Goal: Task Accomplishment & Management: Complete application form

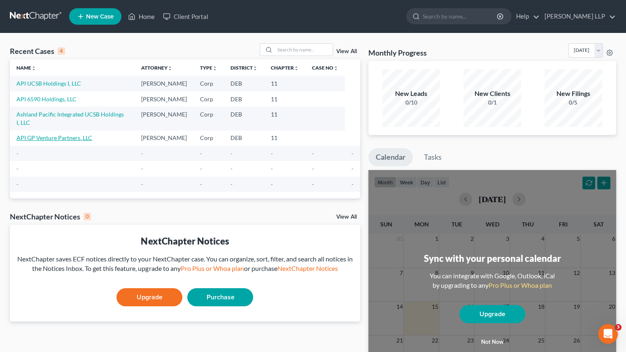
click at [44, 134] on link "API GP Venture Partners, LLC" at bounding box center [54, 137] width 76 height 7
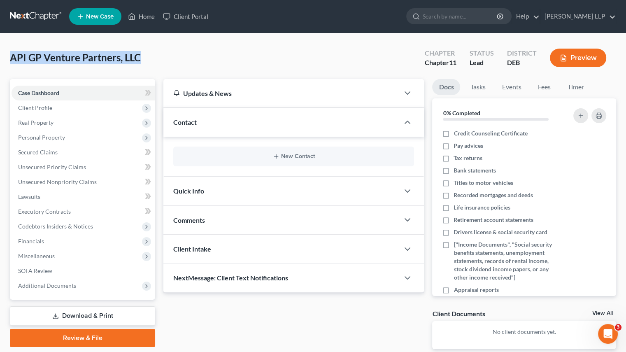
drag, startPoint x: 11, startPoint y: 57, endPoint x: 165, endPoint y: 57, distance: 154.0
click at [165, 57] on div "API GP Venture Partners, LLC Upgraded Chapter Chapter 11 Status Lead District D…" at bounding box center [313, 61] width 607 height 36
click at [89, 57] on span "API GP Venture Partners, LLC" at bounding box center [75, 57] width 131 height 12
drag, startPoint x: 14, startPoint y: 59, endPoint x: 114, endPoint y: 58, distance: 99.7
click at [129, 58] on span "API GP Venture Partners, LLC" at bounding box center [75, 57] width 131 height 12
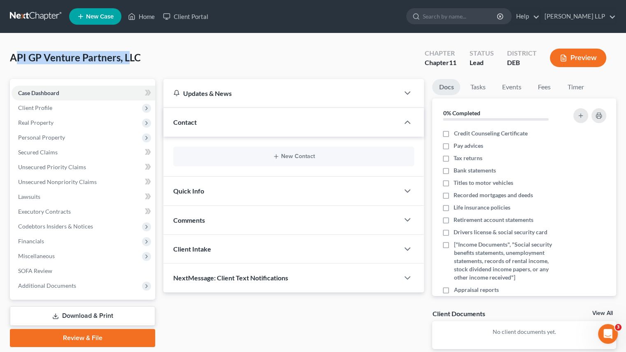
click at [96, 58] on span "API GP Venture Partners, LLC" at bounding box center [75, 57] width 131 height 12
click at [59, 60] on span "API GP Venture Partners, LLC" at bounding box center [75, 57] width 131 height 12
drag, startPoint x: 14, startPoint y: 60, endPoint x: 178, endPoint y: 63, distance: 163.9
click at [178, 63] on div "API GP Venture Partners, LLC Upgraded Chapter Chapter 11 Status Lead District D…" at bounding box center [313, 61] width 607 height 36
click at [127, 59] on span "API GP Venture Partners, LLC" at bounding box center [75, 57] width 131 height 12
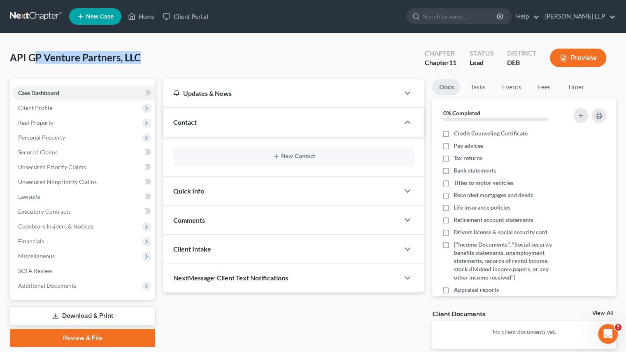
drag, startPoint x: 165, startPoint y: 54, endPoint x: 30, endPoint y: 54, distance: 135.1
click at [30, 54] on div "API GP Venture Partners, LLC Upgraded Chapter Chapter 11 Status Lead District D…" at bounding box center [313, 61] width 607 height 36
click at [116, 54] on span "API GP Venture Partners, LLC" at bounding box center [75, 57] width 131 height 12
click at [141, 21] on link "Home" at bounding box center [141, 16] width 35 height 15
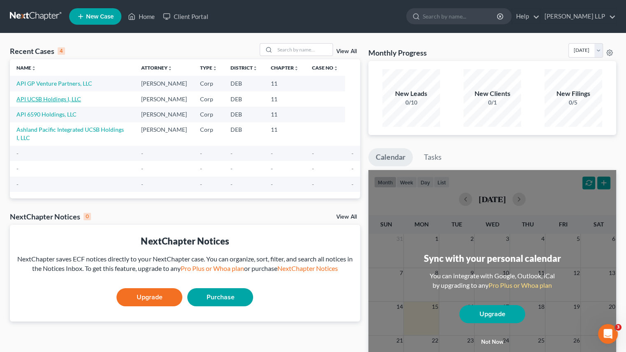
click at [54, 99] on link "API UCSB Holdings I, LLC" at bounding box center [48, 99] width 65 height 7
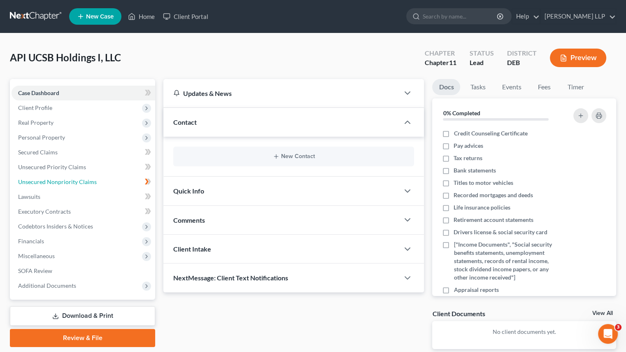
click at [41, 182] on span "Unsecured Nonpriority Claims" at bounding box center [57, 181] width 79 height 7
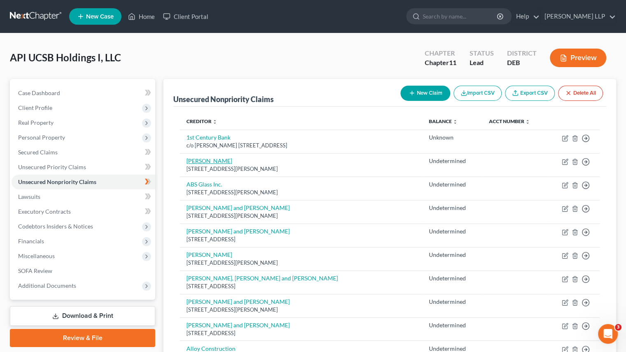
click at [209, 161] on link "[PERSON_NAME]" at bounding box center [210, 160] width 46 height 7
select select "4"
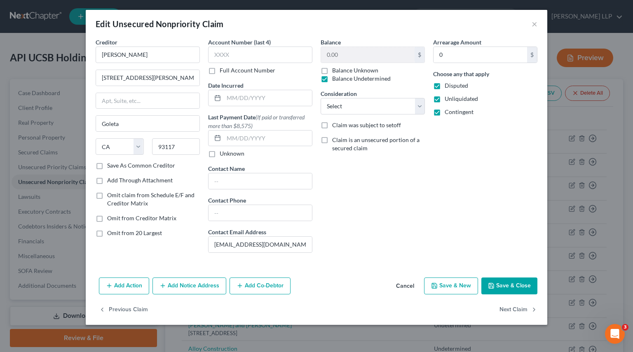
click at [107, 235] on label "Omit from 20 Largest" at bounding box center [134, 233] width 55 height 8
click at [110, 234] on input "Omit from 20 Largest" at bounding box center [112, 231] width 5 height 5
checkbox input "true"
click at [513, 278] on button "Next Claim" at bounding box center [518, 309] width 38 height 17
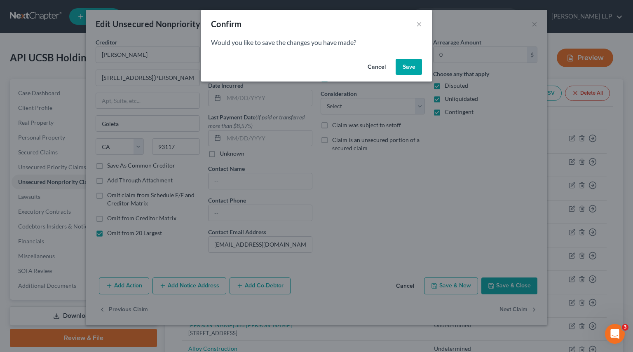
click at [413, 68] on button "Save" at bounding box center [408, 67] width 26 height 16
select select "4"
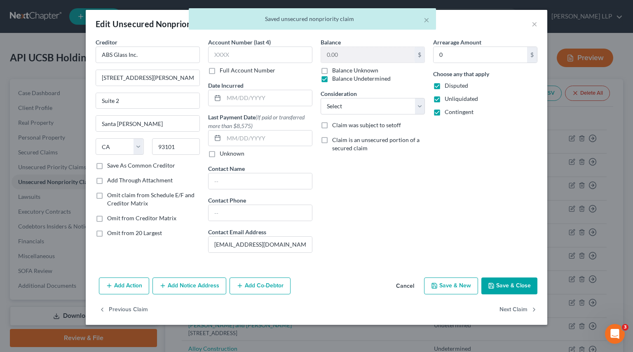
click at [107, 232] on label "Omit from 20 Largest" at bounding box center [134, 233] width 55 height 8
click at [110, 232] on input "Omit from 20 Largest" at bounding box center [112, 231] width 5 height 5
checkbox input "true"
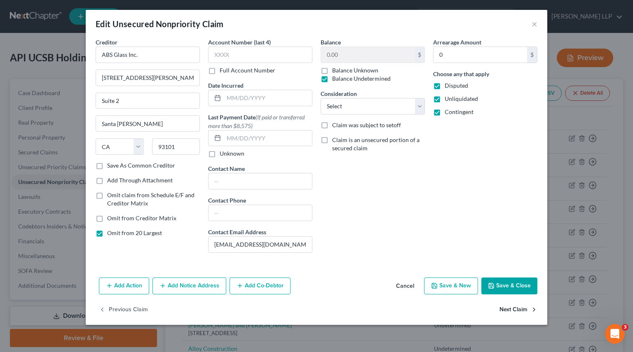
click at [511, 278] on button "Next Claim" at bounding box center [518, 309] width 38 height 17
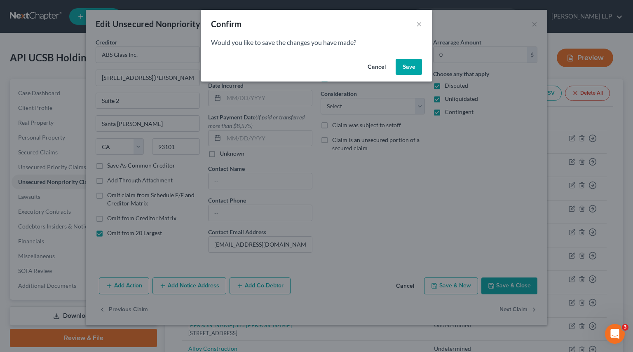
click at [405, 67] on button "Save" at bounding box center [408, 67] width 26 height 16
select select "4"
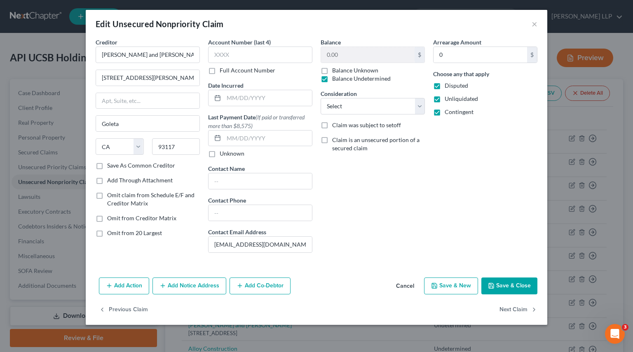
click at [107, 231] on label "Omit from 20 Largest" at bounding box center [134, 233] width 55 height 8
click at [110, 231] on input "Omit from 20 Largest" at bounding box center [112, 231] width 5 height 5
checkbox input "true"
click at [517, 278] on button "Next Claim" at bounding box center [518, 309] width 38 height 17
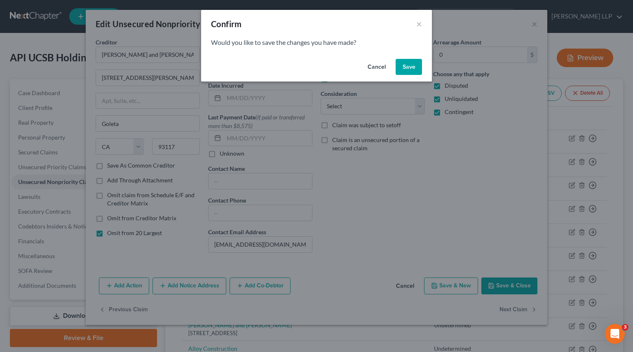
click at [406, 67] on button "Save" at bounding box center [408, 67] width 26 height 16
select select "4"
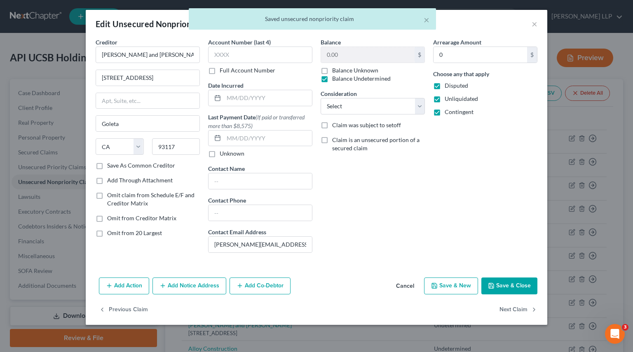
click at [107, 232] on label "Omit from 20 Largest" at bounding box center [134, 233] width 55 height 8
click at [110, 232] on input "Omit from 20 Largest" at bounding box center [112, 231] width 5 height 5
checkbox input "true"
click at [516, 278] on button "Next Claim" at bounding box center [518, 309] width 38 height 17
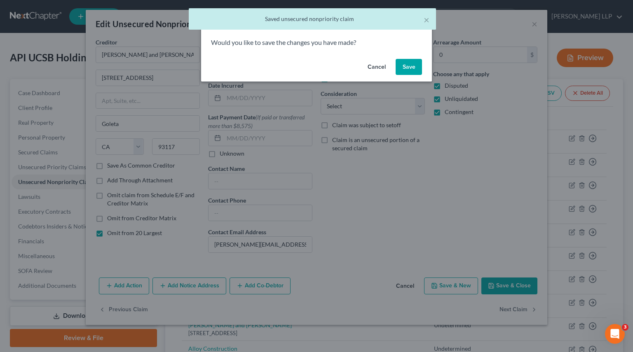
click at [410, 65] on button "Save" at bounding box center [408, 67] width 26 height 16
select select "4"
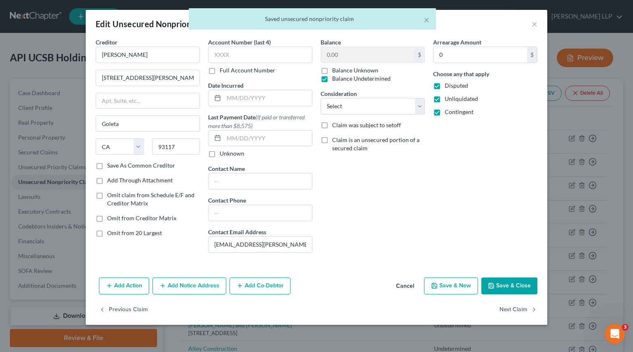
click at [107, 231] on label "Omit from 20 Largest" at bounding box center [134, 233] width 55 height 8
click at [110, 231] on input "Omit from 20 Largest" at bounding box center [112, 231] width 5 height 5
checkbox input "true"
click at [519, 278] on button "Next Claim" at bounding box center [518, 309] width 38 height 17
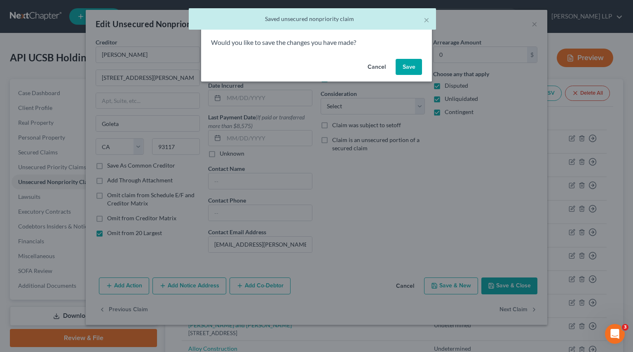
click at [404, 69] on button "Save" at bounding box center [408, 67] width 26 height 16
select select "4"
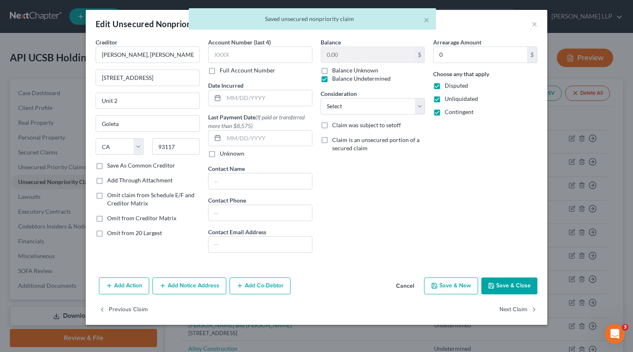
click at [107, 235] on label "Omit from 20 Largest" at bounding box center [134, 233] width 55 height 8
click at [110, 234] on input "Omit from 20 Largest" at bounding box center [112, 231] width 5 height 5
checkbox input "true"
click at [518, 278] on button "Next Claim" at bounding box center [518, 309] width 38 height 17
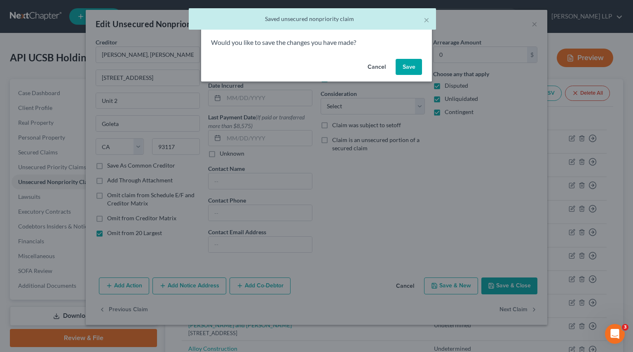
click at [410, 67] on button "Save" at bounding box center [408, 67] width 26 height 16
select select "4"
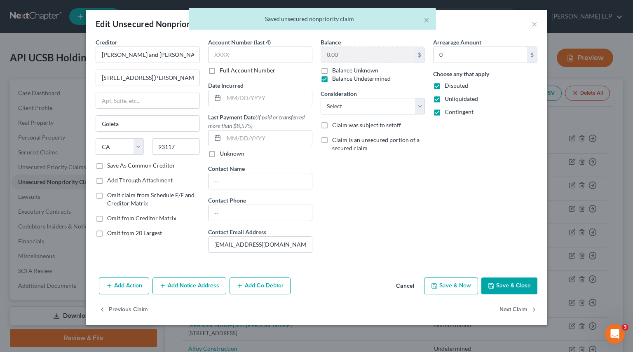
click at [107, 232] on label "Omit from 20 Largest" at bounding box center [134, 233] width 55 height 8
click at [110, 232] on input "Omit from 20 Largest" at bounding box center [112, 231] width 5 height 5
checkbox input "true"
click at [512, 278] on button "Next Claim" at bounding box center [518, 309] width 38 height 17
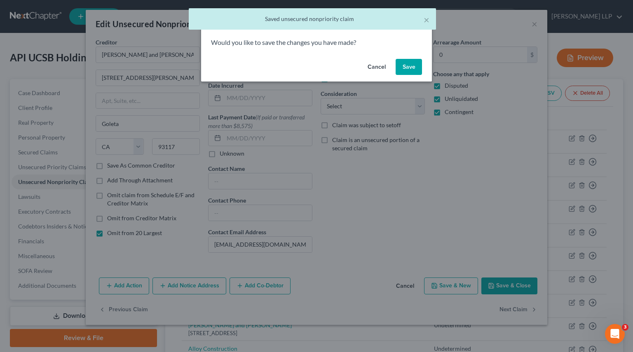
click at [407, 66] on button "Save" at bounding box center [408, 67] width 26 height 16
select select "4"
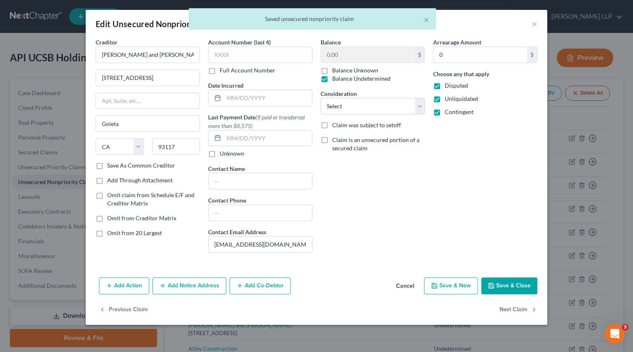
click at [107, 233] on label "Omit from 20 Largest" at bounding box center [134, 233] width 55 height 8
click at [110, 233] on input "Omit from 20 Largest" at bounding box center [112, 231] width 5 height 5
checkbox input "true"
click at [512, 278] on button "Next Claim" at bounding box center [518, 309] width 38 height 17
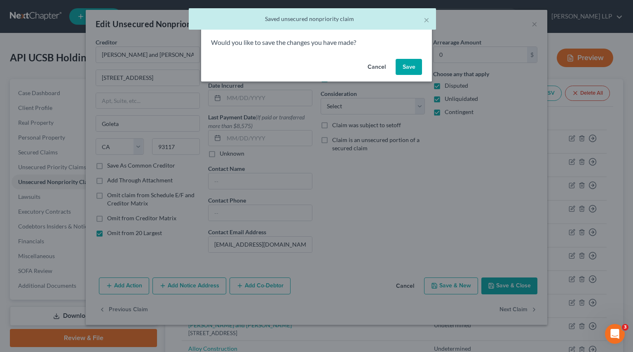
click at [404, 65] on button "Save" at bounding box center [408, 67] width 26 height 16
select select "4"
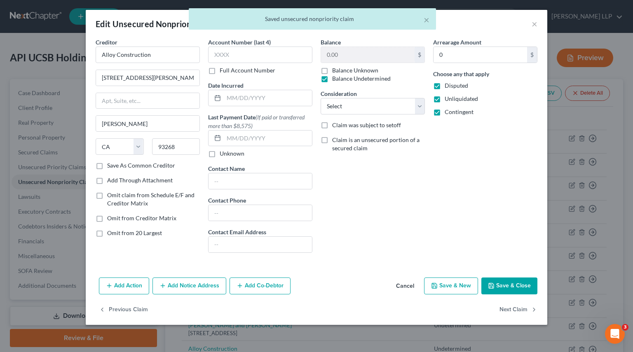
click at [131, 234] on span "Omit from 20 Largest" at bounding box center [134, 232] width 55 height 7
click at [116, 234] on input "Omit from 20 Largest" at bounding box center [112, 231] width 5 height 5
checkbox input "true"
click at [519, 278] on button "Next Claim" at bounding box center [518, 309] width 38 height 17
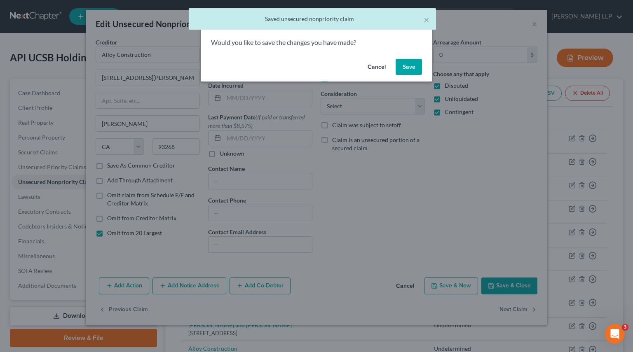
click at [407, 64] on button "Save" at bounding box center [408, 67] width 26 height 16
select select "4"
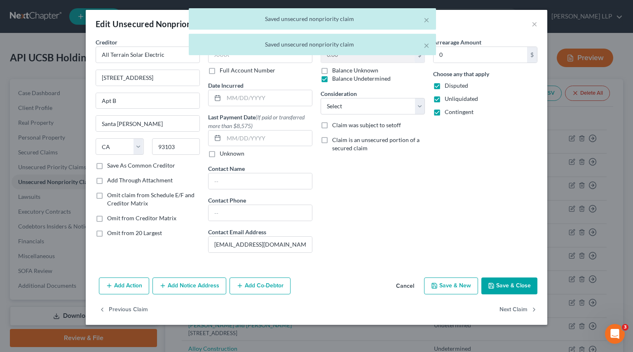
click at [115, 235] on span "Omit from 20 Largest" at bounding box center [134, 232] width 55 height 7
click at [115, 234] on input "Omit from 20 Largest" at bounding box center [112, 231] width 5 height 5
checkbox input "true"
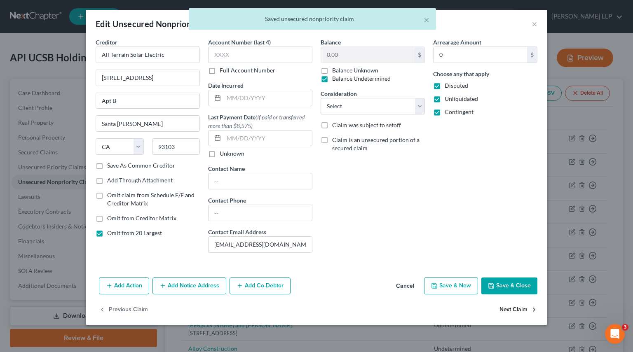
click at [507, 278] on button "Next Claim" at bounding box center [518, 309] width 38 height 17
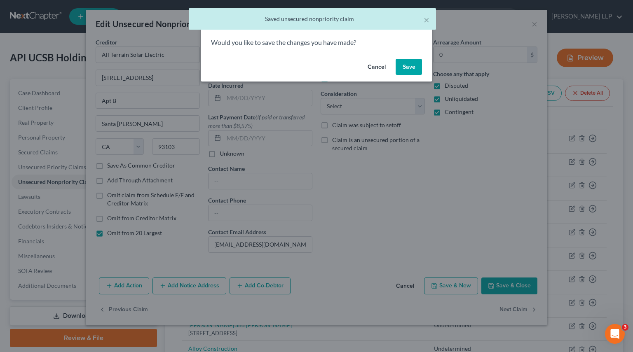
click at [415, 68] on button "Save" at bounding box center [408, 67] width 26 height 16
select select "4"
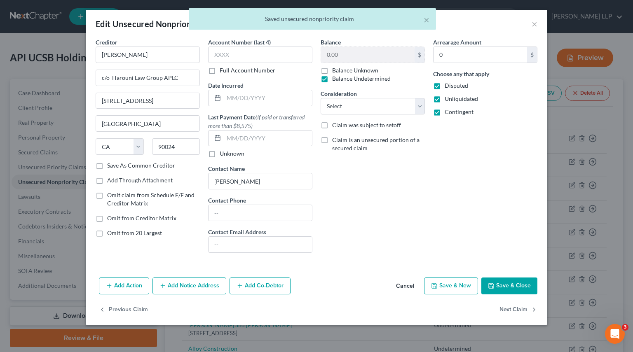
click at [124, 231] on span "Omit from 20 Largest" at bounding box center [134, 232] width 55 height 7
click at [116, 231] on input "Omit from 20 Largest" at bounding box center [112, 231] width 5 height 5
checkbox input "true"
click at [516, 278] on button "Next Claim" at bounding box center [518, 309] width 38 height 17
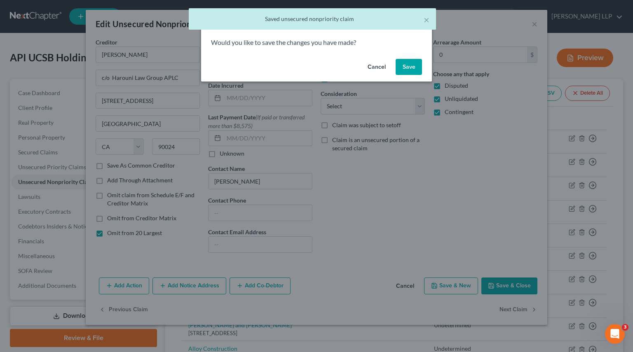
click at [404, 65] on button "Save" at bounding box center [408, 67] width 26 height 16
select select "4"
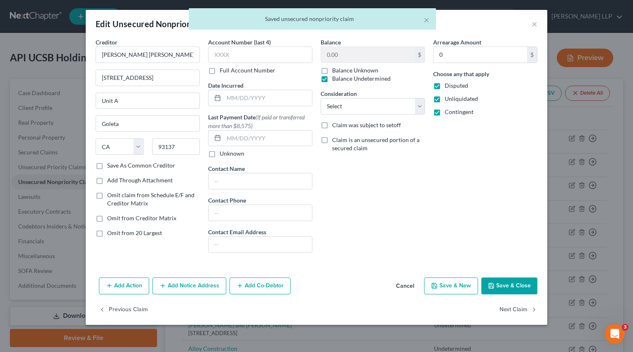
click at [137, 230] on span "Omit from 20 Largest" at bounding box center [134, 232] width 55 height 7
click at [116, 230] on input "Omit from 20 Largest" at bounding box center [112, 231] width 5 height 5
checkbox input "true"
click at [514, 278] on button "Next Claim" at bounding box center [518, 309] width 38 height 17
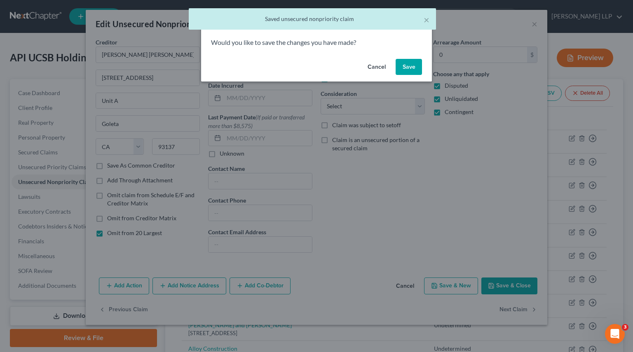
click at [407, 67] on button "Save" at bounding box center [408, 67] width 26 height 16
select select "4"
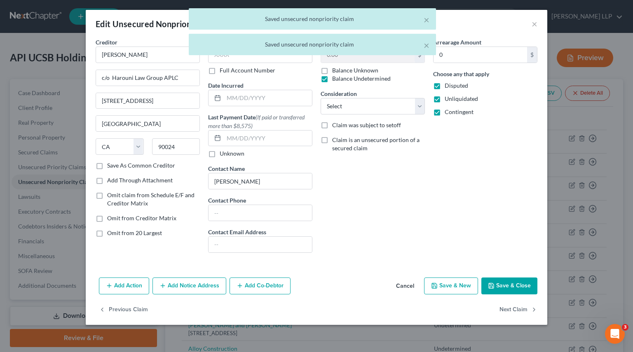
click at [137, 233] on span "Omit from 20 Largest" at bounding box center [134, 232] width 55 height 7
click at [116, 233] on input "Omit from 20 Largest" at bounding box center [112, 231] width 5 height 5
checkbox input "true"
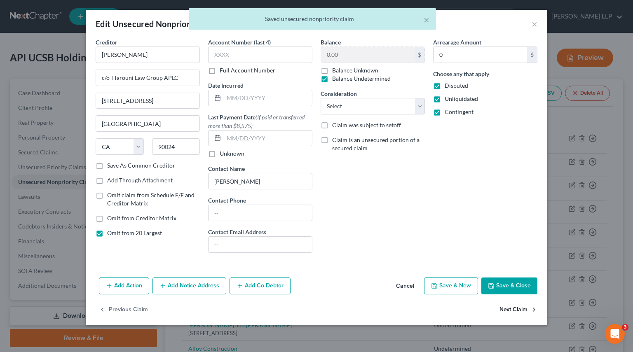
click at [519, 278] on button "Next Claim" at bounding box center [518, 309] width 38 height 17
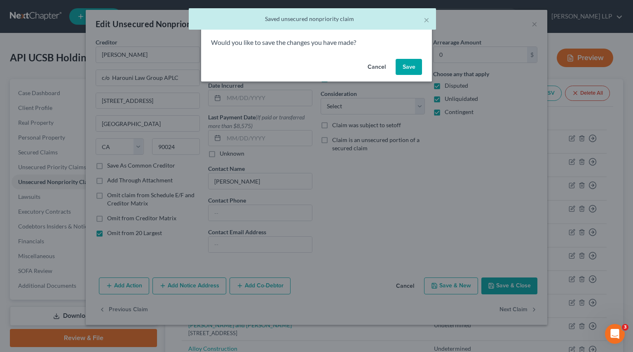
click at [407, 62] on button "Save" at bounding box center [408, 67] width 26 height 16
select select "4"
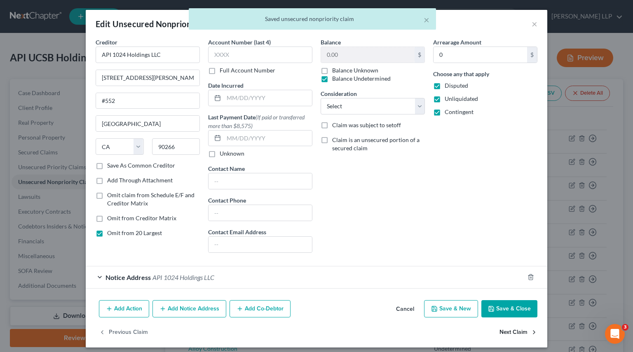
click at [507, 278] on button "Next Claim" at bounding box center [518, 332] width 38 height 17
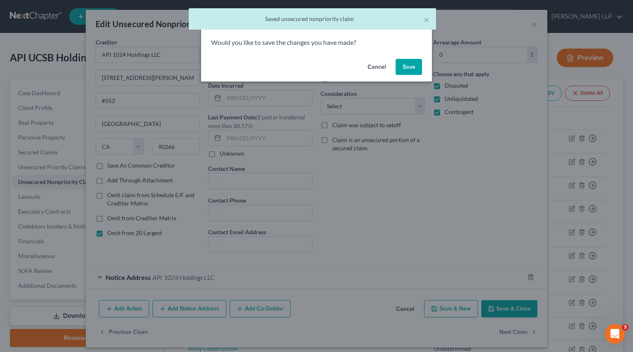
click at [409, 66] on button "Save" at bounding box center [408, 67] width 26 height 16
select select "4"
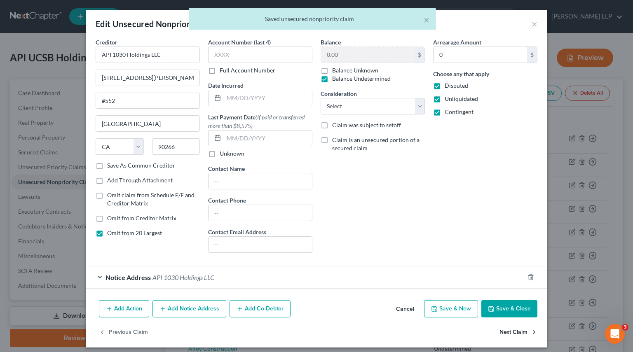
click at [505, 278] on button "Next Claim" at bounding box center [518, 332] width 38 height 17
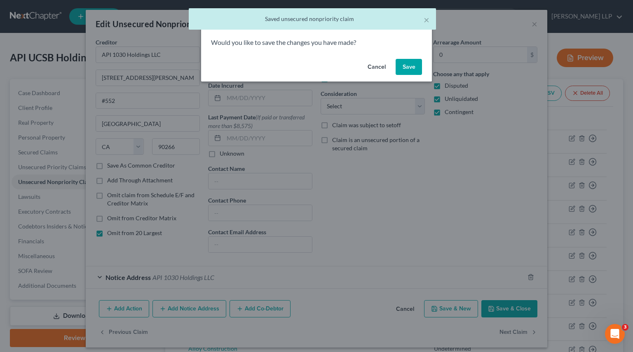
click at [406, 69] on button "Save" at bounding box center [408, 67] width 26 height 16
select select "4"
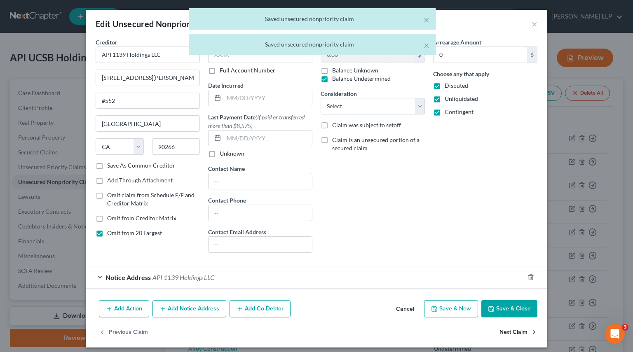
click at [509, 278] on button "Next Claim" at bounding box center [518, 332] width 38 height 17
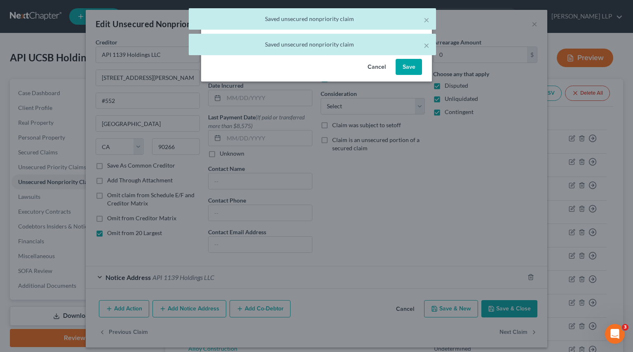
click at [405, 70] on button "Save" at bounding box center [408, 67] width 26 height 16
select select "4"
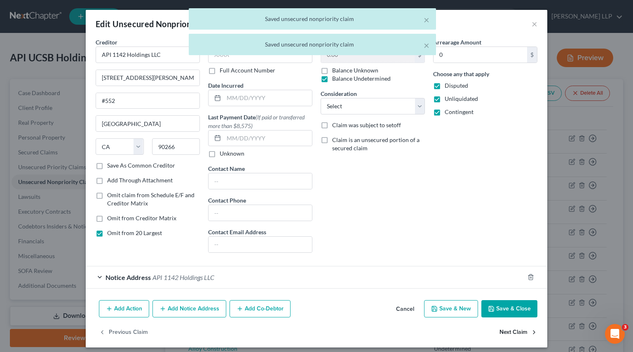
click at [502, 278] on button "Next Claim" at bounding box center [518, 332] width 38 height 17
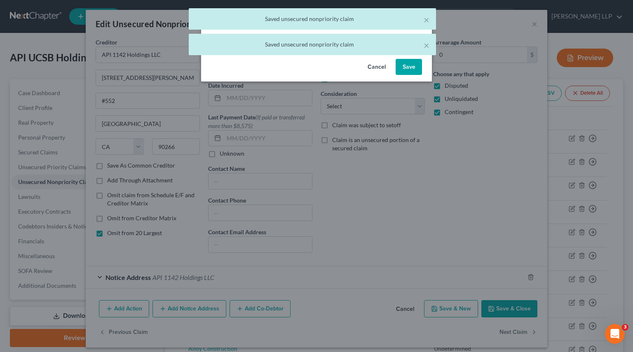
click at [410, 65] on button "Save" at bounding box center [408, 67] width 26 height 16
select select "4"
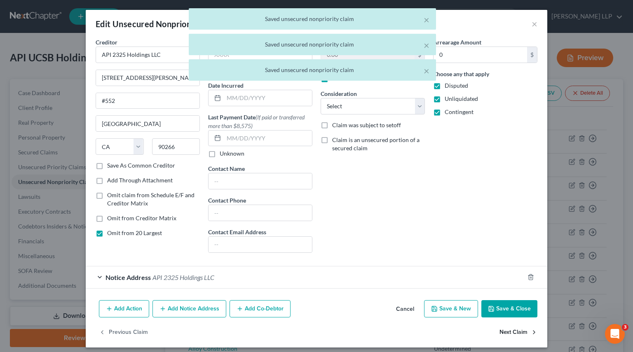
click at [507, 278] on button "Next Claim" at bounding box center [518, 332] width 38 height 17
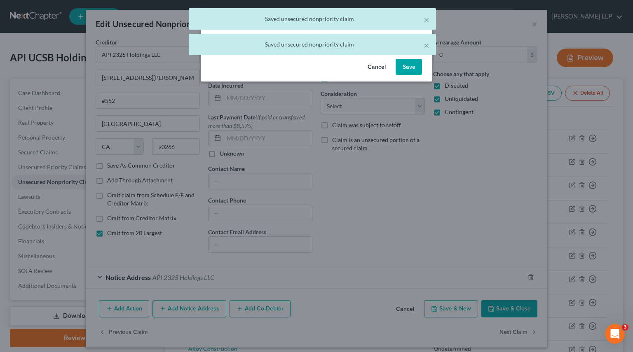
click at [400, 70] on button "Save" at bounding box center [408, 67] width 26 height 16
select select "4"
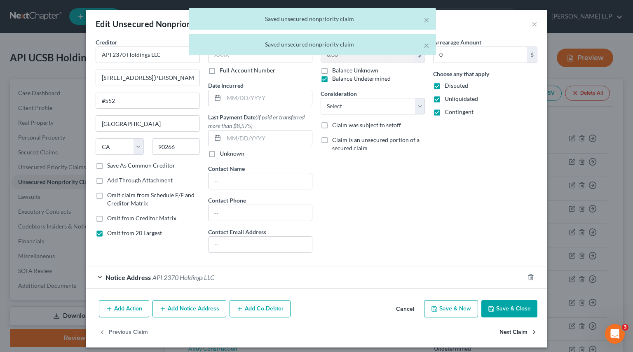
click at [514, 278] on button "Next Claim" at bounding box center [518, 332] width 38 height 17
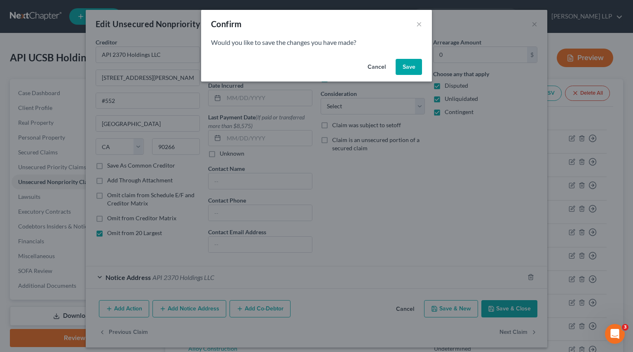
click at [415, 69] on button "Save" at bounding box center [408, 67] width 26 height 16
select select "4"
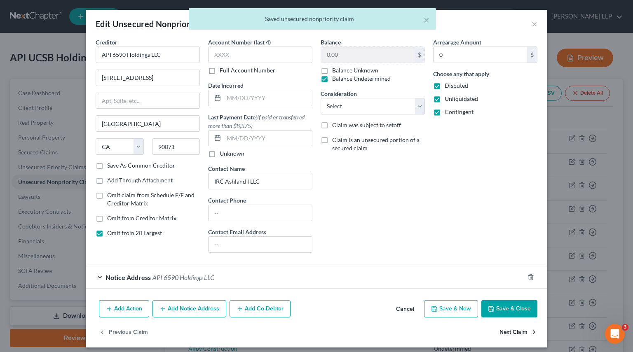
click at [512, 278] on button "Next Claim" at bounding box center [518, 332] width 38 height 17
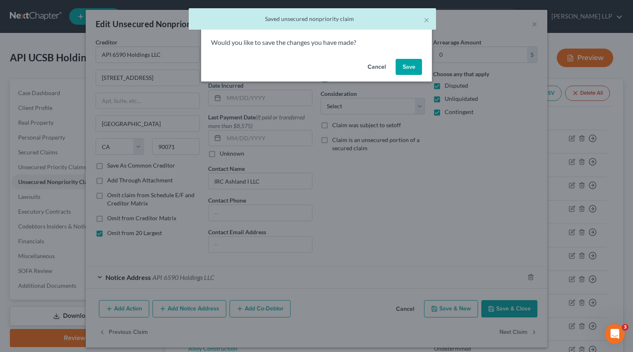
click at [412, 65] on button "Save" at bounding box center [408, 67] width 26 height 16
select select "4"
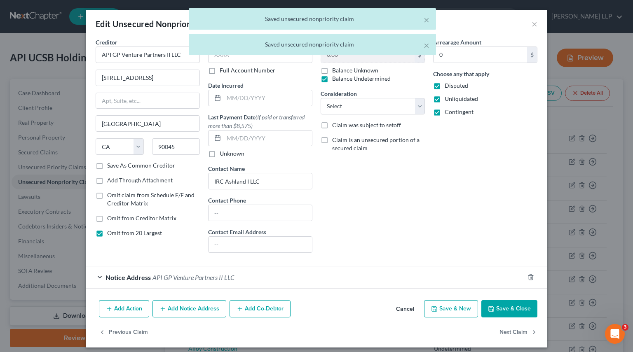
click at [519, 26] on div "× Saved unsecured nonpriority claim × Saved unsecured nonpriority claim" at bounding box center [312, 33] width 633 height 51
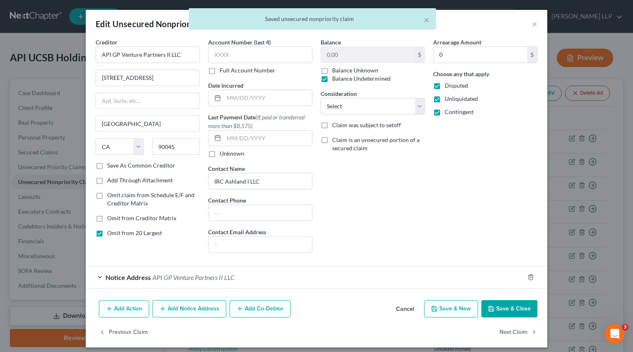
click at [519, 26] on div "× Saved unsecured nonpriority claim" at bounding box center [312, 21] width 633 height 26
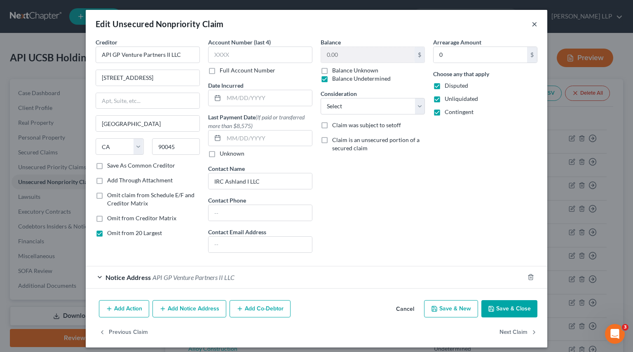
click at [519, 26] on button "×" at bounding box center [534, 24] width 6 height 10
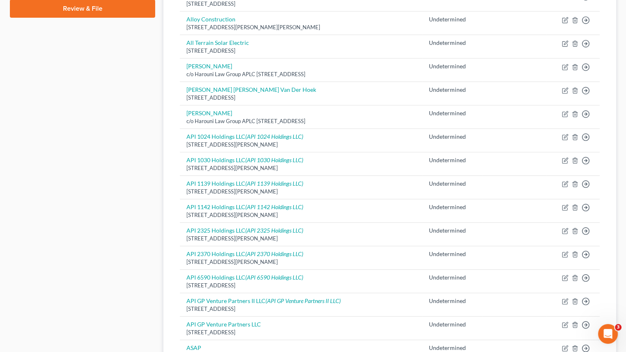
scroll to position [371, 0]
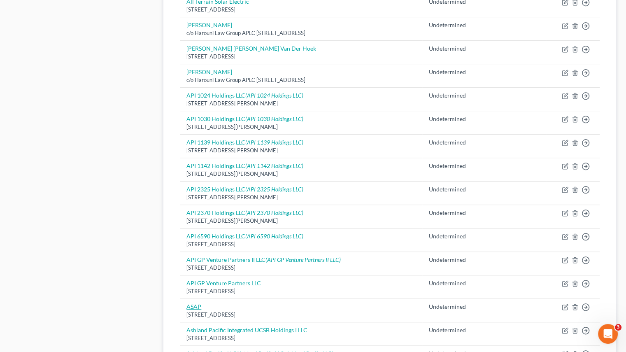
click at [192, 278] on link "ASAP" at bounding box center [194, 306] width 15 height 7
select select "4"
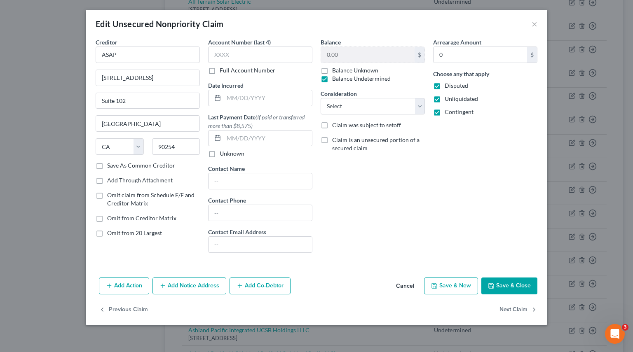
click at [148, 234] on span "Omit from 20 Largest" at bounding box center [134, 232] width 55 height 7
click at [116, 234] on input "Omit from 20 Largest" at bounding box center [112, 231] width 5 height 5
checkbox input "true"
click at [518, 278] on button "Next Claim" at bounding box center [518, 309] width 38 height 17
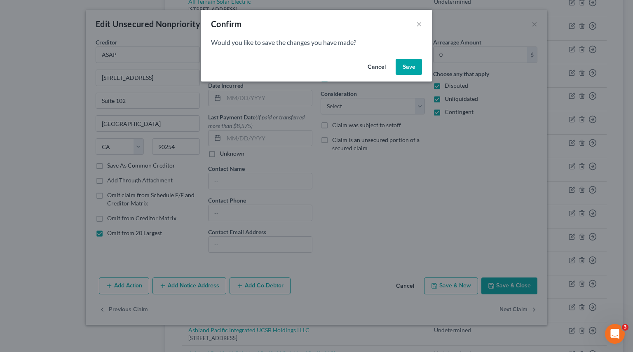
click at [409, 64] on button "Save" at bounding box center [408, 67] width 26 height 16
select select "4"
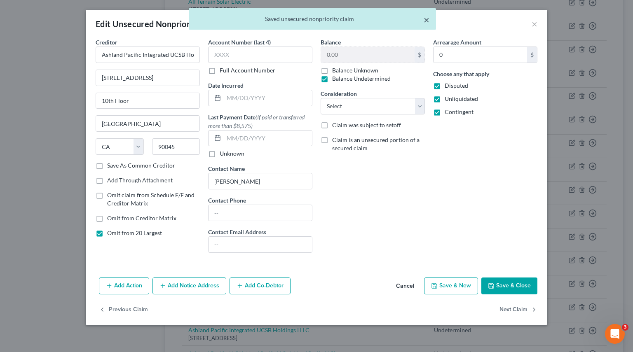
click at [424, 20] on button "×" at bounding box center [426, 20] width 6 height 10
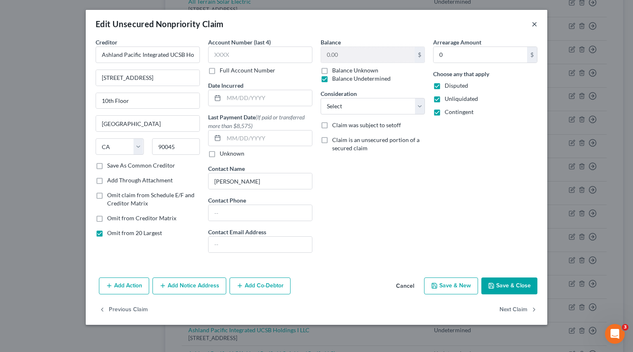
click at [519, 26] on button "×" at bounding box center [534, 24] width 6 height 10
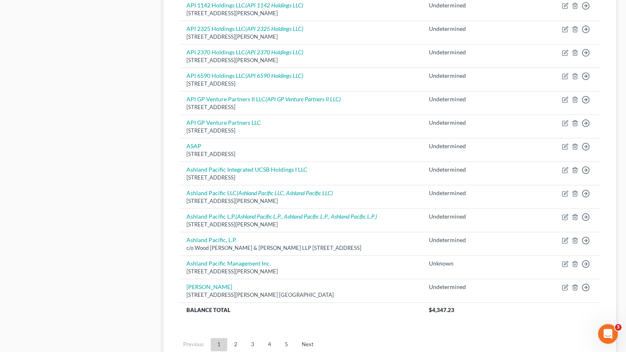
scroll to position [535, 0]
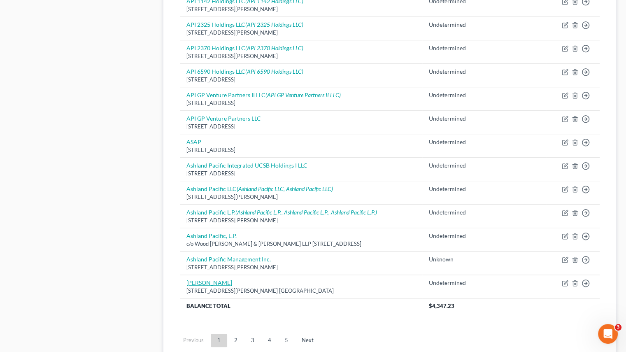
click at [209, 278] on link "[PERSON_NAME]" at bounding box center [210, 282] width 46 height 7
select select "4"
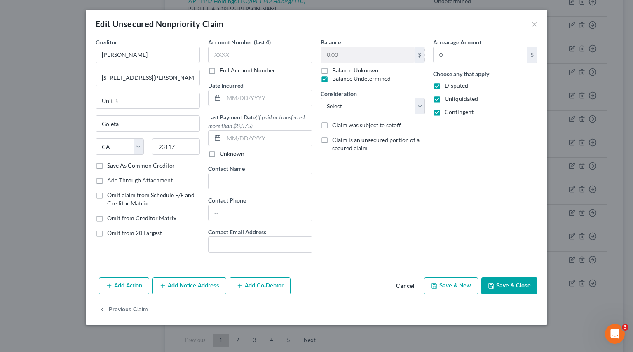
click at [130, 232] on span "Omit from 20 Largest" at bounding box center [134, 232] width 55 height 7
click at [116, 232] on input "Omit from 20 Largest" at bounding box center [112, 231] width 5 height 5
checkbox input "true"
click at [506, 278] on button "Save & Close" at bounding box center [509, 286] width 56 height 17
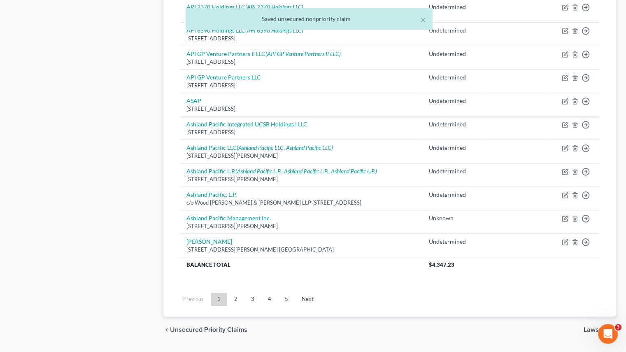
click at [237, 278] on link "2" at bounding box center [236, 299] width 16 height 13
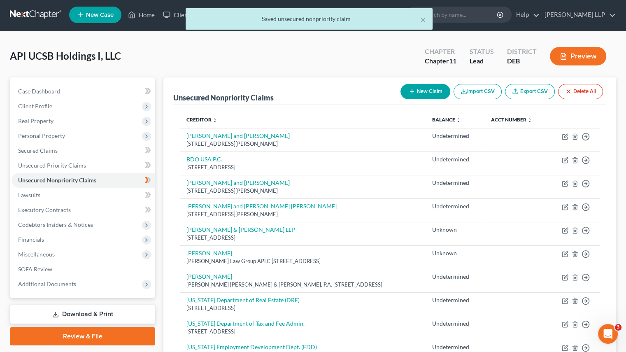
scroll to position [0, 0]
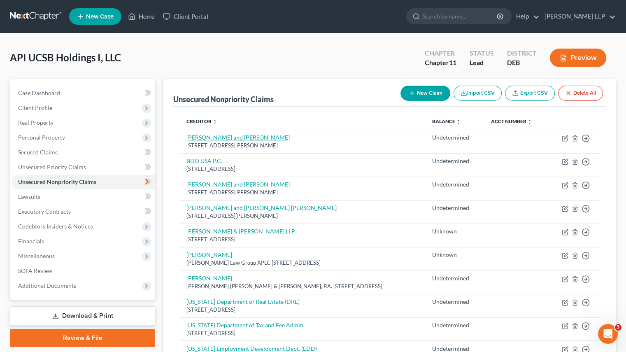
click at [229, 139] on link "[PERSON_NAME] and [PERSON_NAME]" at bounding box center [238, 137] width 103 height 7
select select "4"
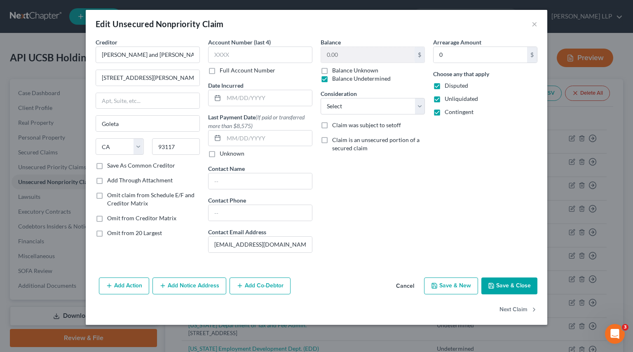
click at [138, 231] on span "Omit from 20 Largest" at bounding box center [134, 232] width 55 height 7
click at [116, 231] on input "Omit from 20 Largest" at bounding box center [112, 231] width 5 height 5
checkbox input "true"
click at [517, 278] on button "Next Claim" at bounding box center [518, 309] width 38 height 17
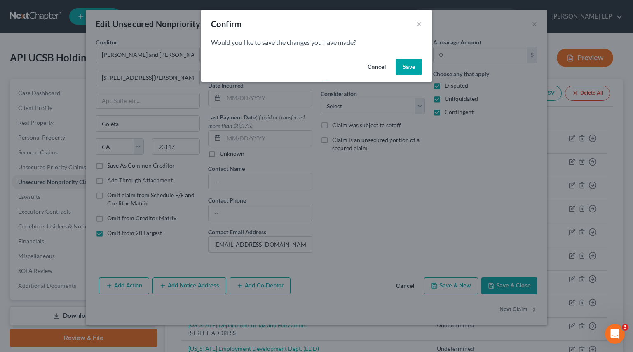
click at [410, 65] on button "Save" at bounding box center [408, 67] width 26 height 16
select select "50"
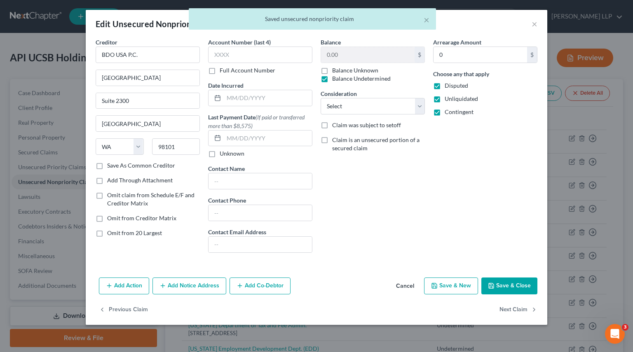
click at [132, 231] on span "Omit from 20 Largest" at bounding box center [134, 232] width 55 height 7
click at [116, 231] on input "Omit from 20 Largest" at bounding box center [112, 231] width 5 height 5
checkbox input "true"
click at [514, 278] on button "Next Claim" at bounding box center [518, 309] width 38 height 17
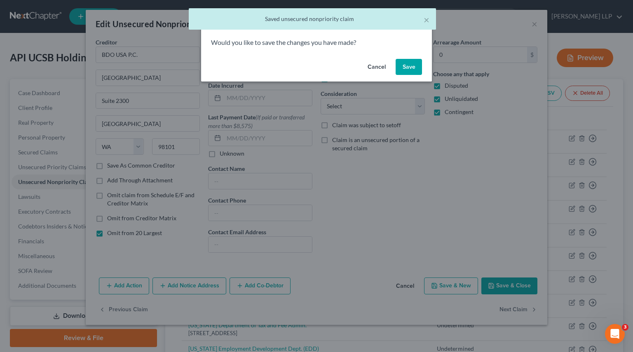
click at [404, 65] on button "Save" at bounding box center [408, 67] width 26 height 16
select select "4"
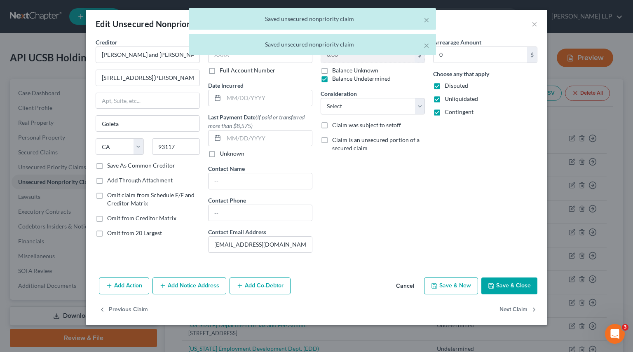
click at [145, 231] on span "Omit from 20 Largest" at bounding box center [134, 232] width 55 height 7
click at [116, 231] on input "Omit from 20 Largest" at bounding box center [112, 231] width 5 height 5
checkbox input "true"
click at [508, 278] on button "Next Claim" at bounding box center [518, 309] width 38 height 17
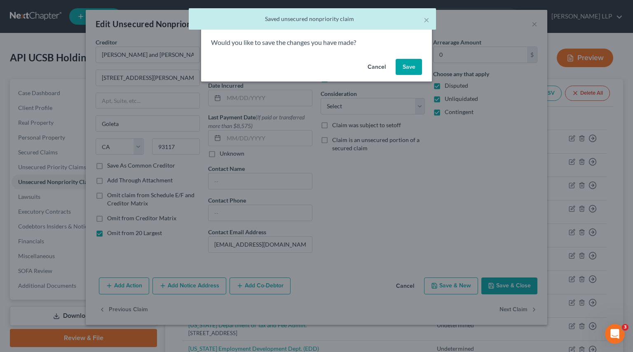
click at [409, 68] on button "Save" at bounding box center [408, 67] width 26 height 16
select select "4"
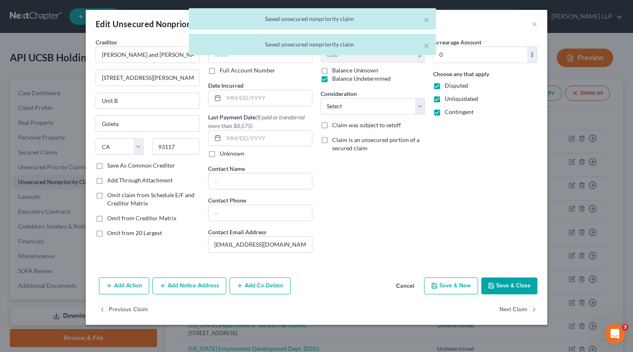
click at [131, 231] on span "Omit from 20 Largest" at bounding box center [134, 232] width 55 height 7
click at [116, 231] on input "Omit from 20 Largest" at bounding box center [112, 231] width 5 height 5
checkbox input "true"
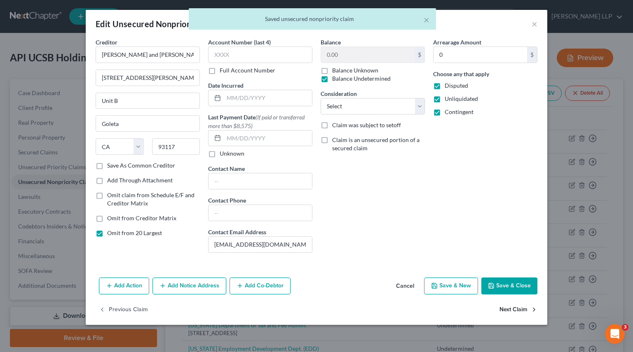
click at [512, 278] on button "Next Claim" at bounding box center [518, 309] width 38 height 17
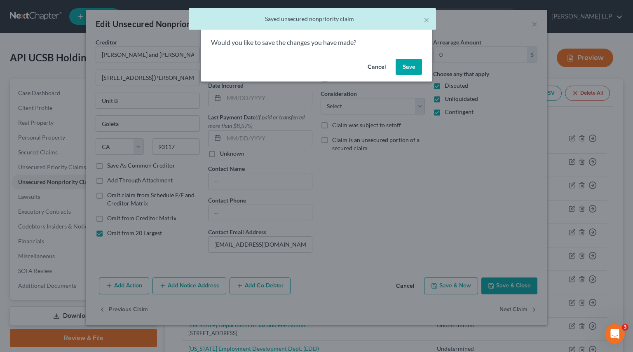
click at [410, 66] on button "Save" at bounding box center [408, 67] width 26 height 16
select select "4"
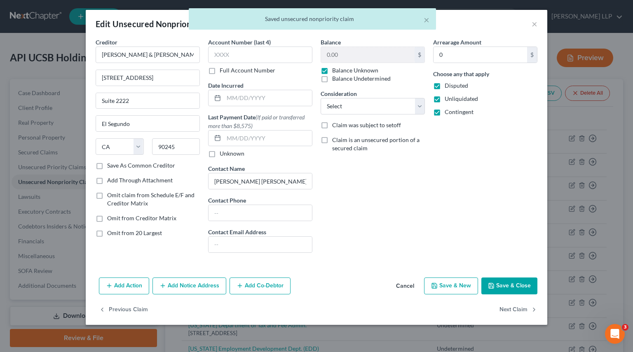
click at [138, 233] on span "Omit from 20 Largest" at bounding box center [134, 232] width 55 height 7
click at [116, 233] on input "Omit from 20 Largest" at bounding box center [112, 231] width 5 height 5
checkbox input "true"
click at [519, 278] on button "Next Claim" at bounding box center [518, 309] width 38 height 17
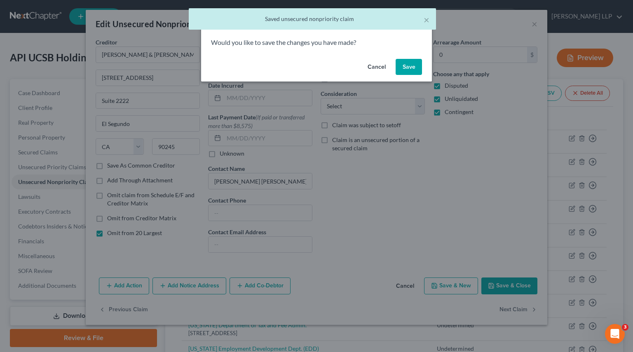
click at [407, 60] on button "Save" at bounding box center [408, 67] width 26 height 16
select select "4"
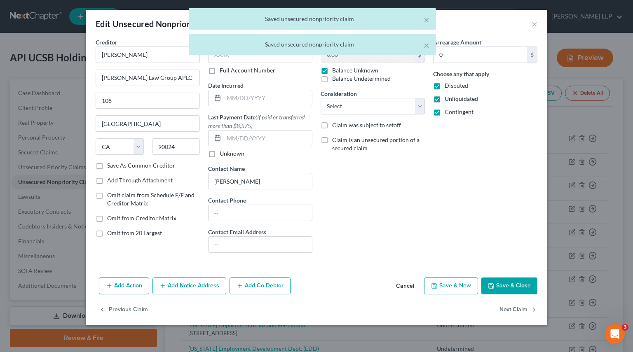
click at [151, 233] on span "Omit from 20 Largest" at bounding box center [134, 232] width 55 height 7
click at [116, 233] on input "Omit from 20 Largest" at bounding box center [112, 231] width 5 height 5
checkbox input "true"
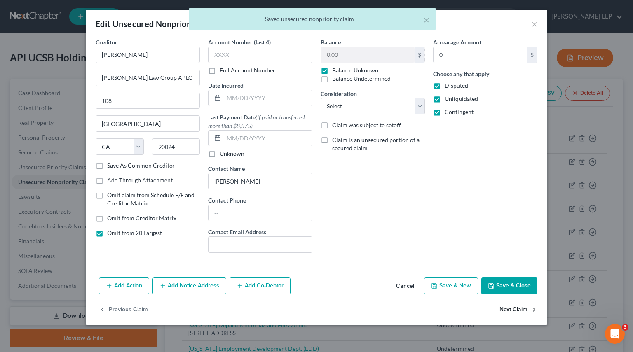
click at [509, 278] on button "Next Claim" at bounding box center [518, 309] width 38 height 17
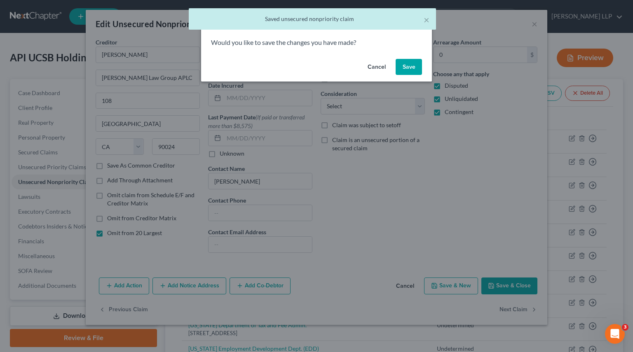
click at [411, 68] on button "Save" at bounding box center [408, 67] width 26 height 16
select select "7"
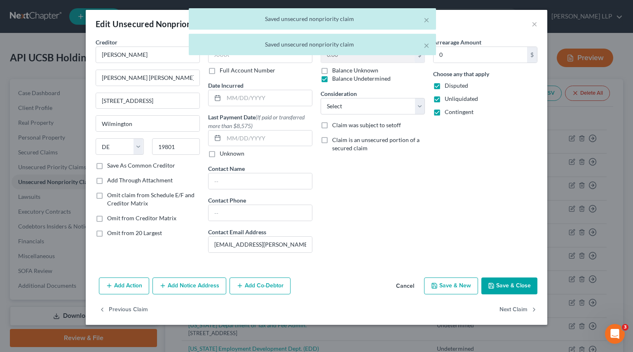
click at [145, 230] on span "Omit from 20 Largest" at bounding box center [134, 232] width 55 height 7
click at [116, 230] on input "Omit from 20 Largest" at bounding box center [112, 231] width 5 height 5
checkbox input "true"
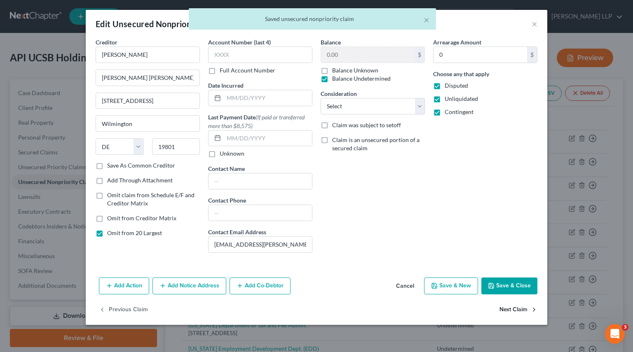
click at [519, 278] on button "Next Claim" at bounding box center [518, 309] width 38 height 17
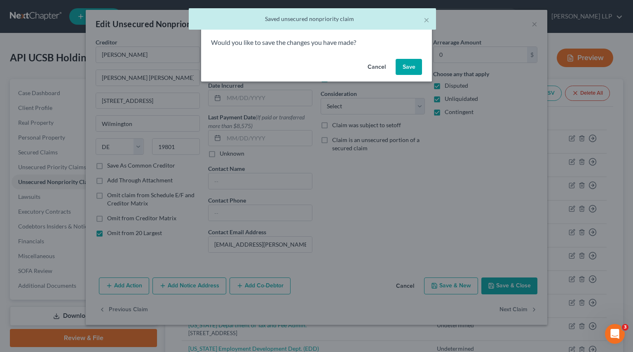
drag, startPoint x: 414, startPoint y: 66, endPoint x: 290, endPoint y: 200, distance: 183.0
click at [414, 66] on button "Save" at bounding box center [408, 67] width 26 height 16
select select "4"
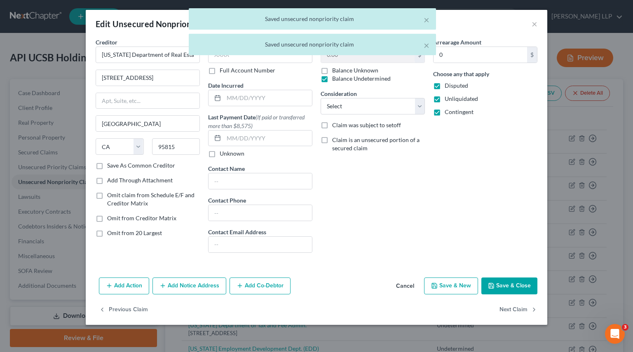
click at [152, 232] on span "Omit from 20 Largest" at bounding box center [134, 232] width 55 height 7
click at [116, 232] on input "Omit from 20 Largest" at bounding box center [112, 231] width 5 height 5
checkbox input "true"
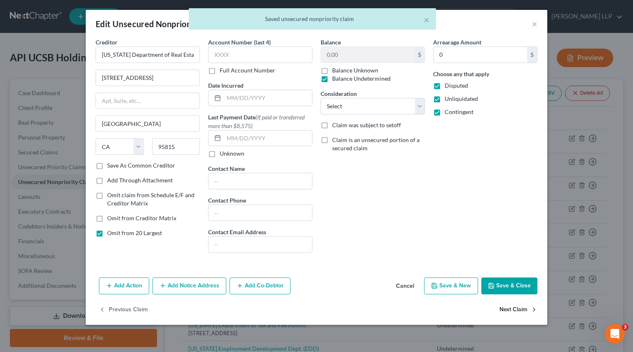
click at [510, 278] on button "Next Claim" at bounding box center [518, 309] width 38 height 17
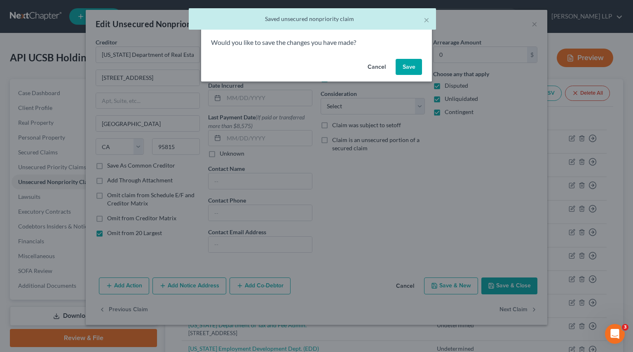
click at [414, 66] on button "Save" at bounding box center [408, 67] width 26 height 16
select select "4"
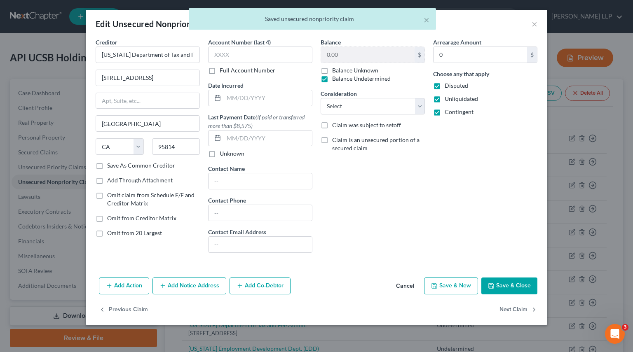
click at [151, 229] on span "Omit from 20 Largest" at bounding box center [134, 232] width 55 height 7
click at [116, 229] on input "Omit from 20 Largest" at bounding box center [112, 231] width 5 height 5
checkbox input "true"
click at [512, 278] on button "Next Claim" at bounding box center [518, 309] width 38 height 17
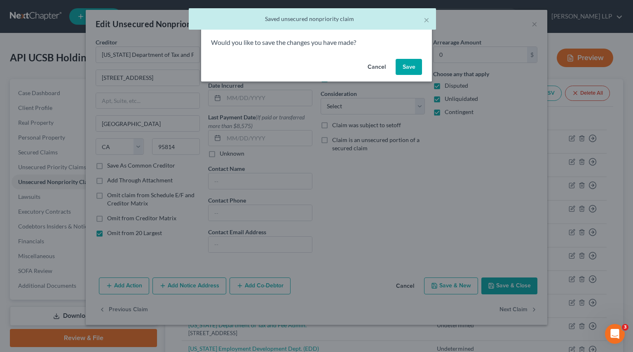
click at [410, 72] on button "Save" at bounding box center [408, 67] width 26 height 16
select select "4"
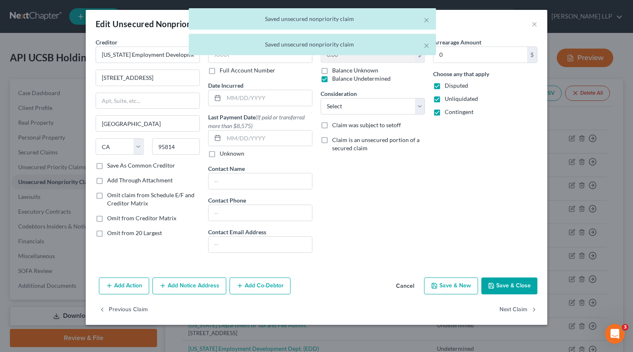
click at [156, 230] on span "Omit from 20 Largest" at bounding box center [134, 232] width 55 height 7
click at [116, 230] on input "Omit from 20 Largest" at bounding box center [112, 231] width 5 height 5
checkbox input "true"
click at [511, 278] on button "Next Claim" at bounding box center [518, 309] width 38 height 17
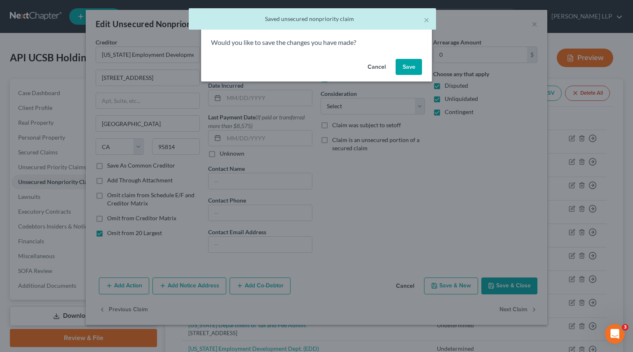
click at [405, 66] on button "Save" at bounding box center [408, 67] width 26 height 16
select select "4"
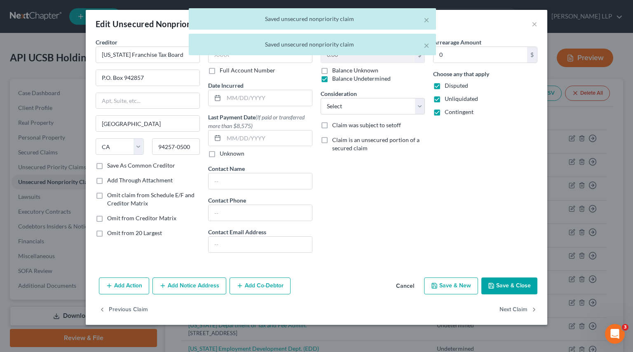
click at [150, 233] on span "Omit from 20 Largest" at bounding box center [134, 232] width 55 height 7
click at [116, 233] on input "Omit from 20 Largest" at bounding box center [112, 231] width 5 height 5
checkbox input "true"
click at [519, 278] on button "Next Claim" at bounding box center [518, 309] width 38 height 17
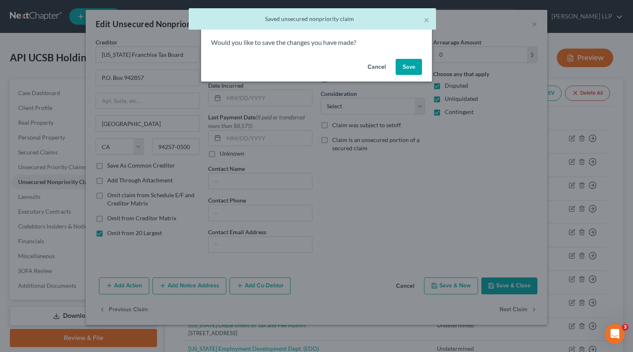
click at [410, 69] on button "Save" at bounding box center [408, 67] width 26 height 16
select select "4"
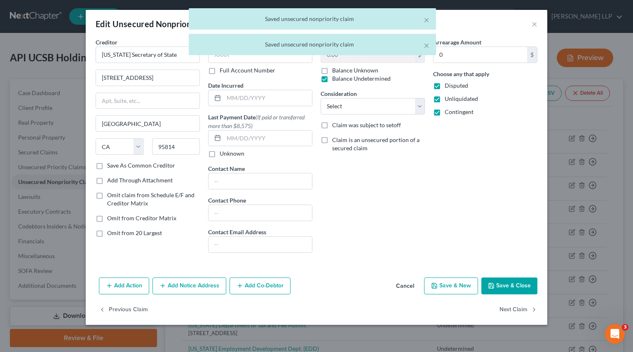
click at [136, 230] on span "Omit from 20 Largest" at bounding box center [134, 232] width 55 height 7
click at [116, 230] on input "Omit from 20 Largest" at bounding box center [112, 231] width 5 height 5
checkbox input "true"
click at [515, 278] on button "Next Claim" at bounding box center [518, 309] width 38 height 17
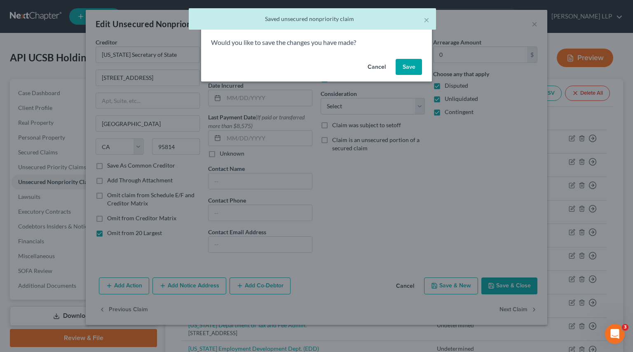
click at [411, 68] on button "Save" at bounding box center [408, 67] width 26 height 16
select select "4"
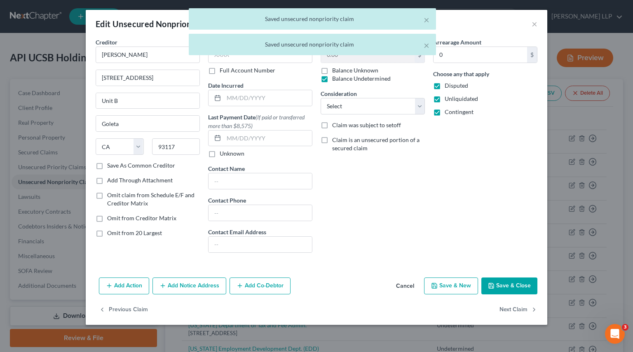
click at [140, 232] on span "Omit from 20 Largest" at bounding box center [134, 232] width 55 height 7
click at [116, 232] on input "Omit from 20 Largest" at bounding box center [112, 231] width 5 height 5
checkbox input "true"
click at [514, 278] on button "Next Claim" at bounding box center [518, 309] width 38 height 17
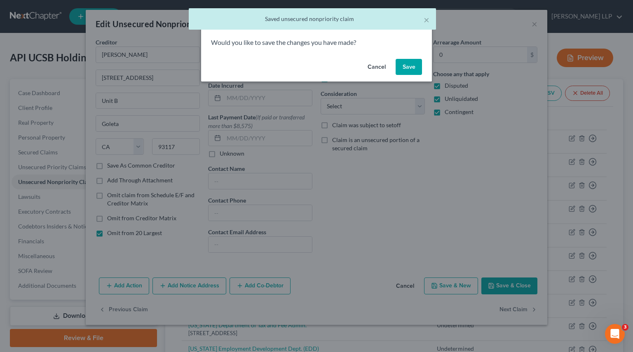
drag, startPoint x: 402, startPoint y: 69, endPoint x: 238, endPoint y: 136, distance: 177.1
click at [402, 70] on button "Save" at bounding box center [408, 67] width 26 height 16
select select "7"
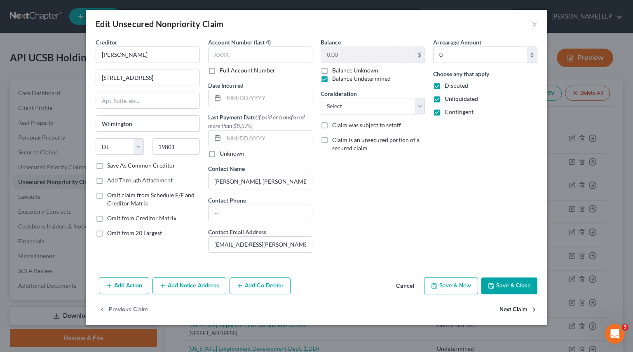
click at [508, 278] on button "Next Claim" at bounding box center [518, 309] width 38 height 17
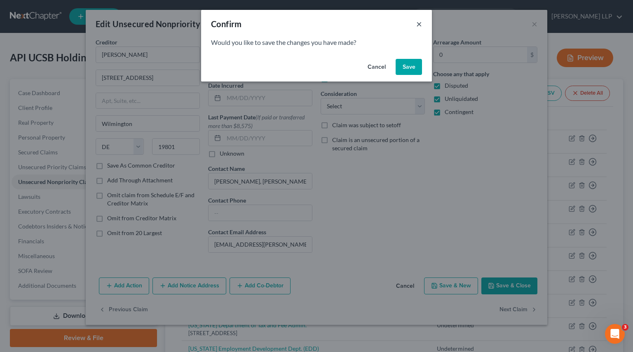
click at [419, 26] on button "×" at bounding box center [419, 24] width 6 height 10
select select "4"
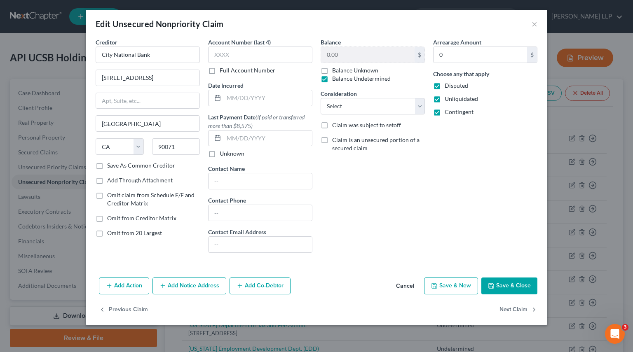
click at [144, 237] on div "Creditor * City National Bank [STREET_ADDRESS] State [US_STATE][GEOGRAPHIC_DATA…" at bounding box center [147, 149] width 112 height 222
click at [145, 231] on span "Omit from 20 Largest" at bounding box center [134, 232] width 55 height 7
click at [116, 231] on input "Omit from 20 Largest" at bounding box center [112, 231] width 5 height 5
checkbox input "true"
click at [515, 278] on button "Next Claim" at bounding box center [518, 309] width 38 height 17
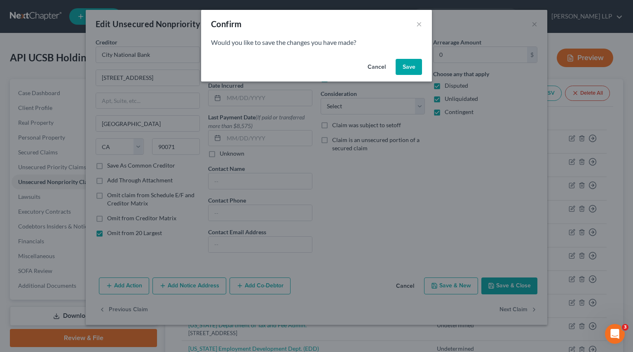
click at [405, 72] on button "Save" at bounding box center [408, 67] width 26 height 16
select select "4"
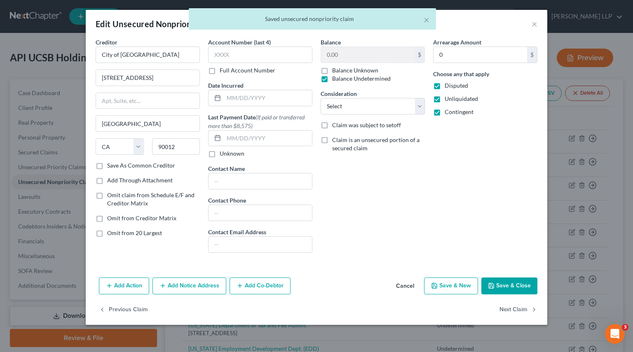
click at [147, 232] on span "Omit from 20 Largest" at bounding box center [134, 232] width 55 height 7
click at [116, 232] on input "Omit from 20 Largest" at bounding box center [112, 231] width 5 height 5
checkbox input "true"
click at [517, 278] on button "Next Claim" at bounding box center [518, 309] width 38 height 17
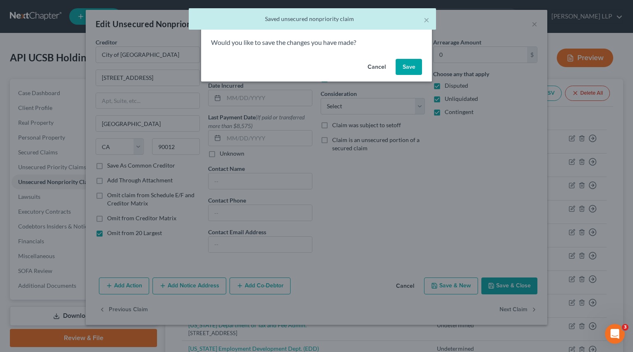
click at [400, 61] on button "Save" at bounding box center [408, 67] width 26 height 16
select select "4"
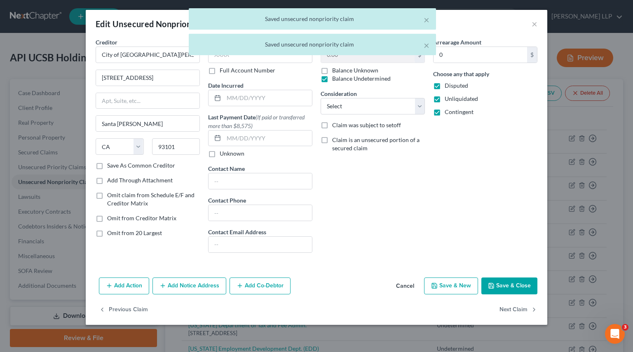
click at [140, 231] on span "Omit from 20 Largest" at bounding box center [134, 232] width 55 height 7
click at [116, 231] on input "Omit from 20 Largest" at bounding box center [112, 231] width 5 height 5
checkbox input "true"
click at [519, 278] on button "Next Claim" at bounding box center [518, 309] width 38 height 17
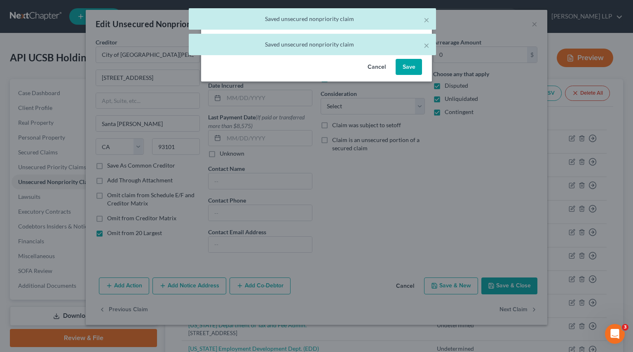
drag, startPoint x: 413, startPoint y: 70, endPoint x: 283, endPoint y: 158, distance: 156.5
click at [413, 70] on button "Save" at bounding box center [408, 67] width 26 height 16
select select "4"
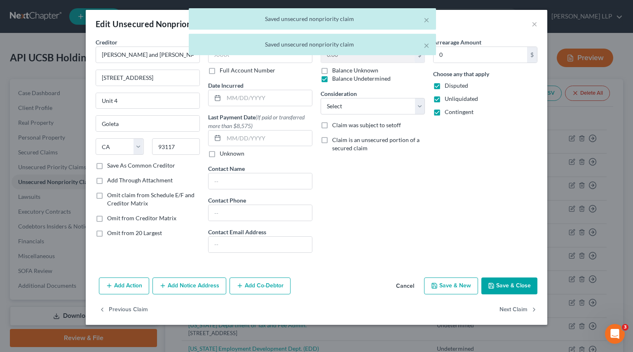
click at [148, 232] on span "Omit from 20 Largest" at bounding box center [134, 232] width 55 height 7
click at [116, 232] on input "Omit from 20 Largest" at bounding box center [112, 231] width 5 height 5
checkbox input "true"
click at [503, 278] on button "Next Claim" at bounding box center [518, 309] width 38 height 17
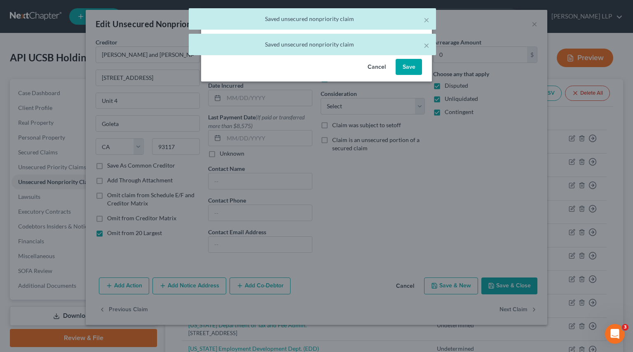
click at [414, 67] on button "Save" at bounding box center [408, 67] width 26 height 16
select select "4"
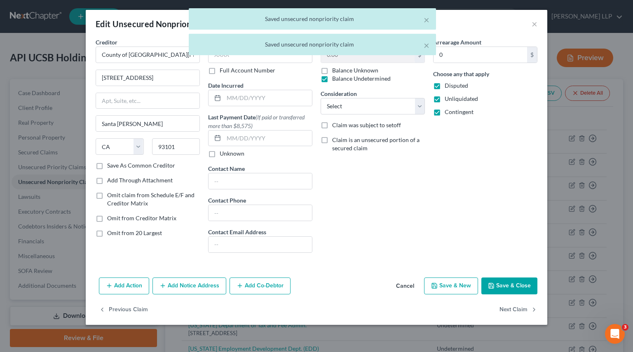
click at [152, 229] on span "Omit from 20 Largest" at bounding box center [134, 232] width 55 height 7
click at [116, 229] on input "Omit from 20 Largest" at bounding box center [112, 231] width 5 height 5
checkbox input "true"
click at [517, 278] on button "Next Claim" at bounding box center [518, 309] width 38 height 17
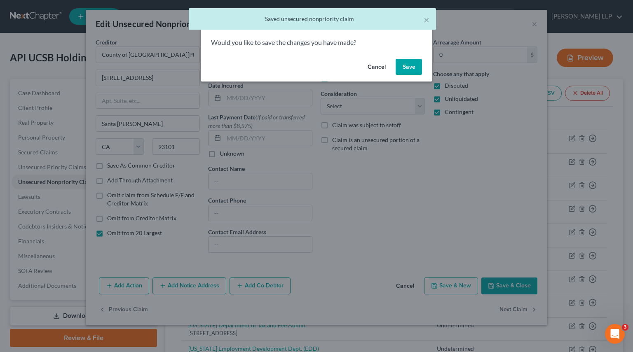
click at [410, 59] on button "Save" at bounding box center [408, 67] width 26 height 16
select select "4"
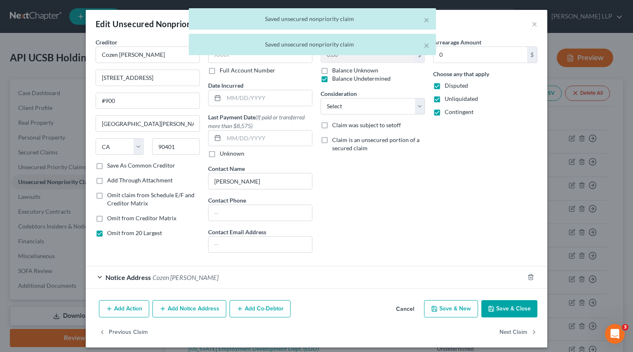
click at [134, 233] on span "Omit from 20 Largest" at bounding box center [134, 232] width 55 height 7
click at [116, 233] on input "Omit from 20 Largest" at bounding box center [112, 231] width 5 height 5
click at [133, 233] on span "Omit from 20 Largest" at bounding box center [134, 232] width 55 height 7
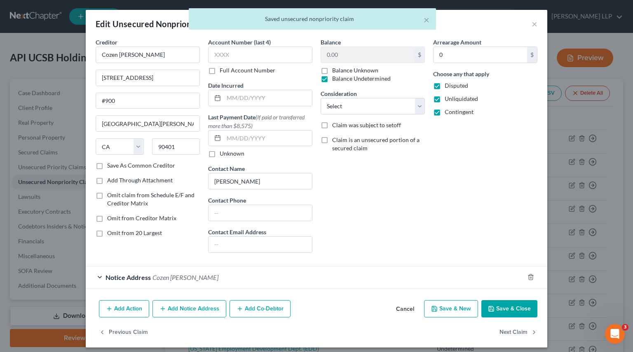
click at [107, 232] on label "Omit from 20 Largest" at bounding box center [134, 233] width 55 height 8
click at [110, 232] on input "Omit from 20 Largest" at bounding box center [112, 231] width 5 height 5
checkbox input "true"
click at [514, 278] on button "Next Claim" at bounding box center [518, 332] width 38 height 17
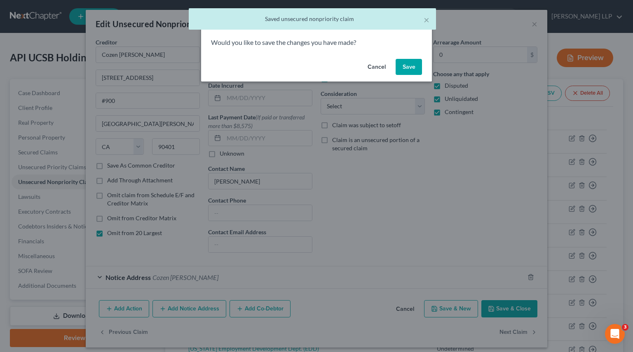
click at [412, 67] on button "Save" at bounding box center [408, 67] width 26 height 16
select select "4"
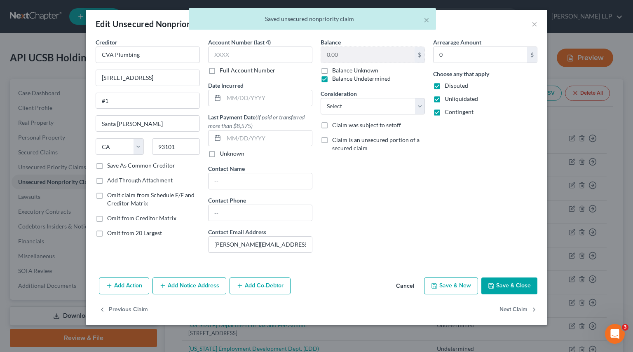
click at [129, 234] on span "Omit from 20 Largest" at bounding box center [134, 232] width 55 height 7
click at [116, 234] on input "Omit from 20 Largest" at bounding box center [112, 231] width 5 height 5
checkbox input "true"
click at [518, 278] on button "Next Claim" at bounding box center [518, 309] width 38 height 17
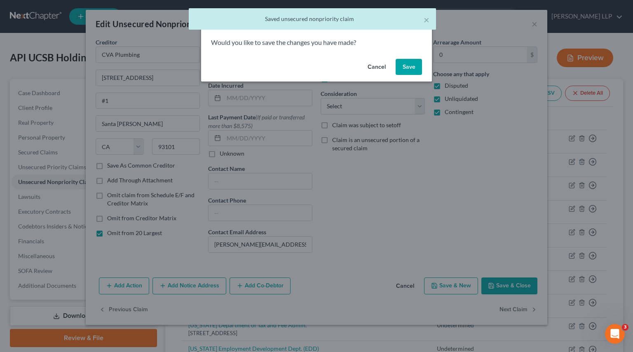
click at [405, 72] on button "Save" at bounding box center [408, 67] width 26 height 16
select select "4"
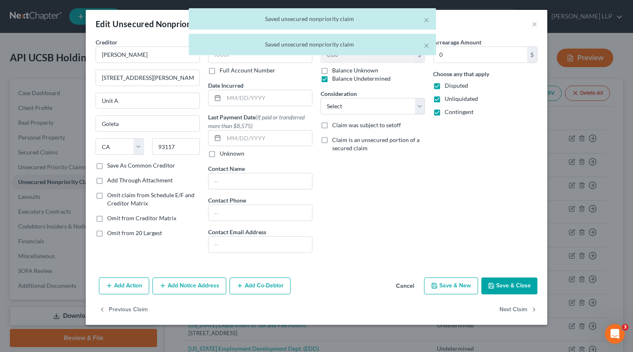
click at [140, 235] on span "Omit from 20 Largest" at bounding box center [134, 232] width 55 height 7
click at [116, 234] on input "Omit from 20 Largest" at bounding box center [112, 231] width 5 height 5
checkbox input "true"
click at [518, 278] on button "Next Claim" at bounding box center [518, 309] width 38 height 17
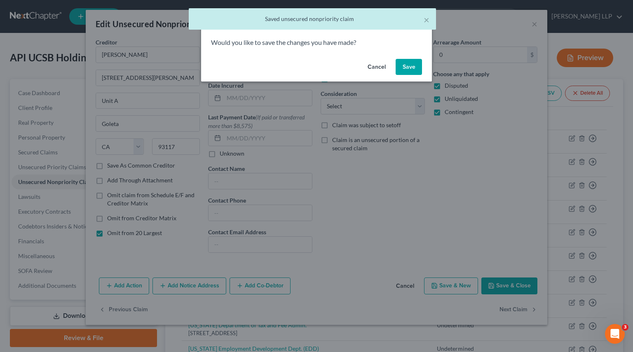
click at [400, 65] on button "Save" at bounding box center [408, 67] width 26 height 16
select select "4"
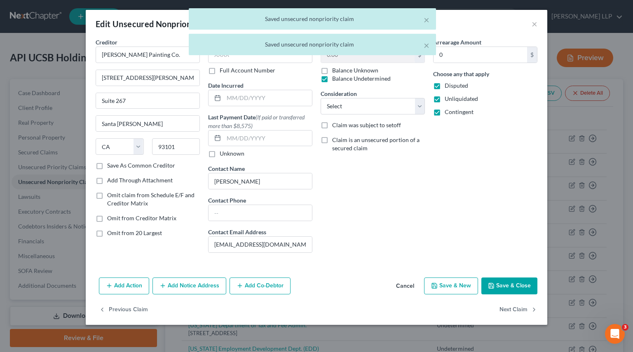
click at [140, 232] on span "Omit from 20 Largest" at bounding box center [134, 232] width 55 height 7
click at [116, 232] on input "Omit from 20 Largest" at bounding box center [112, 231] width 5 height 5
checkbox input "true"
click at [504, 278] on button "Next Claim" at bounding box center [518, 309] width 38 height 17
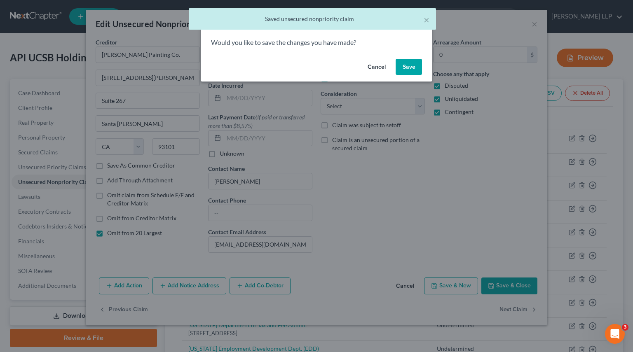
drag, startPoint x: 411, startPoint y: 67, endPoint x: 357, endPoint y: 129, distance: 81.2
click at [410, 67] on button "Save" at bounding box center [408, 67] width 26 height 16
select select "7"
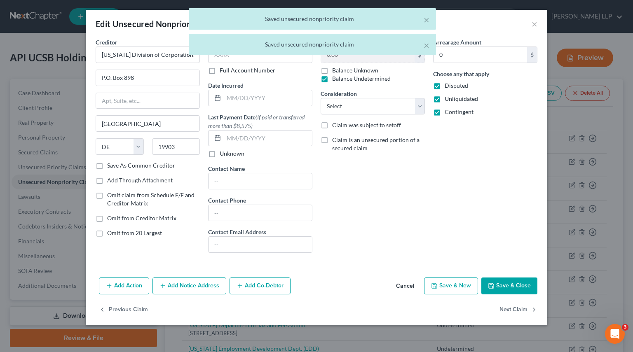
drag, startPoint x: 143, startPoint y: 229, endPoint x: 154, endPoint y: 241, distance: 16.0
click at [143, 229] on span "Omit from 20 Largest" at bounding box center [134, 232] width 55 height 7
click at [116, 229] on input "Omit from 20 Largest" at bounding box center [112, 231] width 5 height 5
checkbox input "true"
click at [508, 278] on button "Next Claim" at bounding box center [518, 309] width 38 height 17
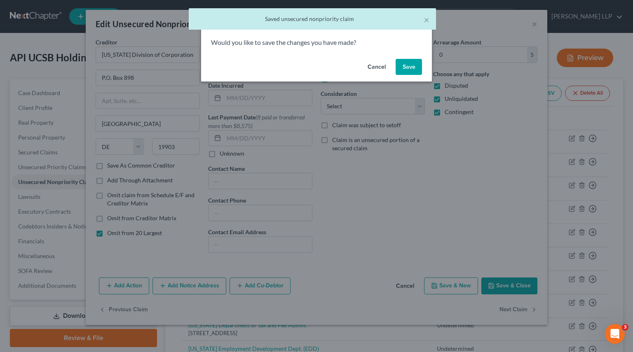
click at [405, 67] on button "Save" at bounding box center [408, 67] width 26 height 16
select select "7"
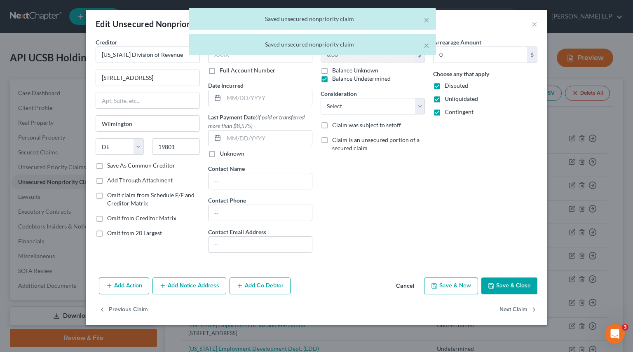
click at [131, 234] on span "Omit from 20 Largest" at bounding box center [134, 232] width 55 height 7
click at [116, 234] on input "Omit from 20 Largest" at bounding box center [112, 231] width 5 height 5
checkbox input "true"
click at [514, 278] on button "Next Claim" at bounding box center [518, 309] width 38 height 17
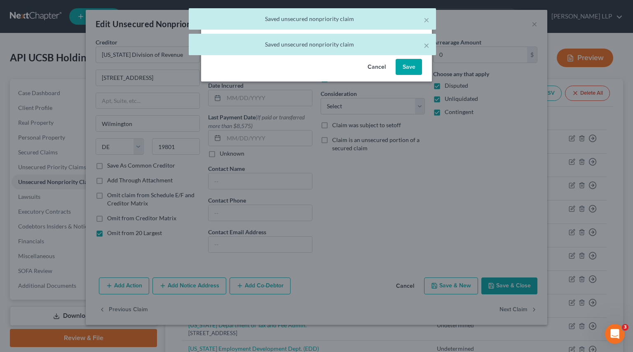
click at [412, 65] on button "Save" at bounding box center [408, 67] width 26 height 16
select select "4"
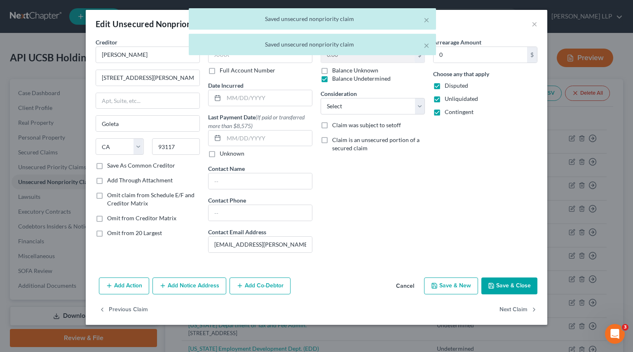
click at [132, 235] on span "Omit from 20 Largest" at bounding box center [134, 232] width 55 height 7
click at [116, 234] on input "Omit from 20 Largest" at bounding box center [112, 231] width 5 height 5
checkbox input "true"
click at [510, 278] on button "Next Claim" at bounding box center [518, 309] width 38 height 17
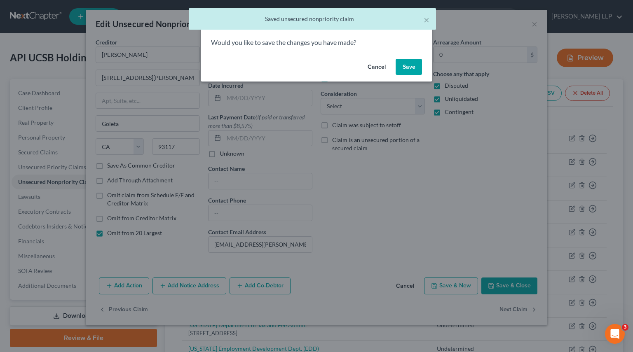
click at [405, 73] on button "Save" at bounding box center [408, 67] width 26 height 16
select select "4"
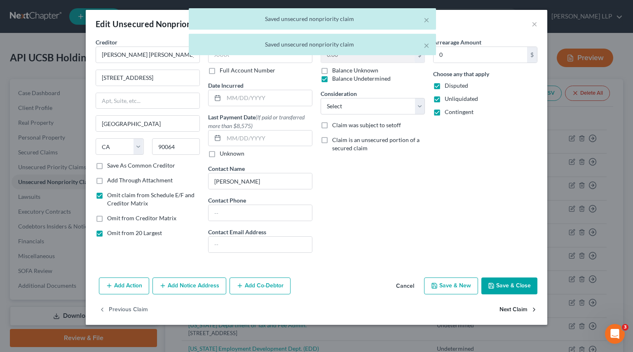
click at [512, 278] on button "Next Claim" at bounding box center [518, 309] width 38 height 17
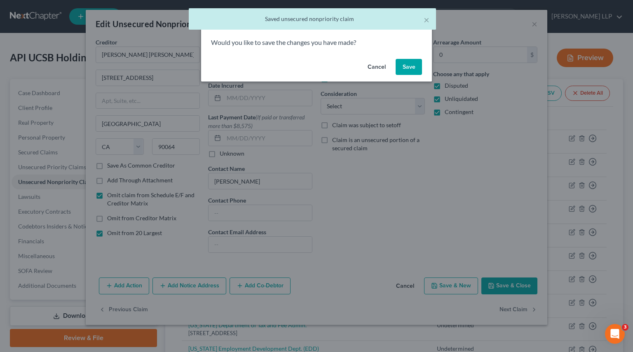
click at [407, 67] on button "Save" at bounding box center [408, 67] width 26 height 16
select select "4"
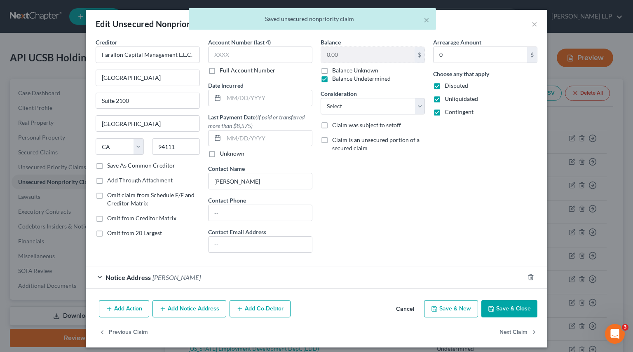
click at [137, 233] on span "Omit from 20 Largest" at bounding box center [134, 232] width 55 height 7
click at [116, 233] on input "Omit from 20 Largest" at bounding box center [112, 231] width 5 height 5
checkbox input "true"
click at [519, 278] on button "Next Claim" at bounding box center [518, 332] width 38 height 17
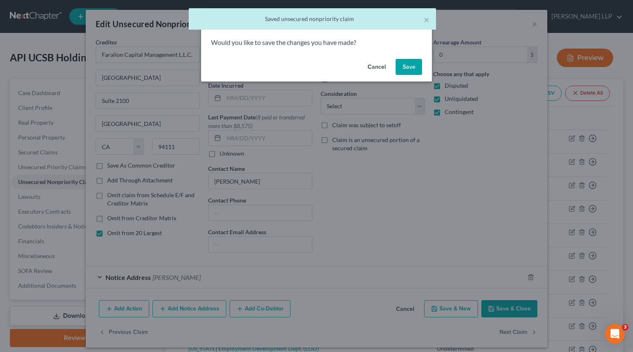
click at [407, 76] on div "Cancel Save" at bounding box center [316, 69] width 231 height 26
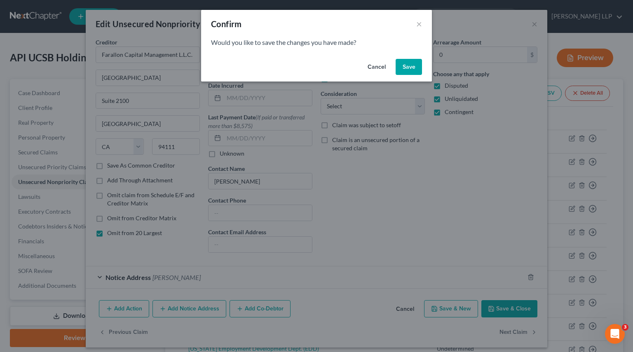
click at [403, 74] on button "Save" at bounding box center [408, 67] width 26 height 16
select select "4"
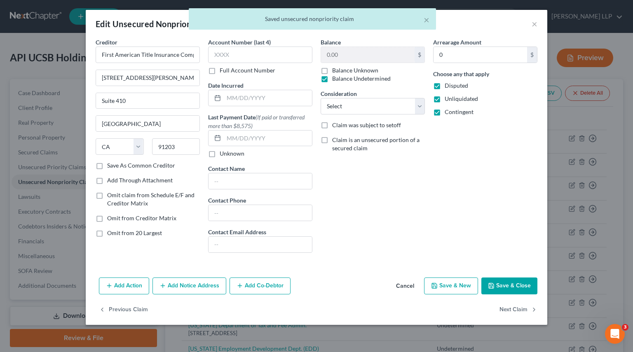
click at [144, 224] on div "Creditor * First American Title Insurance Company [STREET_ADDRESS][PERSON_NAME]…" at bounding box center [147, 149] width 112 height 222
click at [135, 233] on span "Omit from 20 Largest" at bounding box center [134, 232] width 55 height 7
click at [116, 233] on input "Omit from 20 Largest" at bounding box center [112, 231] width 5 height 5
checkbox input "true"
click at [517, 278] on button "Next Claim" at bounding box center [518, 309] width 38 height 17
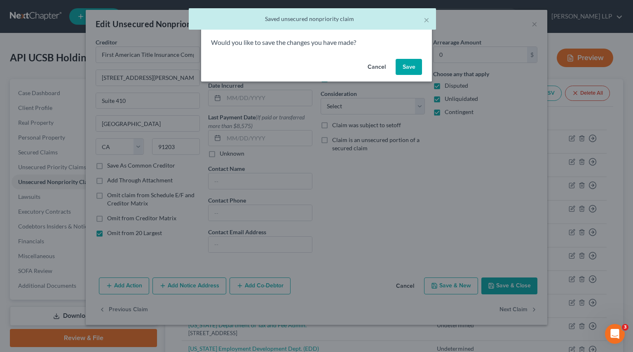
click at [411, 68] on button "Save" at bounding box center [408, 67] width 26 height 16
select select "4"
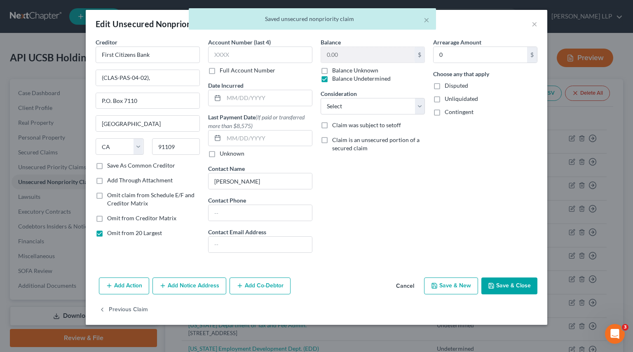
click at [519, 24] on div "× Saved unsecured nonpriority claim" at bounding box center [312, 21] width 633 height 26
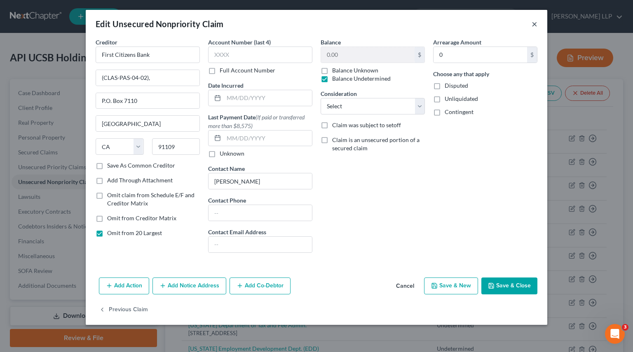
click at [519, 26] on button "×" at bounding box center [534, 24] width 6 height 10
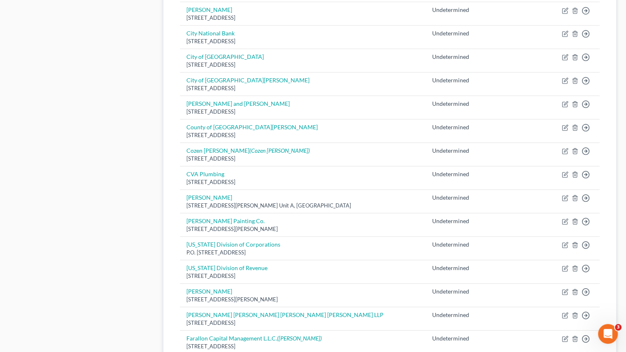
scroll to position [596, 0]
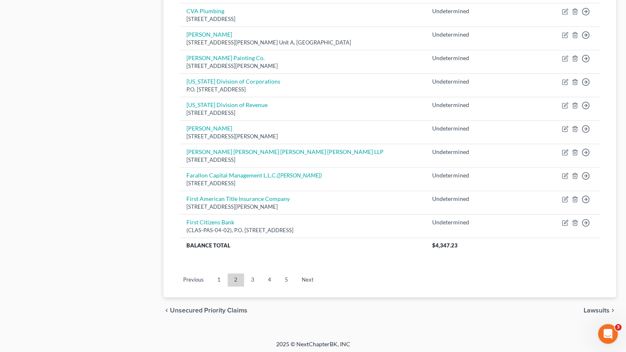
click at [252, 278] on link "3" at bounding box center [253, 279] width 16 height 13
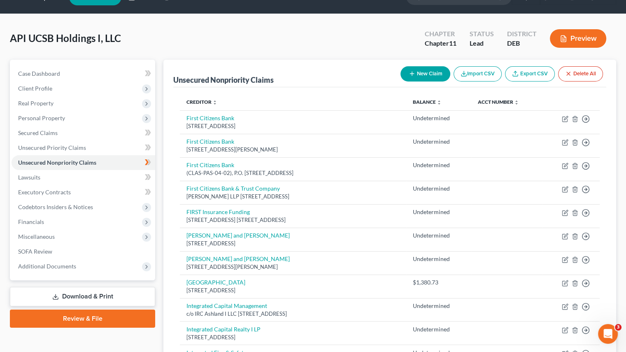
scroll to position [0, 0]
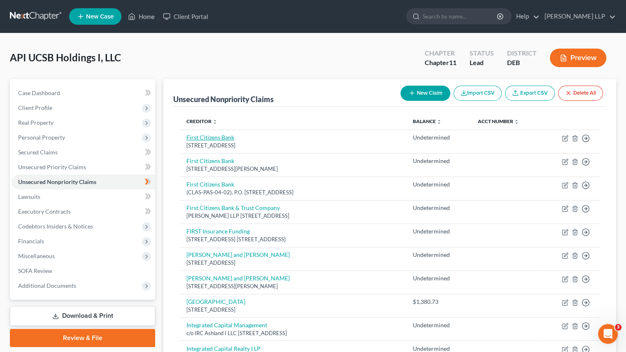
click at [213, 135] on link "First Citizens Bank" at bounding box center [211, 137] width 48 height 7
select select "28"
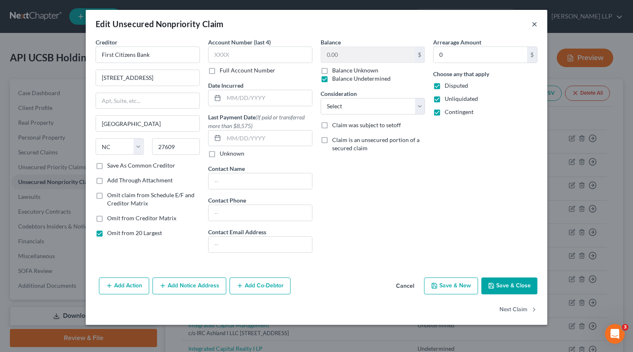
click at [519, 21] on button "×" at bounding box center [534, 24] width 6 height 10
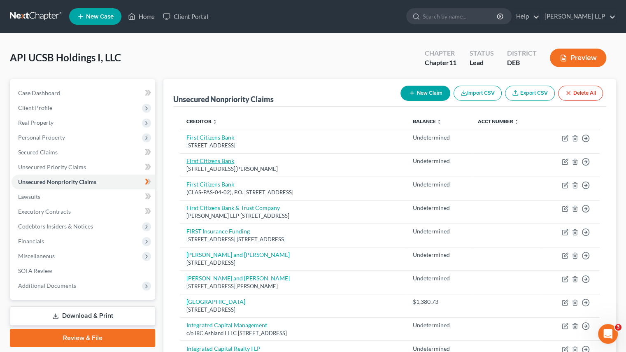
click at [201, 162] on link "First Citizens Bank" at bounding box center [211, 160] width 48 height 7
select select "28"
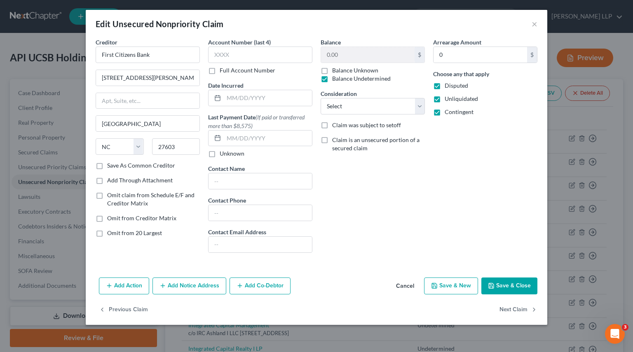
click at [142, 229] on span "Omit from 20 Largest" at bounding box center [134, 232] width 55 height 7
click at [116, 229] on input "Omit from 20 Largest" at bounding box center [112, 231] width 5 height 5
checkbox input "true"
click at [512, 278] on button "Save & Close" at bounding box center [509, 286] width 56 height 17
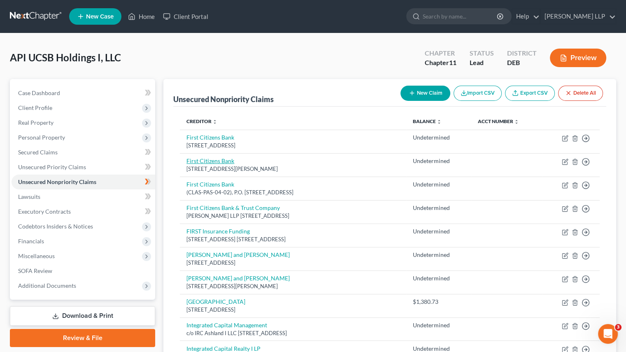
click at [196, 161] on link "First Citizens Bank" at bounding box center [211, 160] width 48 height 7
select select "28"
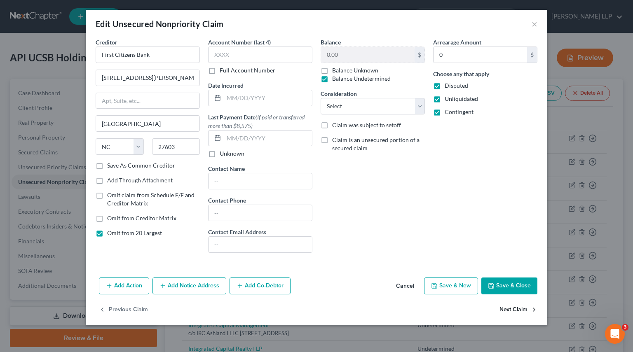
click at [506, 278] on button "Next Claim" at bounding box center [518, 309] width 38 height 17
select select "4"
click at [507, 278] on button "Next Claim" at bounding box center [518, 309] width 38 height 17
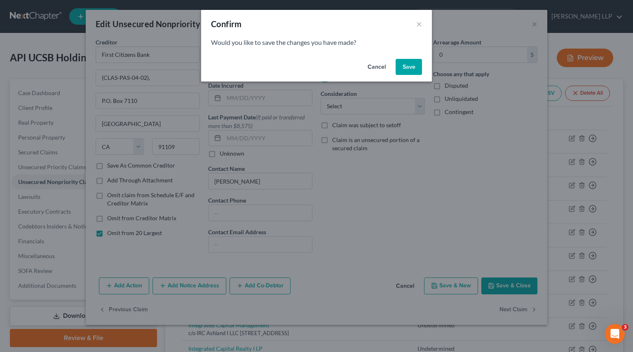
click at [412, 69] on button "Save" at bounding box center [408, 67] width 26 height 16
select select "30"
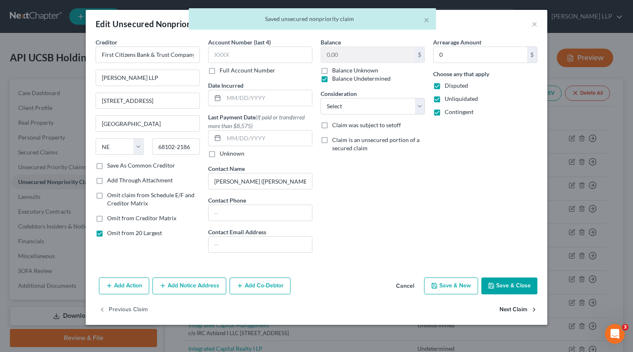
click at [519, 278] on button "Next Claim" at bounding box center [518, 309] width 38 height 17
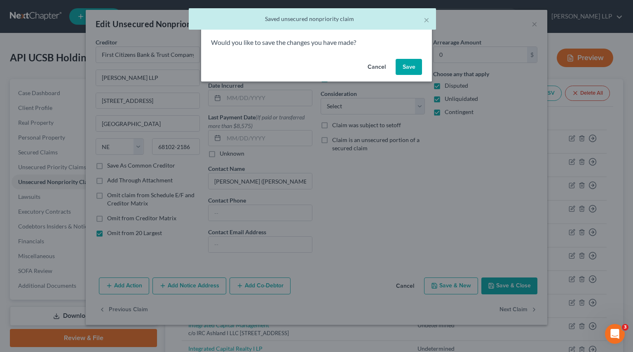
click at [412, 72] on button "Save" at bounding box center [408, 67] width 26 height 16
select select "14"
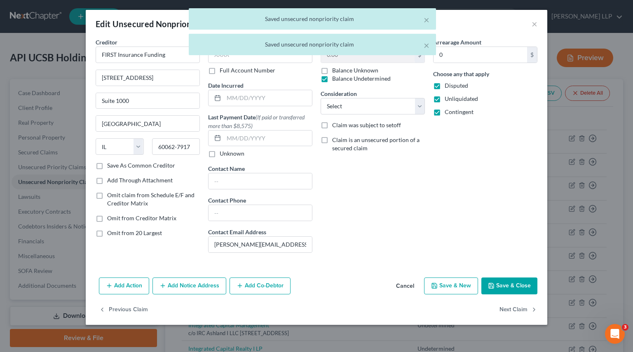
click at [126, 234] on span "Omit from 20 Largest" at bounding box center [134, 232] width 55 height 7
click at [116, 234] on input "Omit from 20 Largest" at bounding box center [112, 231] width 5 height 5
checkbox input "true"
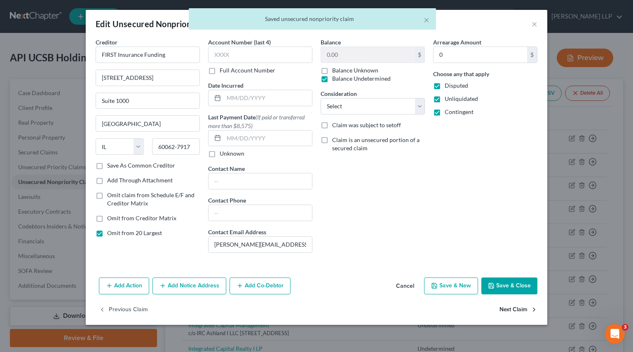
drag, startPoint x: 511, startPoint y: 309, endPoint x: 509, endPoint y: 305, distance: 4.4
click at [511, 278] on button "Next Claim" at bounding box center [518, 309] width 38 height 17
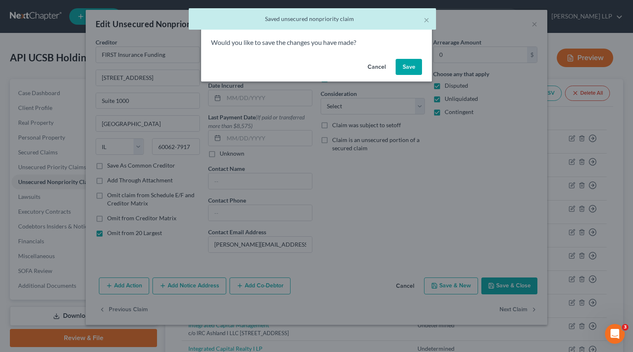
click at [412, 67] on button "Save" at bounding box center [408, 67] width 26 height 16
select select "4"
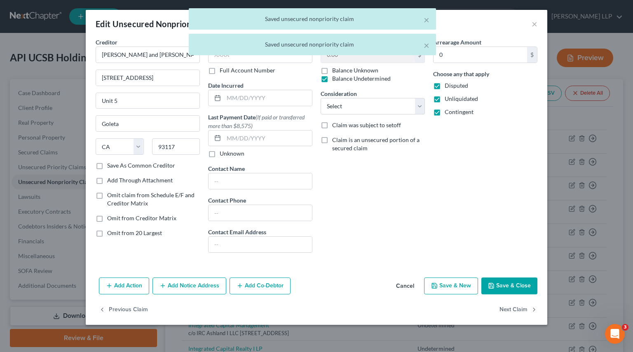
click at [138, 230] on span "Omit from 20 Largest" at bounding box center [134, 232] width 55 height 7
click at [116, 230] on input "Omit from 20 Largest" at bounding box center [112, 231] width 5 height 5
checkbox input "true"
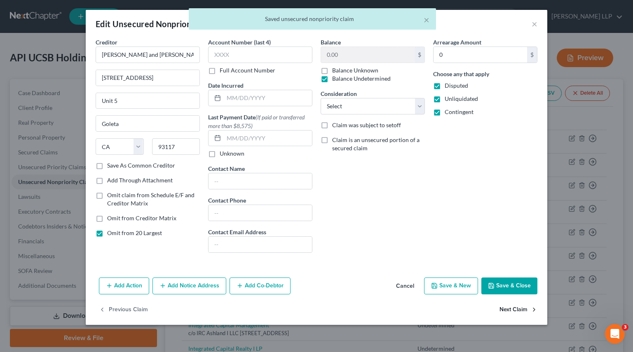
click at [500, 278] on button "Next Claim" at bounding box center [518, 309] width 38 height 17
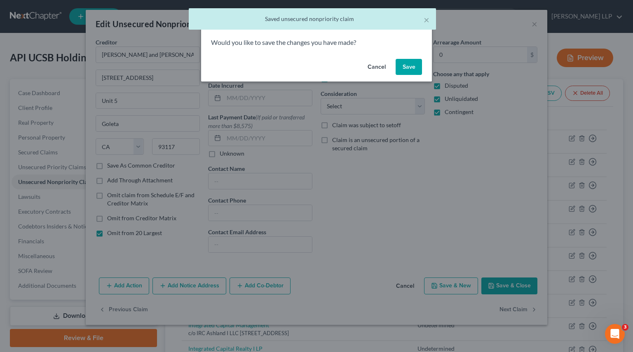
click at [409, 65] on button "Save" at bounding box center [408, 67] width 26 height 16
select select "4"
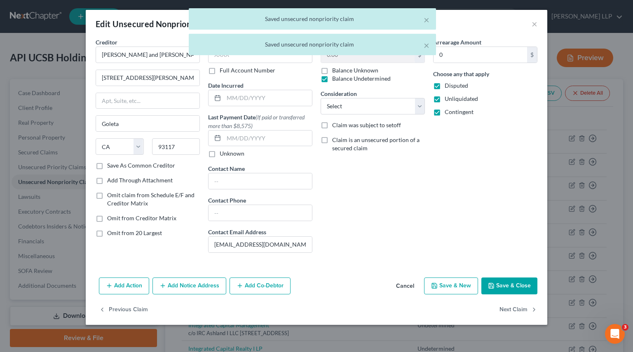
click at [143, 233] on span "Omit from 20 Largest" at bounding box center [134, 232] width 55 height 7
click at [116, 233] on input "Omit from 20 Largest" at bounding box center [112, 231] width 5 height 5
checkbox input "true"
click at [519, 278] on button "Next Claim" at bounding box center [518, 309] width 38 height 17
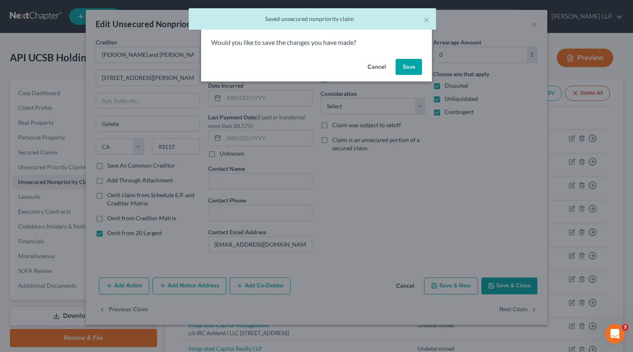
click at [414, 66] on button "Save" at bounding box center [408, 67] width 26 height 16
select select "4"
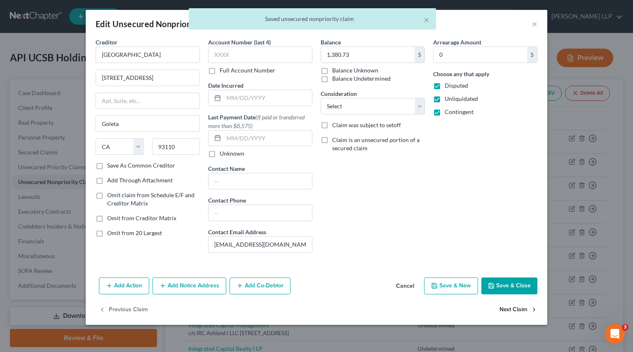
click at [509, 278] on button "Next Claim" at bounding box center [518, 309] width 38 height 17
select select "4"
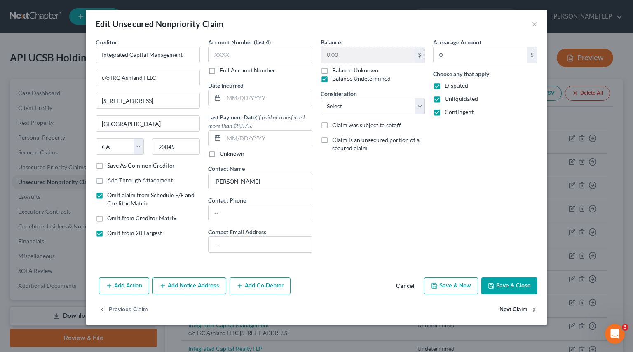
click at [517, 278] on button "Next Claim" at bounding box center [518, 309] width 38 height 17
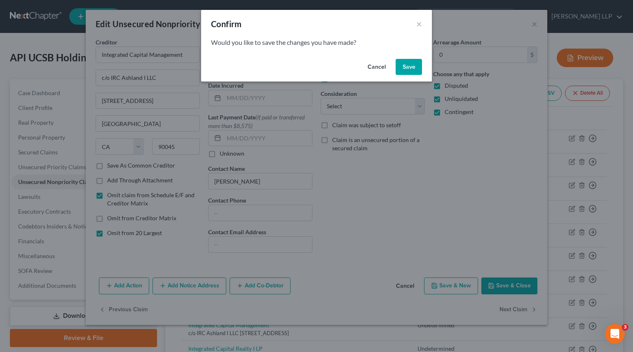
click at [411, 69] on button "Save" at bounding box center [408, 67] width 26 height 16
select select "4"
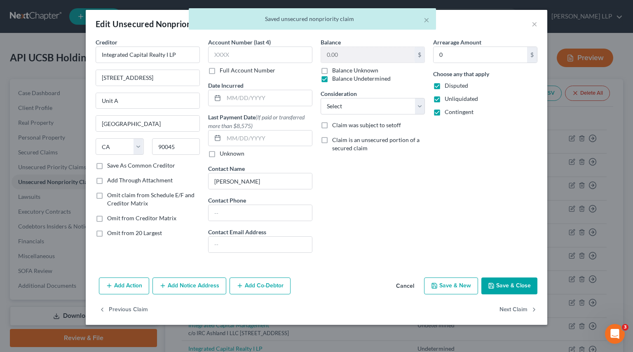
click at [145, 231] on span "Omit from 20 Largest" at bounding box center [134, 232] width 55 height 7
click at [116, 231] on input "Omit from 20 Largest" at bounding box center [112, 231] width 5 height 5
checkbox input "true"
click at [516, 278] on button "Next Claim" at bounding box center [518, 309] width 38 height 17
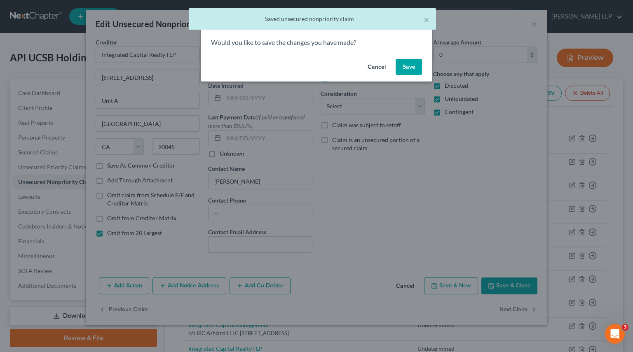
click at [407, 68] on button "Save" at bounding box center [408, 67] width 26 height 16
select select "4"
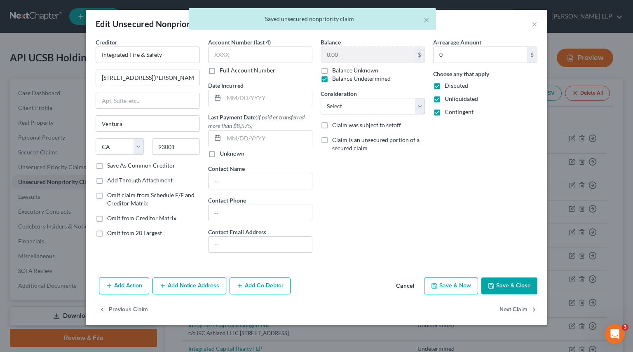
click at [142, 232] on span "Omit from 20 Largest" at bounding box center [134, 232] width 55 height 7
click at [116, 232] on input "Omit from 20 Largest" at bounding box center [112, 231] width 5 height 5
click at [133, 230] on span "Omit from 20 Largest" at bounding box center [134, 232] width 55 height 7
click at [116, 230] on input "Omit from 20 Largest" at bounding box center [112, 231] width 5 height 5
checkbox input "false"
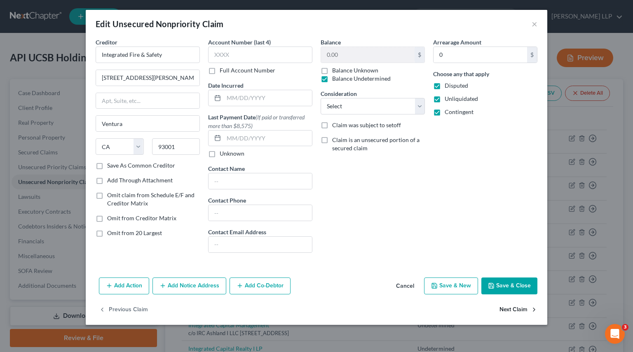
click at [507, 278] on button "Next Claim" at bounding box center [518, 309] width 38 height 17
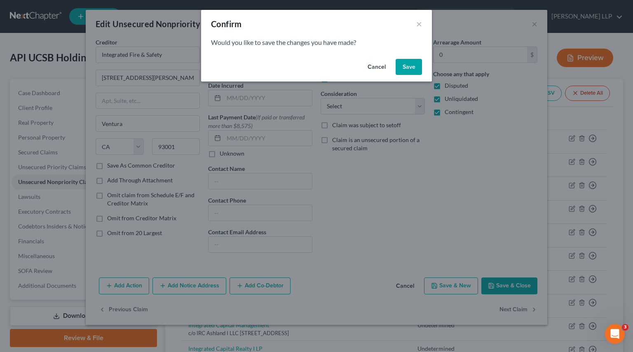
click at [410, 68] on button "Save" at bounding box center [408, 67] width 26 height 16
select select "4"
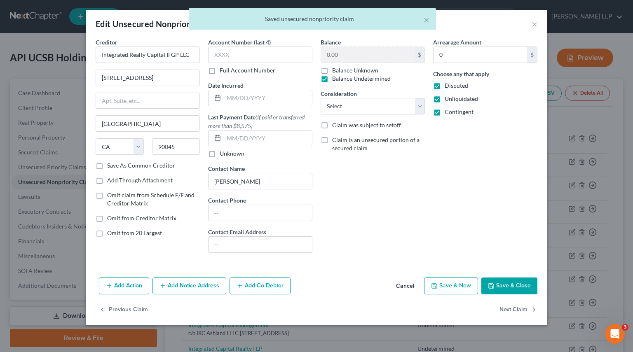
click at [147, 232] on span "Omit from 20 Largest" at bounding box center [134, 232] width 55 height 7
click at [116, 232] on input "Omit from 20 Largest" at bounding box center [112, 231] width 5 height 5
checkbox input "true"
click at [509, 278] on button "Next Claim" at bounding box center [518, 309] width 38 height 17
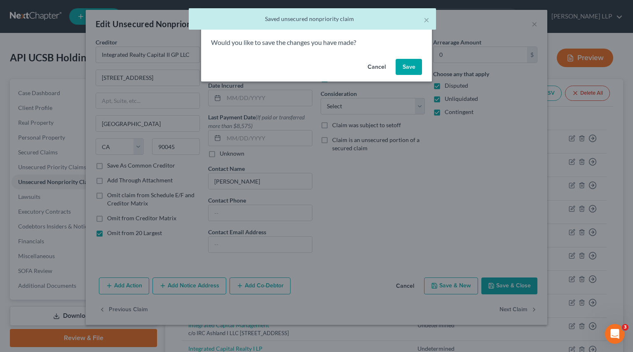
click at [410, 67] on button "Save" at bounding box center [408, 67] width 26 height 16
select select "4"
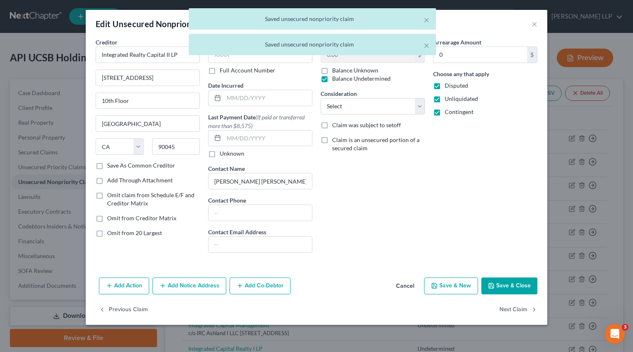
click at [151, 230] on span "Omit from 20 Largest" at bounding box center [134, 232] width 55 height 7
click at [116, 230] on input "Omit from 20 Largest" at bounding box center [112, 231] width 5 height 5
checkbox input "true"
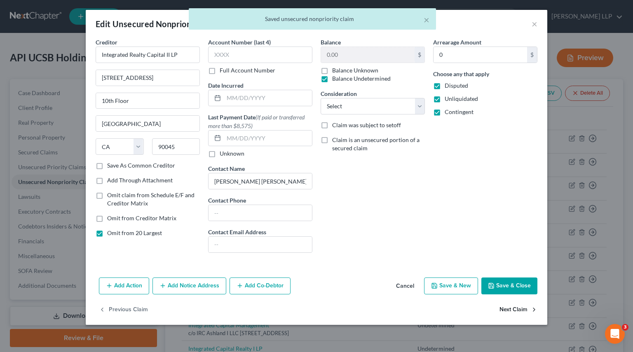
click at [506, 278] on button "Next Claim" at bounding box center [518, 309] width 38 height 17
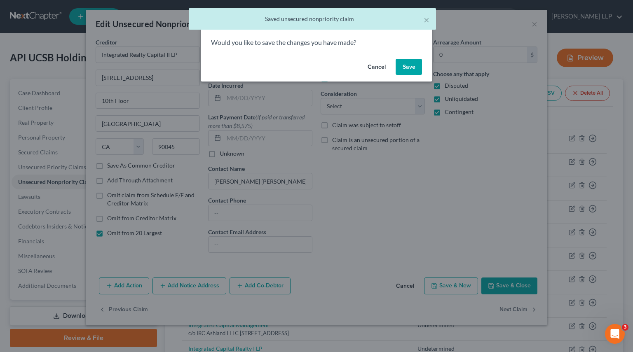
click at [410, 72] on button "Save" at bounding box center [408, 67] width 26 height 16
select select "4"
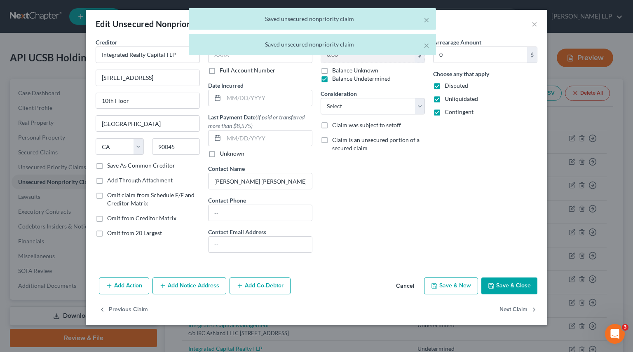
click at [151, 232] on span "Omit from 20 Largest" at bounding box center [134, 232] width 55 height 7
click at [116, 232] on input "Omit from 20 Largest" at bounding box center [112, 231] width 5 height 5
checkbox input "true"
click at [519, 278] on button "Next Claim" at bounding box center [518, 309] width 38 height 17
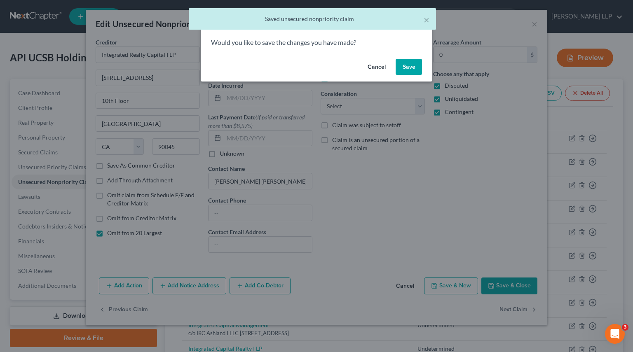
click at [405, 67] on button "Save" at bounding box center [408, 67] width 26 height 16
select select "4"
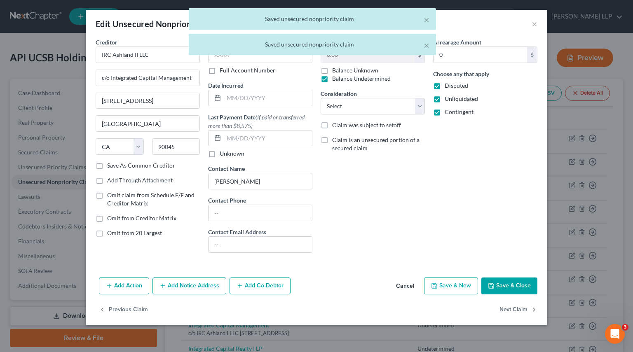
click at [152, 230] on span "Omit from 20 Largest" at bounding box center [134, 232] width 55 height 7
click at [116, 230] on input "Omit from 20 Largest" at bounding box center [112, 231] width 5 height 5
checkbox input "true"
click at [511, 278] on button "Next Claim" at bounding box center [518, 309] width 38 height 17
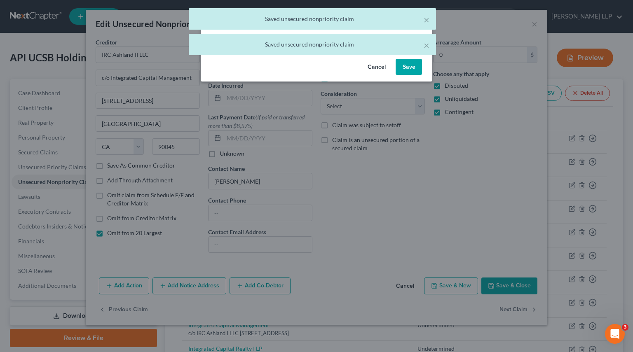
click at [410, 70] on button "Save" at bounding box center [408, 67] width 26 height 16
select select "4"
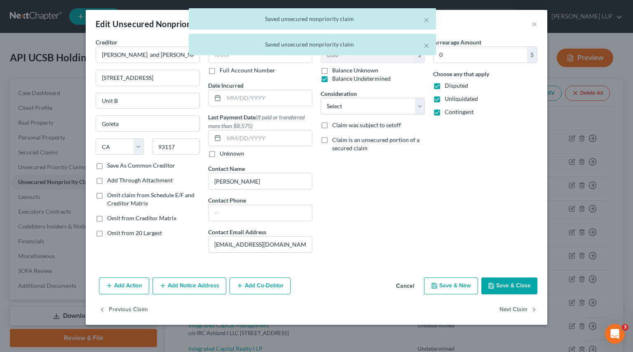
click at [141, 232] on span "Omit from 20 Largest" at bounding box center [134, 232] width 55 height 7
click at [116, 232] on input "Omit from 20 Largest" at bounding box center [112, 231] width 5 height 5
checkbox input "true"
click at [508, 278] on button "Next Claim" at bounding box center [518, 309] width 38 height 17
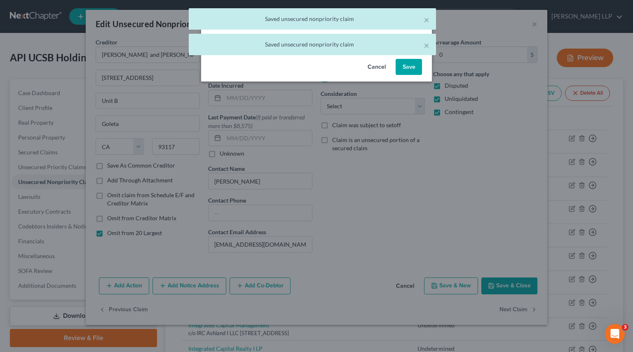
click at [414, 70] on button "Save" at bounding box center [408, 67] width 26 height 16
select select "4"
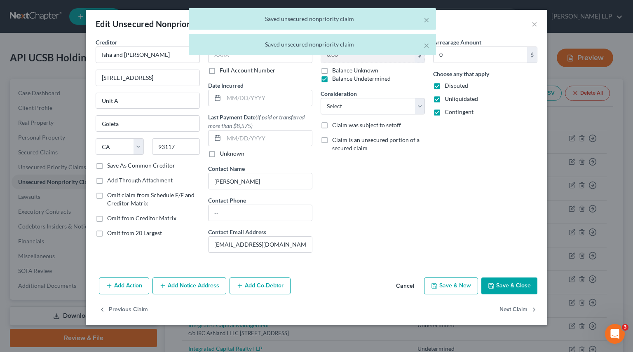
click at [152, 235] on span "Omit from 20 Largest" at bounding box center [134, 232] width 55 height 7
click at [116, 234] on input "Omit from 20 Largest" at bounding box center [112, 231] width 5 height 5
checkbox input "true"
click at [519, 278] on button "Next Claim" at bounding box center [518, 309] width 38 height 17
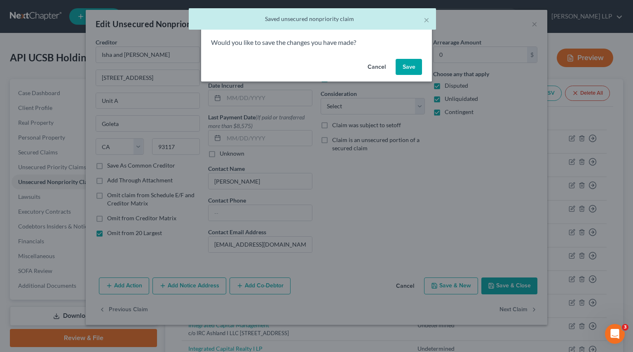
click at [407, 65] on button "Save" at bounding box center [408, 67] width 26 height 16
select select "4"
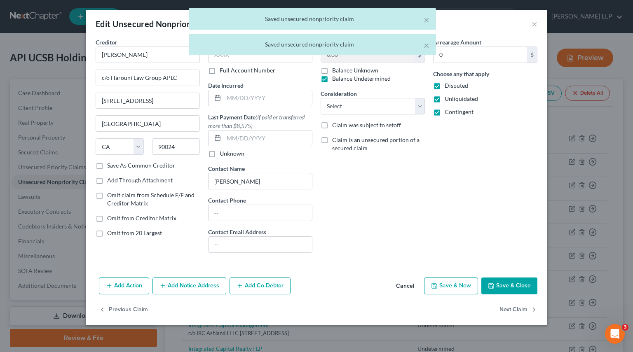
click at [146, 233] on span "Omit from 20 Largest" at bounding box center [134, 232] width 55 height 7
click at [116, 233] on input "Omit from 20 Largest" at bounding box center [112, 231] width 5 height 5
checkbox input "true"
click at [519, 278] on button "Next Claim" at bounding box center [518, 309] width 38 height 17
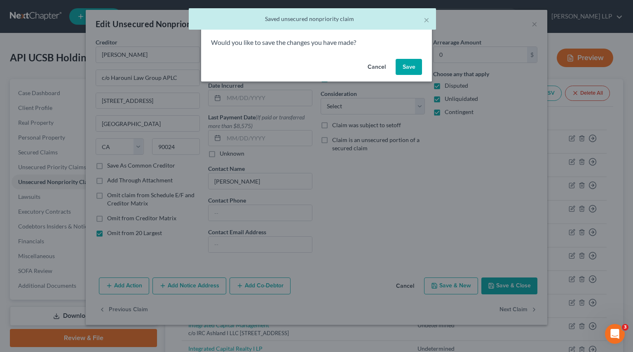
click at [400, 69] on button "Save" at bounding box center [408, 67] width 26 height 16
select select "4"
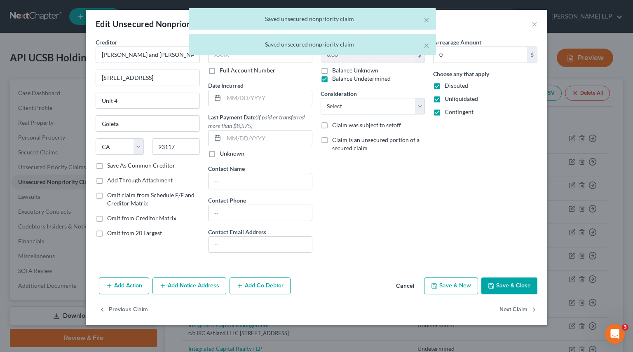
click at [129, 234] on span "Omit from 20 Largest" at bounding box center [134, 232] width 55 height 7
click at [116, 234] on input "Omit from 20 Largest" at bounding box center [112, 231] width 5 height 5
checkbox input "true"
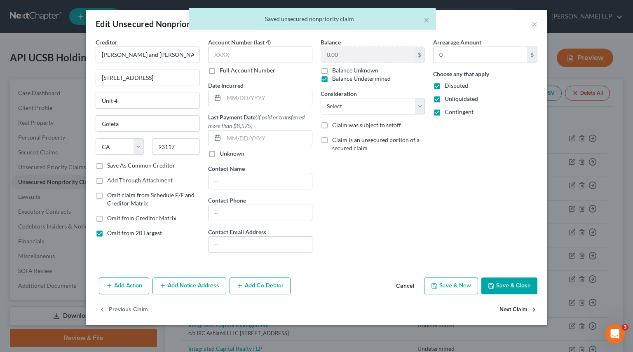
click at [519, 278] on button "Next Claim" at bounding box center [518, 309] width 38 height 17
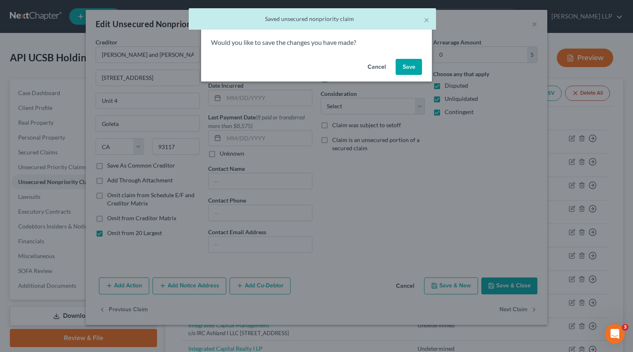
click at [409, 68] on button "Save" at bounding box center [408, 67] width 26 height 16
select select "7"
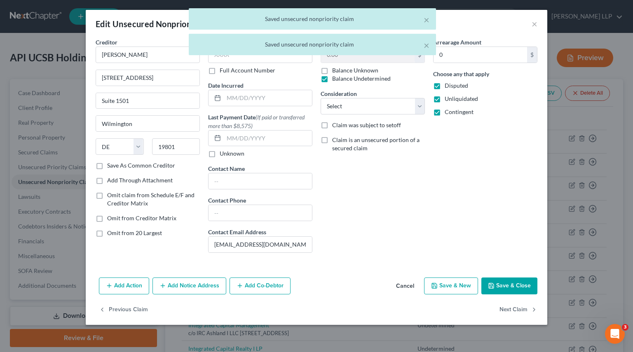
click at [155, 229] on span "Omit from 20 Largest" at bounding box center [134, 232] width 55 height 7
click at [116, 229] on input "Omit from 20 Largest" at bounding box center [112, 231] width 5 height 5
checkbox input "true"
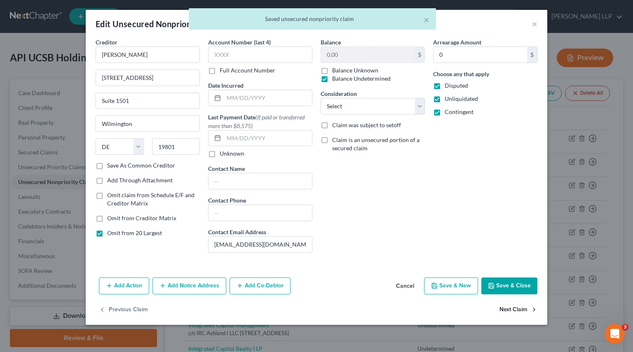
click at [519, 278] on button "Next Claim" at bounding box center [518, 309] width 38 height 17
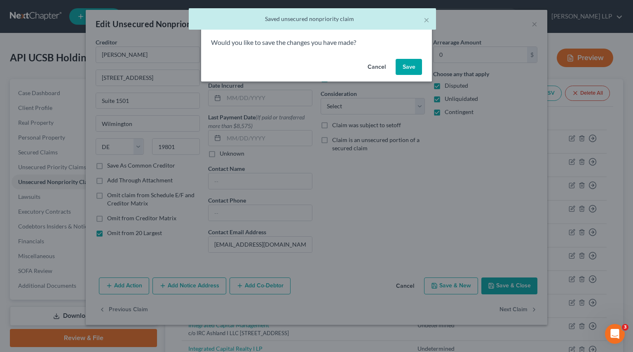
click at [406, 66] on button "Save" at bounding box center [408, 67] width 26 height 16
select select "4"
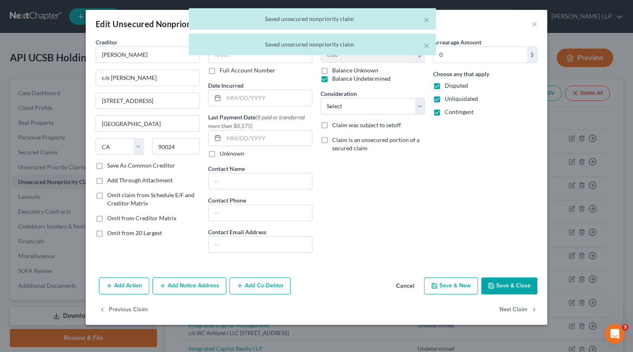
click at [151, 234] on span "Omit from 20 Largest" at bounding box center [134, 232] width 55 height 7
click at [116, 234] on input "Omit from 20 Largest" at bounding box center [112, 231] width 5 height 5
checkbox input "true"
click at [519, 278] on button "Next Claim" at bounding box center [518, 309] width 38 height 17
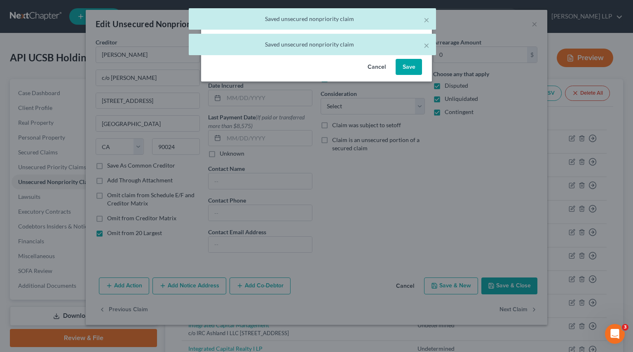
click at [406, 66] on button "Save" at bounding box center [408, 67] width 26 height 16
select select "4"
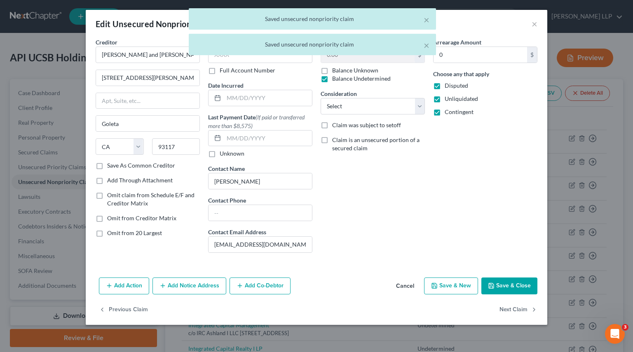
click at [154, 231] on span "Omit from 20 Largest" at bounding box center [134, 232] width 55 height 7
click at [116, 231] on input "Omit from 20 Largest" at bounding box center [112, 231] width 5 height 5
checkbox input "true"
click at [519, 278] on button "Next Claim" at bounding box center [518, 309] width 38 height 17
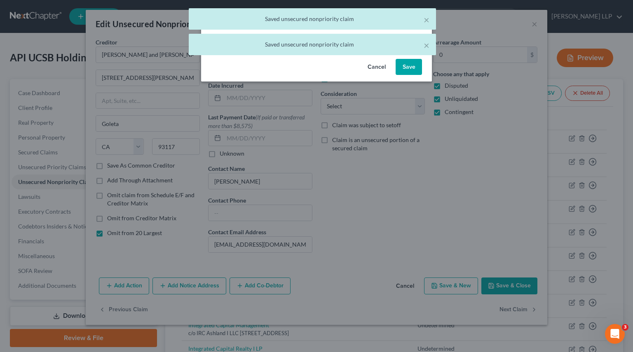
click at [404, 64] on button "Save" at bounding box center [408, 67] width 26 height 16
select select "4"
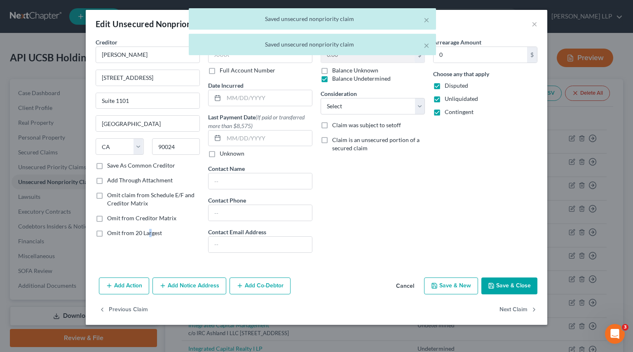
click at [149, 230] on span "Omit from 20 Largest" at bounding box center [134, 232] width 55 height 7
click at [123, 229] on span "Omit from 20 Largest" at bounding box center [134, 232] width 55 height 7
click at [116, 229] on input "Omit from 20 Largest" at bounding box center [112, 231] width 5 height 5
checkbox input "true"
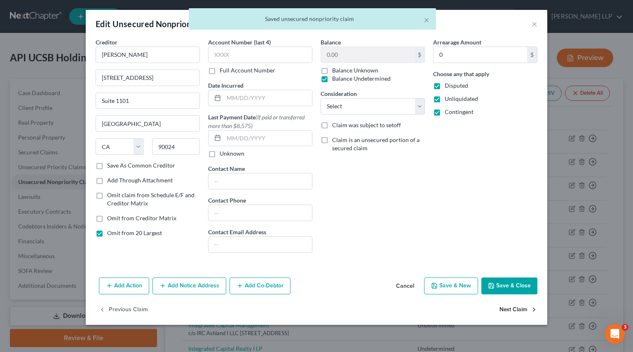
click at [506, 278] on button "Next Claim" at bounding box center [518, 309] width 38 height 17
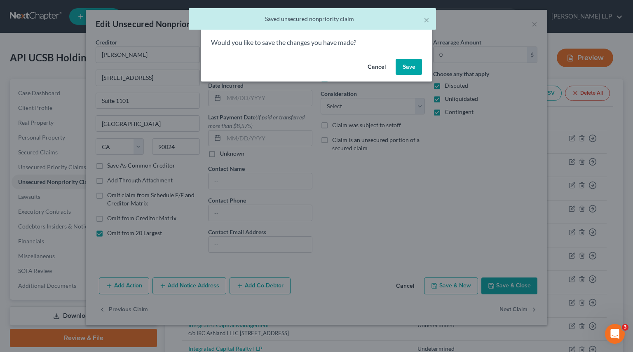
click at [408, 70] on button "Save" at bounding box center [408, 67] width 26 height 16
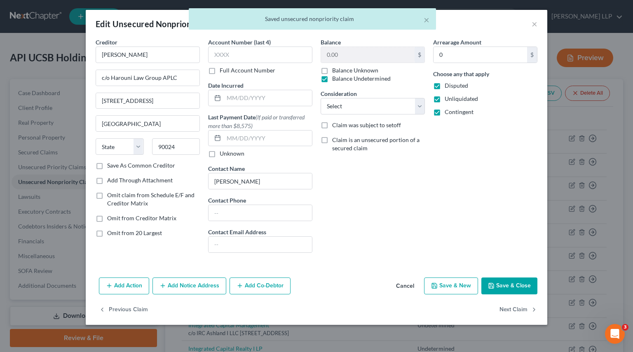
drag, startPoint x: 144, startPoint y: 236, endPoint x: 185, endPoint y: 238, distance: 41.3
click at [145, 236] on label "Omit from 20 Largest" at bounding box center [134, 233] width 55 height 8
click at [116, 234] on input "Omit from 20 Largest" at bounding box center [112, 231] width 5 height 5
checkbox input "true"
click at [517, 278] on button "Next Claim" at bounding box center [518, 309] width 38 height 17
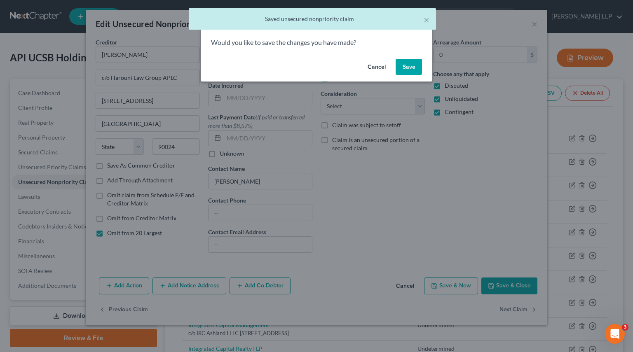
click at [413, 61] on button "Save" at bounding box center [408, 67] width 26 height 16
select select "4"
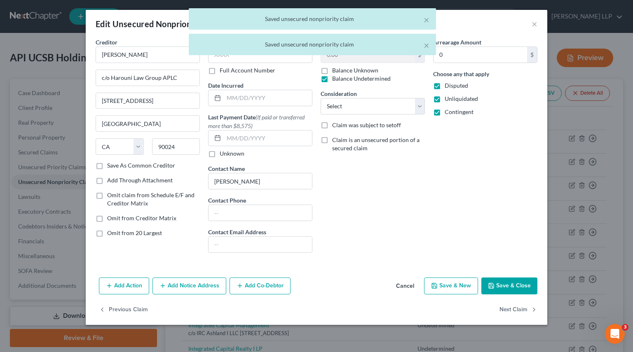
click at [127, 229] on span "Omit from 20 Largest" at bounding box center [134, 232] width 55 height 7
click at [116, 229] on input "Omit from 20 Largest" at bounding box center [112, 231] width 5 height 5
checkbox input "true"
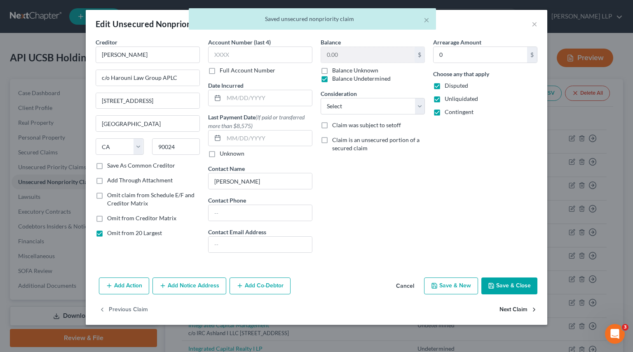
click at [519, 278] on button "Next Claim" at bounding box center [518, 309] width 38 height 17
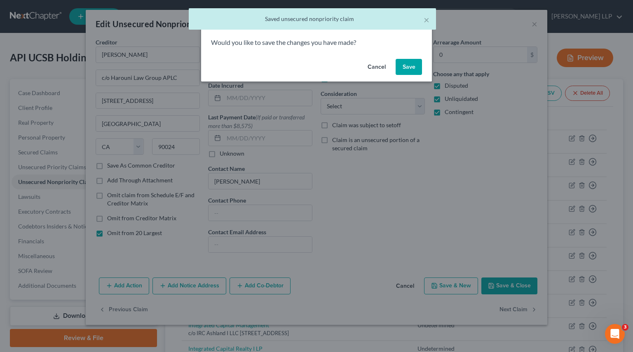
click at [405, 68] on button "Save" at bounding box center [408, 67] width 26 height 16
select select "35"
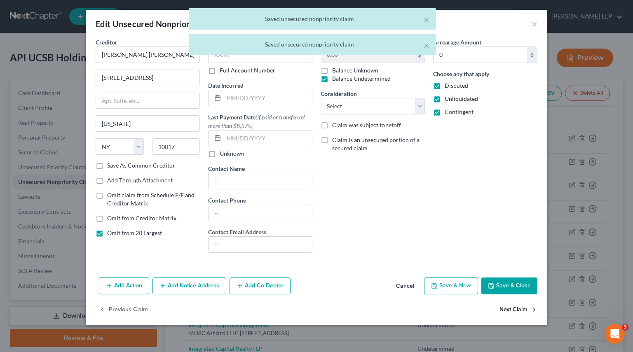
click at [519, 278] on button "Next Claim" at bounding box center [518, 309] width 38 height 17
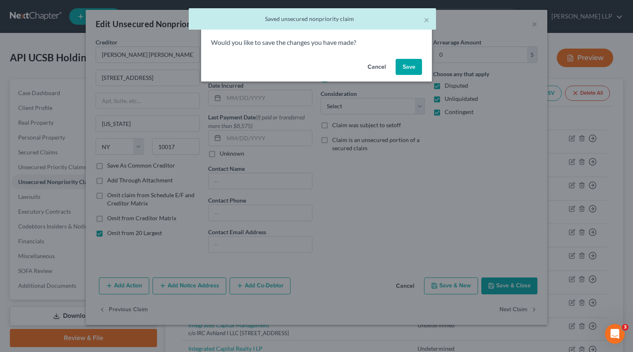
click at [407, 68] on button "Save" at bounding box center [408, 67] width 26 height 16
select select "4"
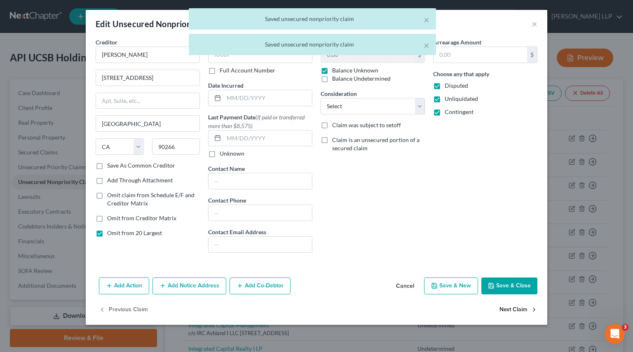
click at [509, 278] on button "Next Claim" at bounding box center [518, 309] width 38 height 17
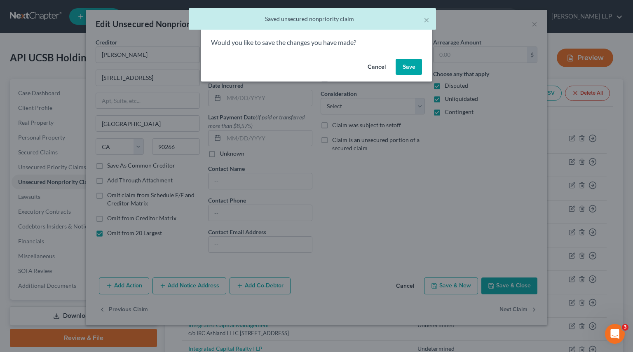
click at [410, 65] on button "Save" at bounding box center [408, 67] width 26 height 16
select select "4"
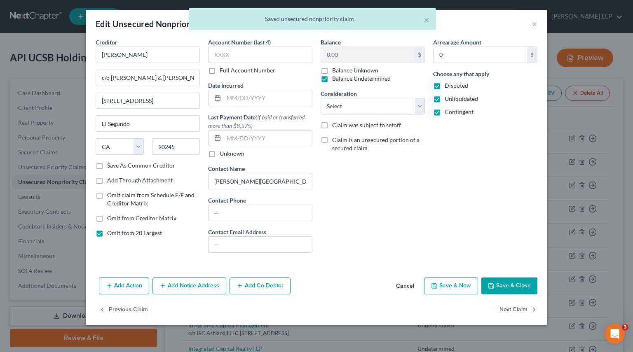
type input "0"
click at [519, 278] on button "Next Claim" at bounding box center [518, 309] width 38 height 17
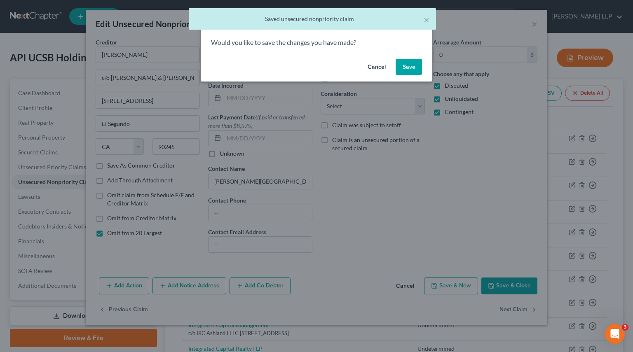
click at [410, 66] on button "Save" at bounding box center [408, 67] width 26 height 16
select select "4"
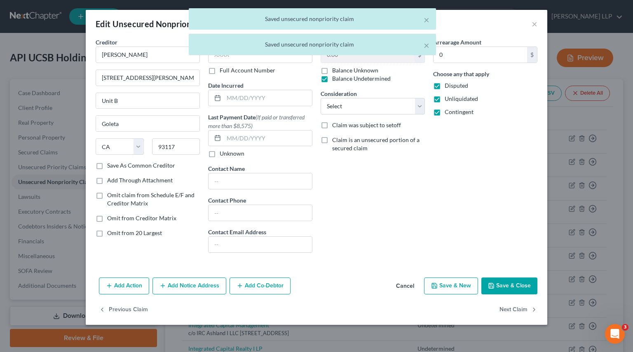
click at [123, 232] on span "Omit from 20 Largest" at bounding box center [134, 232] width 55 height 7
click at [116, 232] on input "Omit from 20 Largest" at bounding box center [112, 231] width 5 height 5
checkbox input "true"
click at [519, 278] on button "Next Claim" at bounding box center [518, 309] width 38 height 17
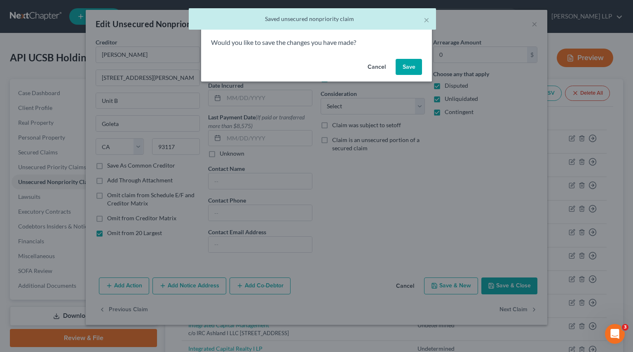
click at [405, 61] on button "Save" at bounding box center [408, 67] width 26 height 16
select select "4"
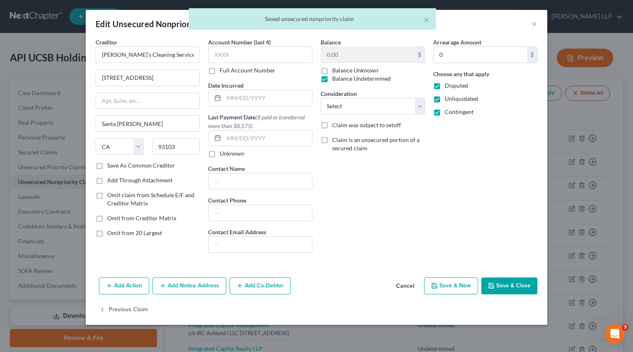
click at [519, 28] on div "× Saved unsecured nonpriority claim" at bounding box center [312, 21] width 633 height 26
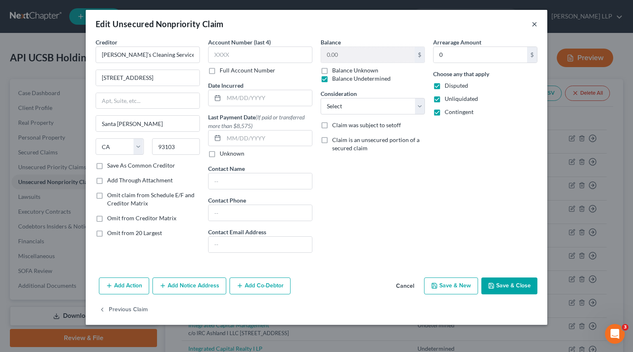
click at [519, 23] on button "×" at bounding box center [534, 24] width 6 height 10
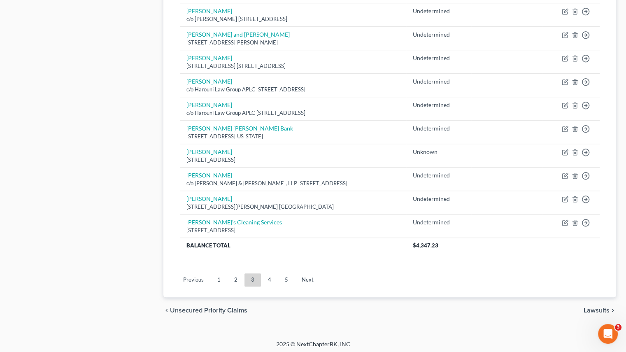
click at [270, 275] on link "4" at bounding box center [270, 279] width 16 height 13
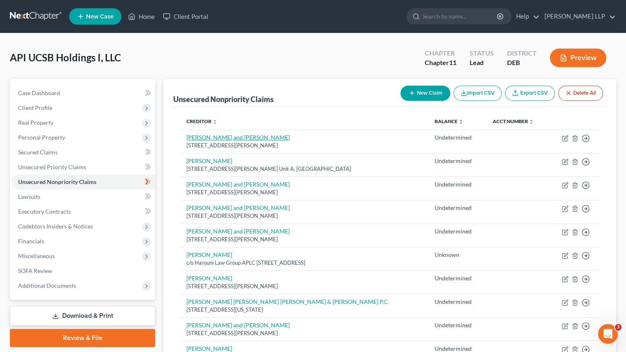
click at [208, 140] on link "[PERSON_NAME] and [PERSON_NAME]" at bounding box center [238, 137] width 103 height 7
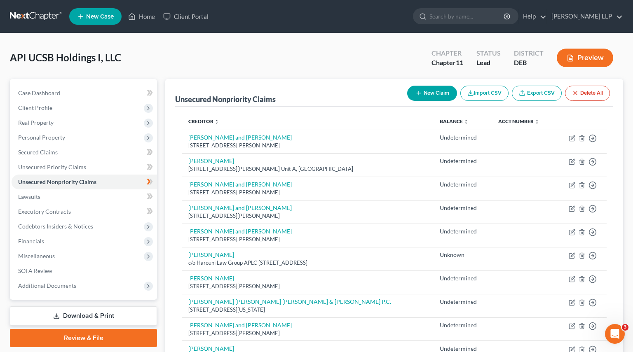
select select "4"
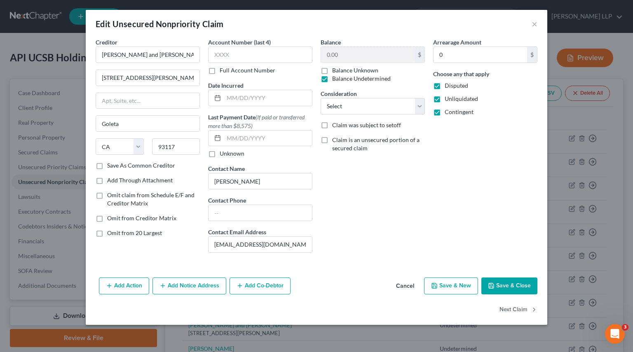
click at [133, 227] on div "Creditor * [PERSON_NAME] and [PERSON_NAME] [STREET_ADDRESS][PERSON_NAME] [GEOGR…" at bounding box center [147, 149] width 112 height 222
click at [135, 231] on span "Omit from 20 Largest" at bounding box center [134, 232] width 55 height 7
click at [116, 231] on input "Omit from 20 Largest" at bounding box center [112, 231] width 5 height 5
checkbox input "true"
click at [519, 278] on button "Next Claim" at bounding box center [518, 309] width 38 height 17
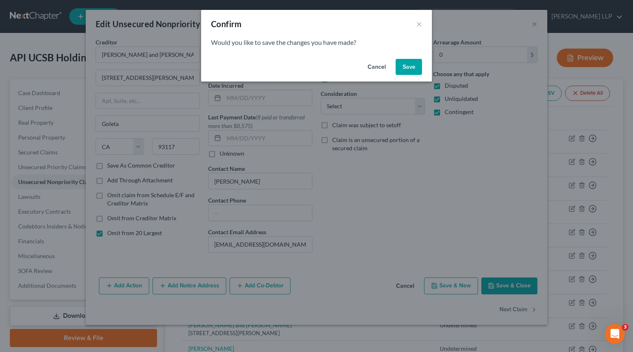
click at [410, 69] on button "Save" at bounding box center [408, 67] width 26 height 16
select select "4"
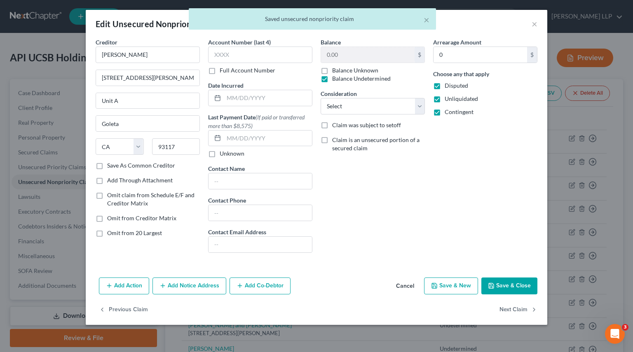
click at [143, 233] on span "Omit from 20 Largest" at bounding box center [134, 232] width 55 height 7
click at [116, 233] on input "Omit from 20 Largest" at bounding box center [112, 231] width 5 height 5
checkbox input "true"
click at [519, 278] on button "Next Claim" at bounding box center [518, 309] width 38 height 17
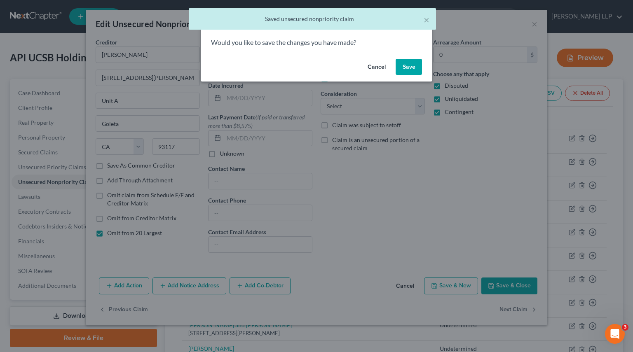
drag, startPoint x: 413, startPoint y: 69, endPoint x: 232, endPoint y: 201, distance: 223.9
click at [412, 69] on button "Save" at bounding box center [408, 67] width 26 height 16
select select "4"
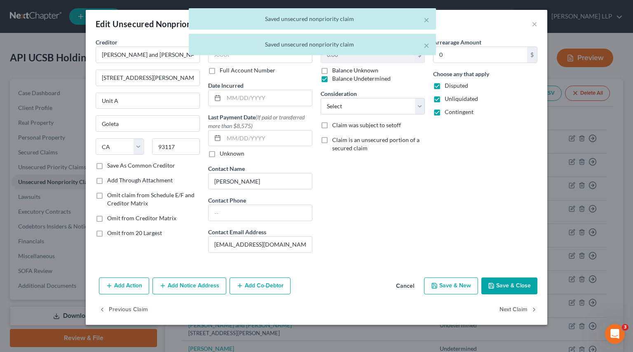
click at [132, 232] on span "Omit from 20 Largest" at bounding box center [134, 232] width 55 height 7
click at [116, 232] on input "Omit from 20 Largest" at bounding box center [112, 231] width 5 height 5
checkbox input "true"
click at [517, 278] on button "Next Claim" at bounding box center [518, 309] width 38 height 17
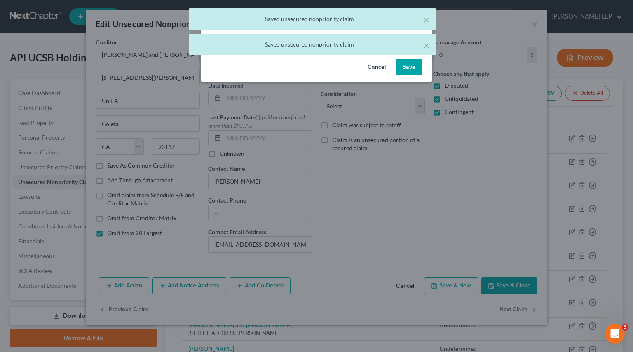
drag, startPoint x: 410, startPoint y: 68, endPoint x: 332, endPoint y: 153, distance: 115.8
click at [410, 68] on button "Save" at bounding box center [408, 67] width 26 height 16
select select "4"
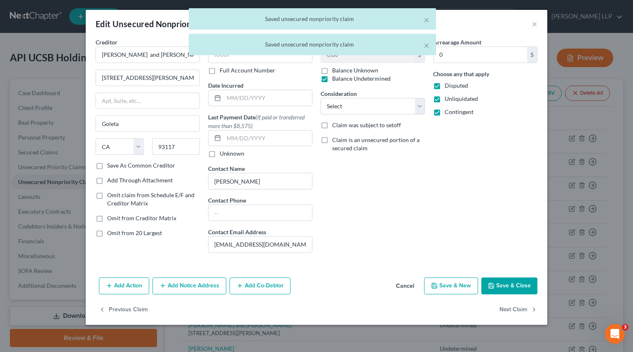
click at [158, 229] on label "Omit from 20 Largest" at bounding box center [134, 233] width 55 height 8
click at [116, 229] on input "Omit from 20 Largest" at bounding box center [112, 231] width 5 height 5
checkbox input "true"
click at [514, 278] on button "Next Claim" at bounding box center [518, 309] width 38 height 17
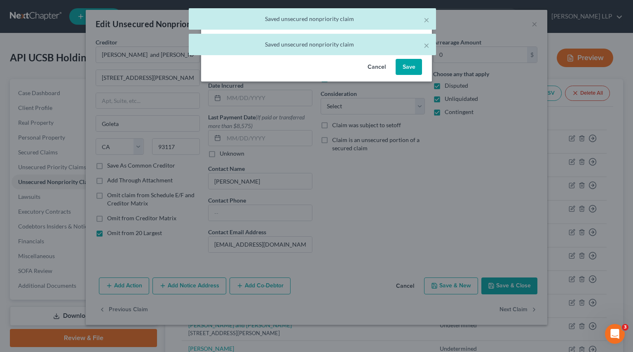
click at [410, 67] on button "Save" at bounding box center [408, 67] width 26 height 16
select select "4"
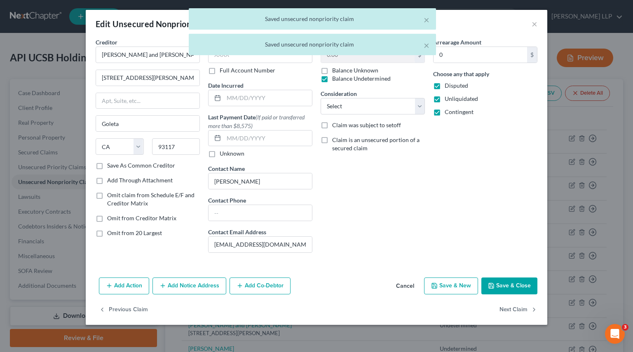
click at [148, 233] on span "Omit from 20 Largest" at bounding box center [134, 232] width 55 height 7
click at [116, 233] on input "Omit from 20 Largest" at bounding box center [112, 231] width 5 height 5
checkbox input "true"
click at [508, 278] on button "Next Claim" at bounding box center [518, 309] width 38 height 17
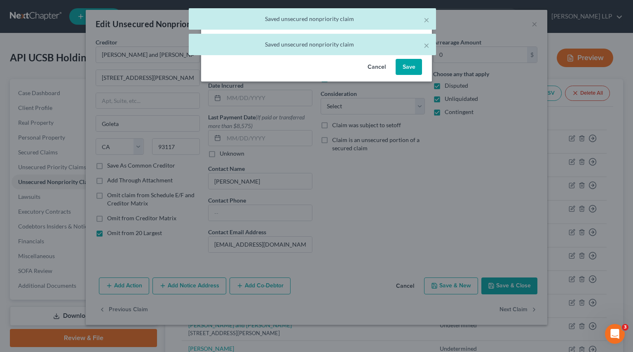
click at [412, 70] on button "Save" at bounding box center [408, 67] width 26 height 16
select select "4"
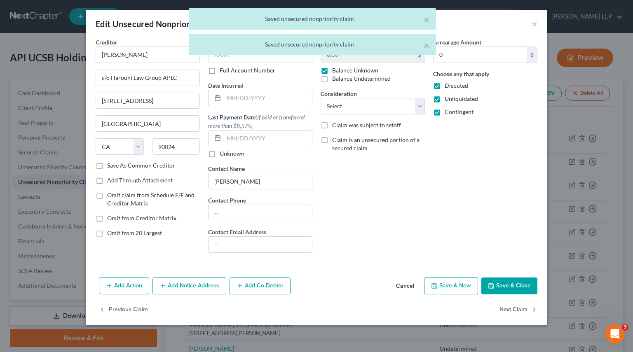
click at [150, 229] on label "Omit from 20 Largest" at bounding box center [134, 233] width 55 height 8
click at [116, 229] on input "Omit from 20 Largest" at bounding box center [112, 231] width 5 height 5
checkbox input "true"
click at [510, 278] on button "Next Claim" at bounding box center [518, 309] width 38 height 17
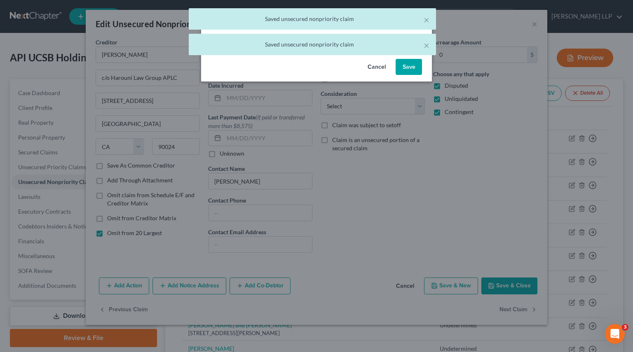
click at [416, 69] on button "Save" at bounding box center [408, 67] width 26 height 16
select select "4"
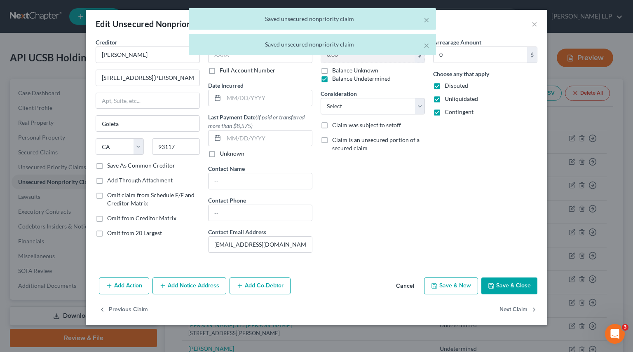
click at [139, 237] on div "Creditor * [PERSON_NAME] [STREET_ADDRESS][PERSON_NAME] [GEOGRAPHIC_DATA] [US_ST…" at bounding box center [147, 149] width 112 height 222
click at [155, 232] on span "Omit from 20 Largest" at bounding box center [134, 232] width 55 height 7
click at [116, 232] on input "Omit from 20 Largest" at bounding box center [112, 231] width 5 height 5
checkbox input "true"
click at [513, 278] on button "Next Claim" at bounding box center [518, 309] width 38 height 17
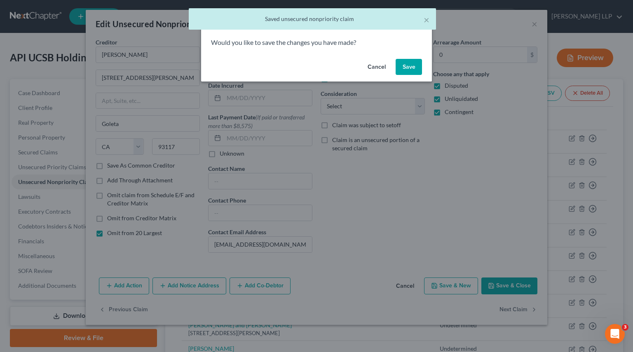
click at [403, 62] on button "Save" at bounding box center [408, 67] width 26 height 16
select select "35"
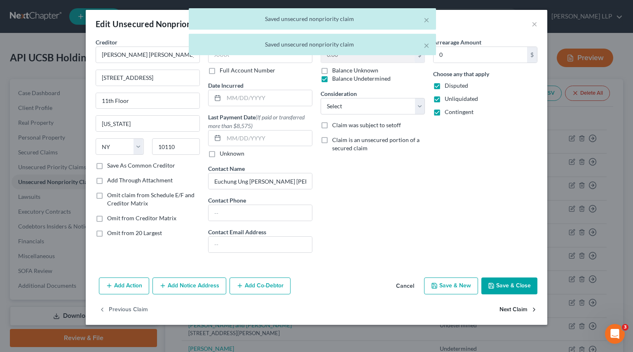
click at [513, 278] on button "Next Claim" at bounding box center [518, 309] width 38 height 17
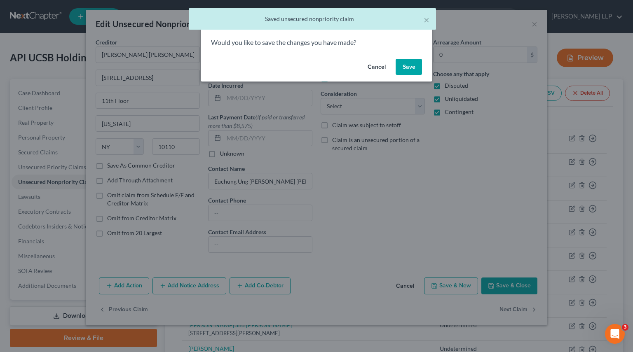
click at [408, 68] on button "Save" at bounding box center [408, 67] width 26 height 16
select select "4"
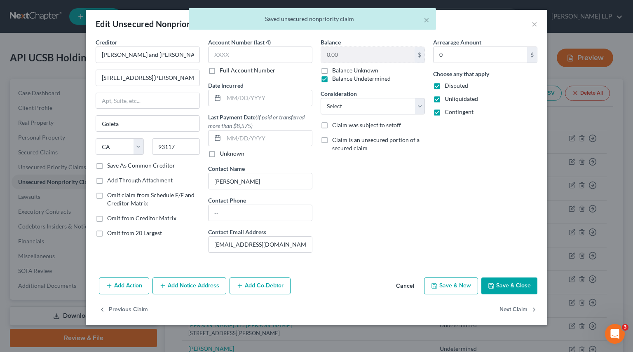
click at [153, 233] on span "Omit from 20 Largest" at bounding box center [134, 232] width 55 height 7
click at [116, 233] on input "Omit from 20 Largest" at bounding box center [112, 231] width 5 height 5
checkbox input "true"
click at [512, 278] on button "Next Claim" at bounding box center [518, 309] width 38 height 17
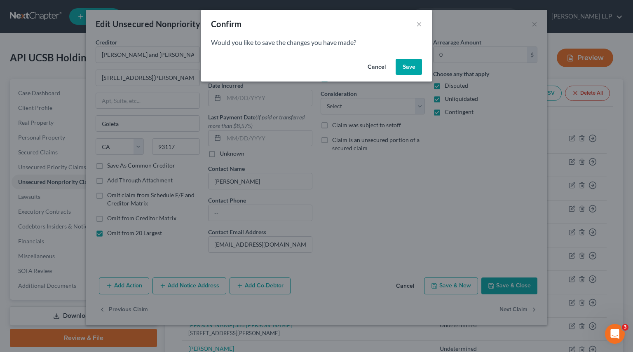
click at [407, 68] on button "Save" at bounding box center [408, 67] width 26 height 16
select select "4"
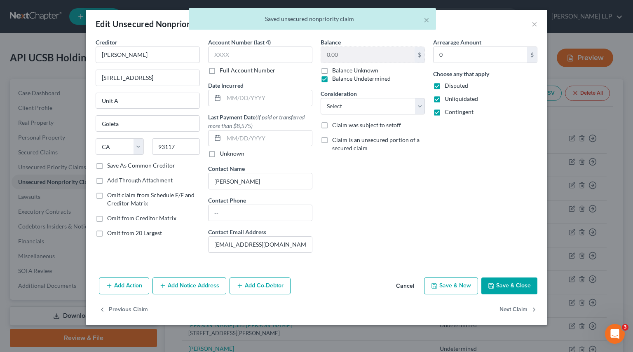
click at [143, 234] on span "Omit from 20 Largest" at bounding box center [134, 232] width 55 height 7
click at [116, 234] on input "Omit from 20 Largest" at bounding box center [112, 231] width 5 height 5
checkbox input "true"
click at [519, 278] on button "Next Claim" at bounding box center [518, 309] width 38 height 17
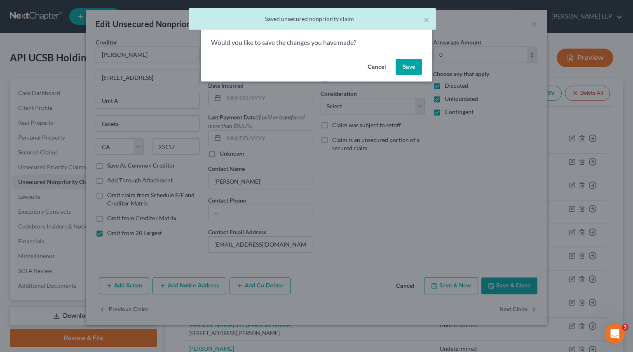
click at [409, 71] on button "Save" at bounding box center [408, 67] width 26 height 16
select select "4"
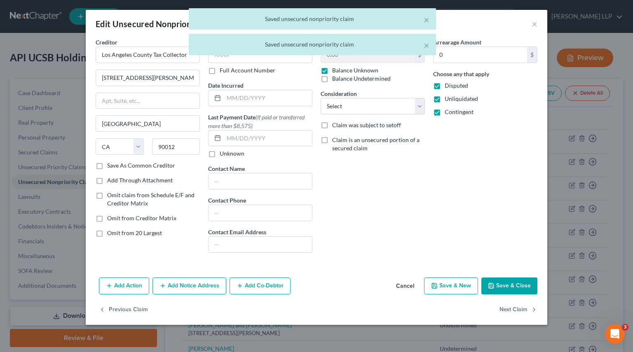
click at [126, 230] on span "Omit from 20 Largest" at bounding box center [134, 232] width 55 height 7
click at [116, 230] on input "Omit from 20 Largest" at bounding box center [112, 231] width 5 height 5
checkbox input "true"
click at [519, 278] on button "Next Claim" at bounding box center [518, 309] width 38 height 17
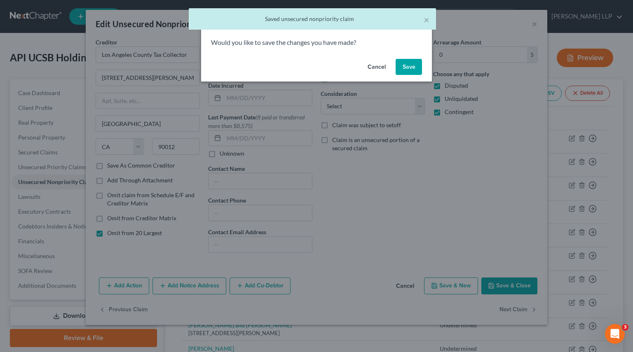
click at [409, 63] on button "Save" at bounding box center [408, 67] width 26 height 16
select select "4"
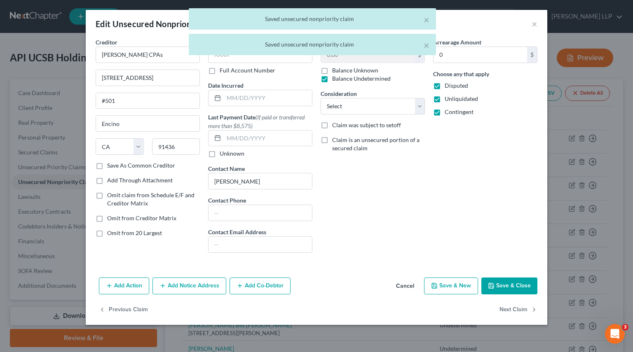
drag, startPoint x: 120, startPoint y: 231, endPoint x: 131, endPoint y: 229, distance: 10.8
click at [121, 230] on span "Omit from 20 Largest" at bounding box center [134, 232] width 55 height 7
click at [141, 229] on label "Omit from 20 Largest" at bounding box center [134, 233] width 55 height 8
click at [116, 229] on input "Omit from 20 Largest" at bounding box center [112, 231] width 5 height 5
checkbox input "true"
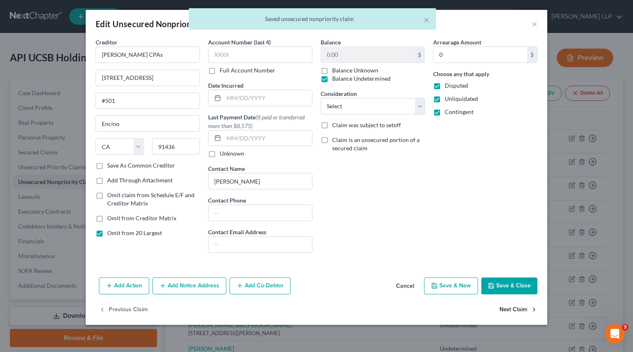
click at [507, 278] on button "Next Claim" at bounding box center [518, 309] width 38 height 17
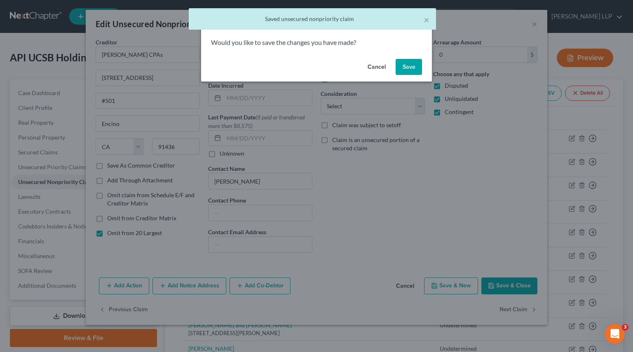
click at [406, 65] on button "Save" at bounding box center [408, 67] width 26 height 16
select select "4"
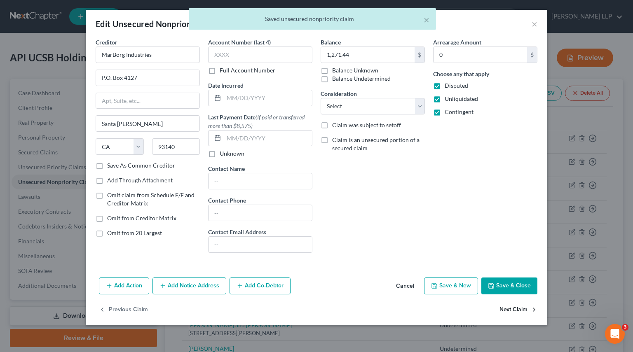
click at [519, 278] on button "Next Claim" at bounding box center [518, 309] width 38 height 17
select select "4"
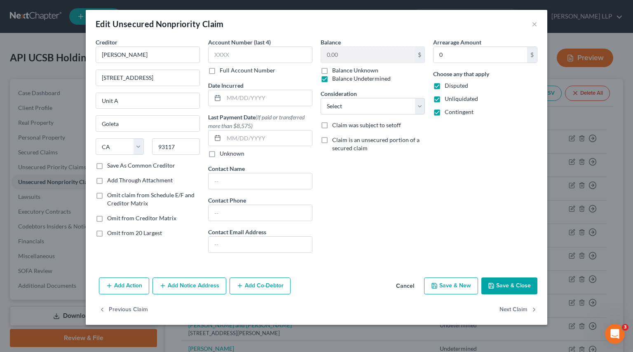
click at [126, 232] on span "Omit from 20 Largest" at bounding box center [134, 232] width 55 height 7
click at [116, 232] on input "Omit from 20 Largest" at bounding box center [112, 231] width 5 height 5
checkbox input "true"
click at [509, 278] on button "Next Claim" at bounding box center [518, 309] width 38 height 17
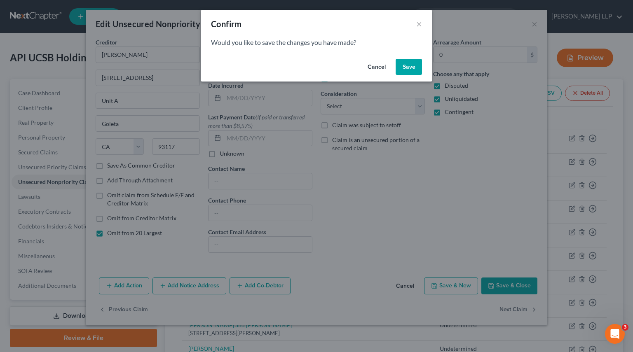
click at [407, 65] on button "Save" at bounding box center [408, 67] width 26 height 16
select select "4"
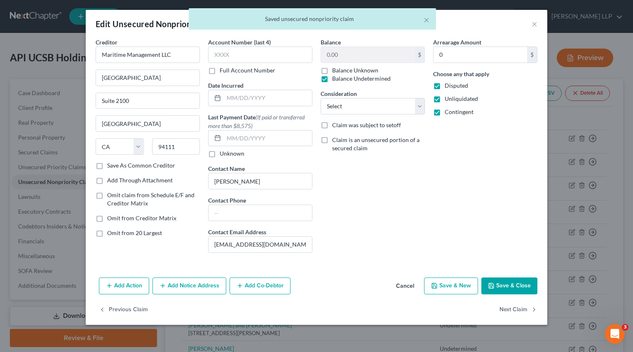
drag, startPoint x: 142, startPoint y: 232, endPoint x: 158, endPoint y: 238, distance: 17.4
click at [142, 232] on span "Omit from 20 Largest" at bounding box center [134, 232] width 55 height 7
click at [116, 232] on input "Omit from 20 Largest" at bounding box center [112, 231] width 5 height 5
checkbox input "true"
click at [517, 278] on button "Next Claim" at bounding box center [518, 309] width 38 height 17
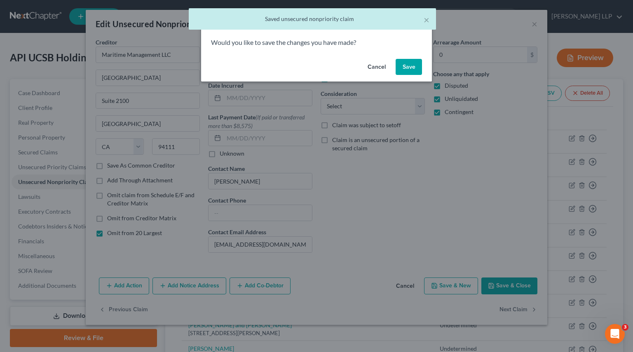
click at [406, 68] on button "Save" at bounding box center [408, 67] width 26 height 16
select select "4"
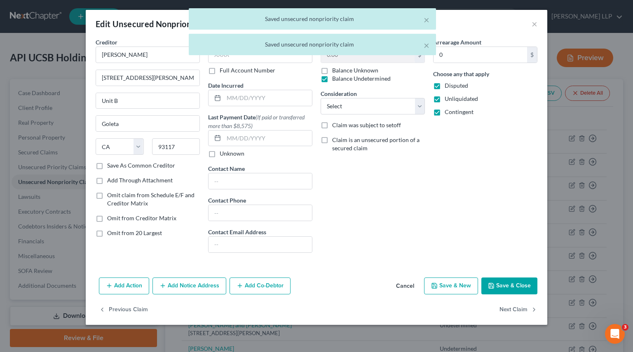
click at [138, 231] on span "Omit from 20 Largest" at bounding box center [134, 232] width 55 height 7
click at [116, 231] on input "Omit from 20 Largest" at bounding box center [112, 231] width 5 height 5
checkbox input "true"
click at [518, 278] on button "Next Claim" at bounding box center [518, 309] width 38 height 17
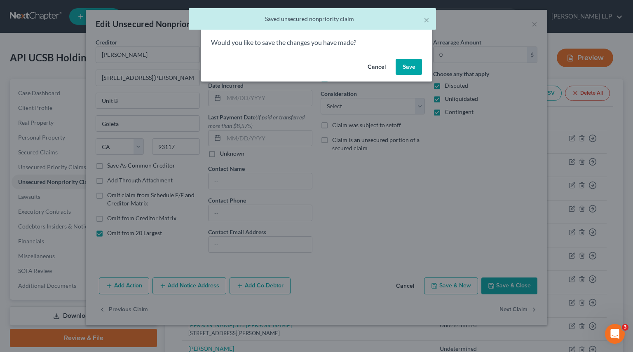
click at [411, 69] on button "Save" at bounding box center [408, 67] width 26 height 16
select select "4"
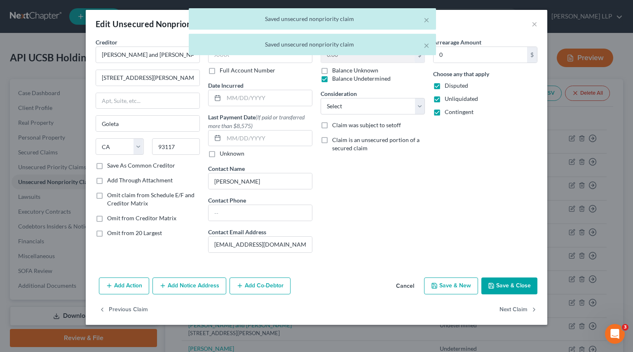
click at [146, 234] on span "Omit from 20 Largest" at bounding box center [134, 232] width 55 height 7
click at [116, 234] on input "Omit from 20 Largest" at bounding box center [112, 231] width 5 height 5
checkbox input "true"
click at [505, 278] on button "Next Claim" at bounding box center [518, 309] width 38 height 17
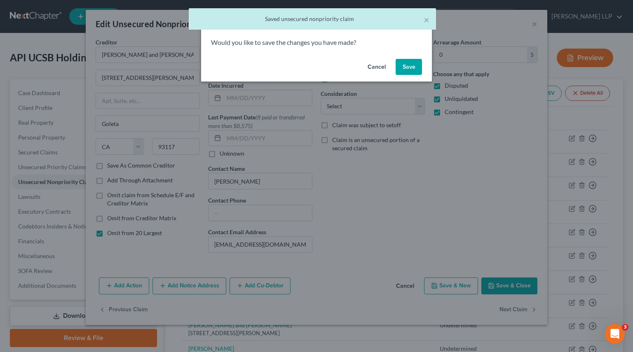
click at [409, 71] on button "Save" at bounding box center [408, 67] width 26 height 16
select select "4"
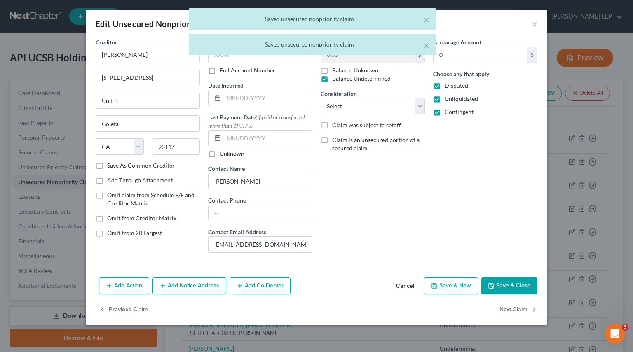
click at [126, 234] on span "Omit from 20 Largest" at bounding box center [134, 232] width 55 height 7
click at [116, 234] on input "Omit from 20 Largest" at bounding box center [112, 231] width 5 height 5
checkbox input "true"
click at [505, 278] on button "Next Claim" at bounding box center [518, 309] width 38 height 17
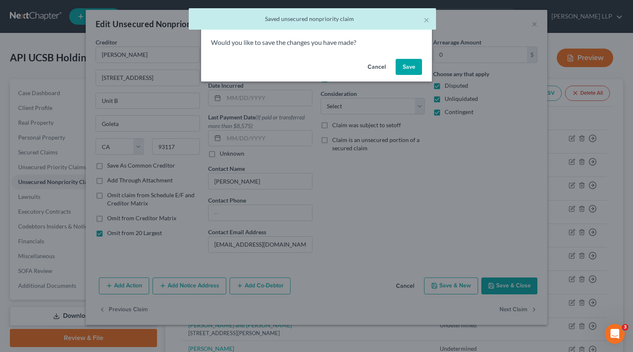
click at [415, 72] on button "Save" at bounding box center [408, 67] width 26 height 16
select select "4"
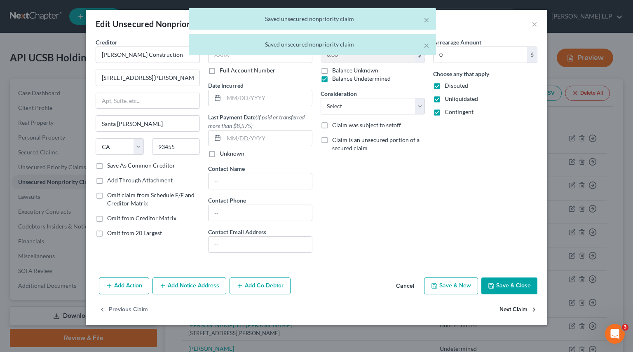
click at [510, 278] on button "Next Claim" at bounding box center [518, 309] width 38 height 17
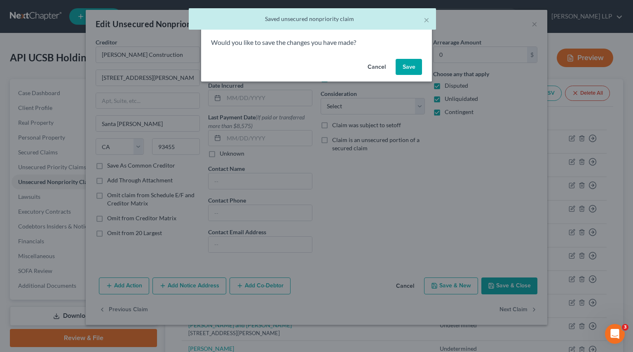
click at [409, 65] on button "Save" at bounding box center [408, 67] width 26 height 16
select select "4"
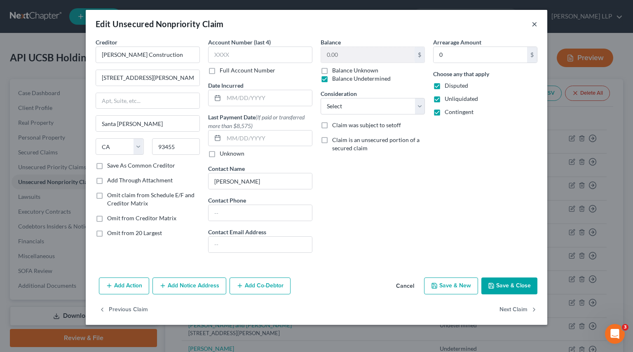
click at [519, 23] on button "×" at bounding box center [534, 24] width 6 height 10
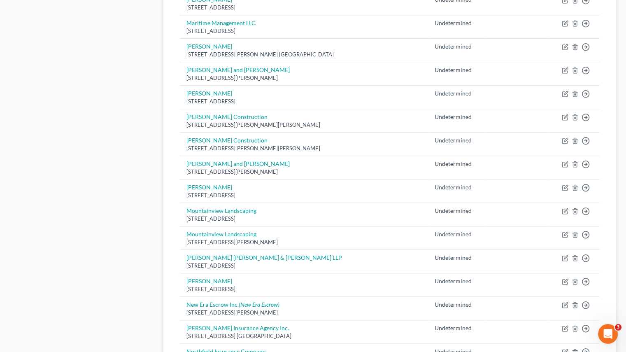
scroll to position [453, 0]
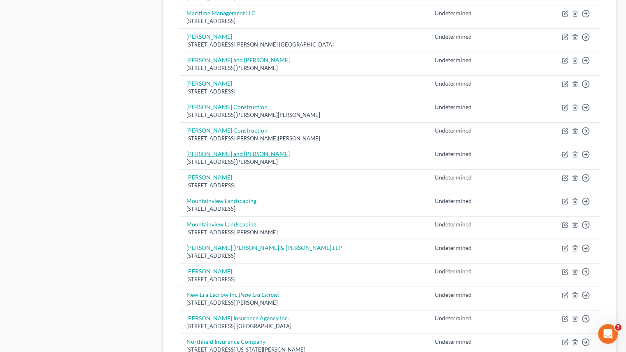
click at [236, 154] on link "[PERSON_NAME] and [PERSON_NAME]" at bounding box center [238, 153] width 103 height 7
select select "4"
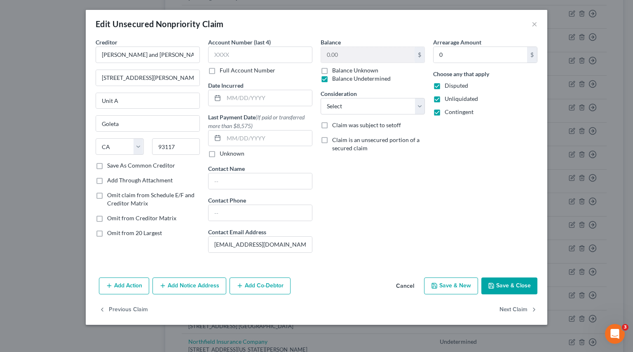
click at [110, 232] on span "Omit from 20 Largest" at bounding box center [134, 232] width 55 height 7
click at [110, 232] on input "Omit from 20 Largest" at bounding box center [112, 231] width 5 height 5
checkbox input "true"
click at [519, 278] on button "Next Claim" at bounding box center [518, 309] width 38 height 17
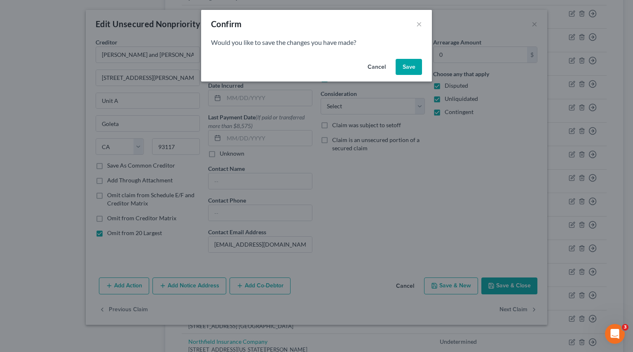
click at [409, 73] on button "Save" at bounding box center [408, 67] width 26 height 16
select select "4"
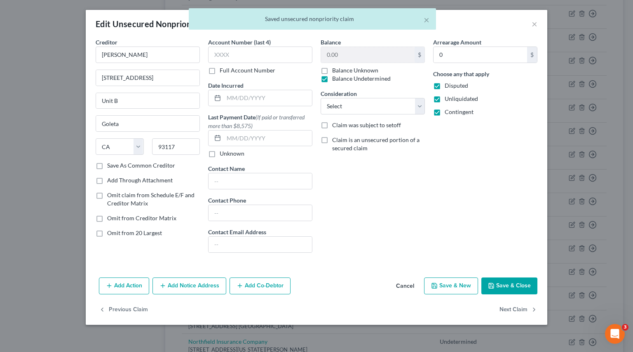
click at [146, 229] on span "Omit from 20 Largest" at bounding box center [134, 232] width 55 height 7
click at [116, 229] on input "Omit from 20 Largest" at bounding box center [112, 231] width 5 height 5
checkbox input "true"
click at [519, 278] on button "Next Claim" at bounding box center [518, 309] width 38 height 17
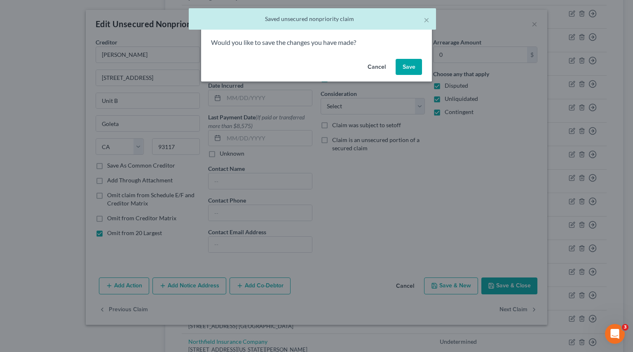
drag, startPoint x: 402, startPoint y: 62, endPoint x: 261, endPoint y: 198, distance: 195.7
click at [402, 62] on button "Save" at bounding box center [408, 67] width 26 height 16
select select "4"
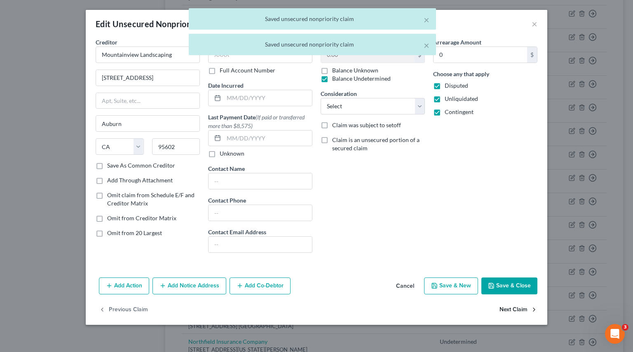
click at [513, 278] on button "Next Claim" at bounding box center [518, 309] width 38 height 17
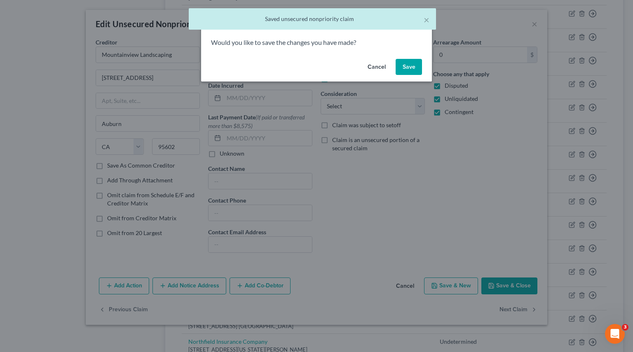
click at [407, 68] on button "Save" at bounding box center [408, 67] width 26 height 16
select select "4"
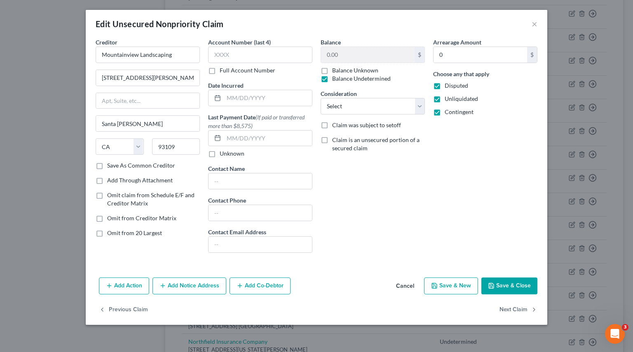
click at [519, 23] on div "Edit Unsecured Nonpriority Claim ×" at bounding box center [316, 24] width 461 height 28
click at [519, 22] on button "×" at bounding box center [534, 24] width 6 height 10
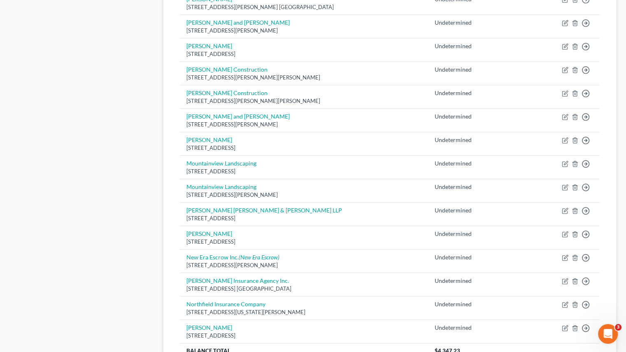
scroll to position [535, 0]
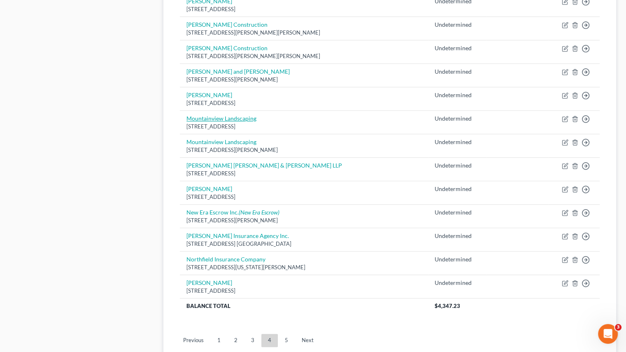
click at [222, 117] on link "Mountainview Landscaping" at bounding box center [222, 118] width 70 height 7
select select "4"
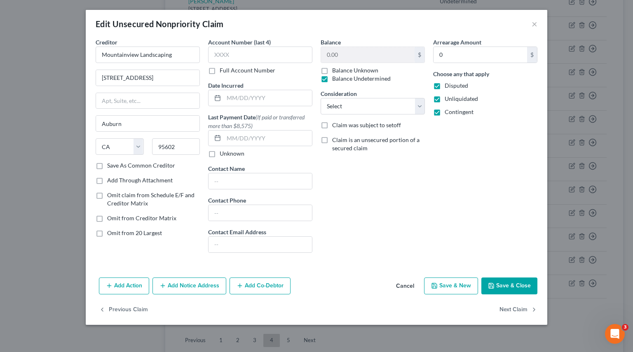
click at [105, 235] on div "Omit from 20 Largest" at bounding box center [148, 233] width 104 height 8
click at [107, 231] on label "Omit from 20 Largest" at bounding box center [134, 233] width 55 height 8
click at [110, 231] on input "Omit from 20 Largest" at bounding box center [112, 231] width 5 height 5
checkbox input "true"
click at [505, 278] on button "Save & Close" at bounding box center [509, 286] width 56 height 17
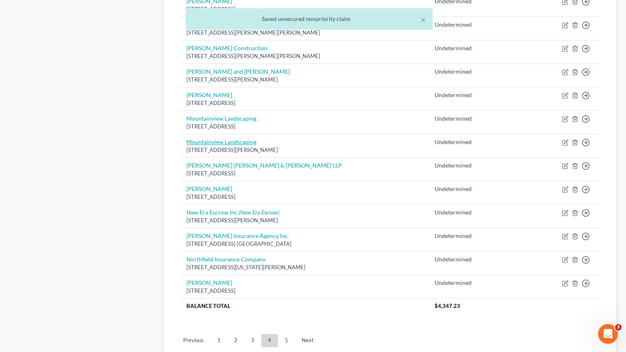
click at [216, 140] on link "Mountainview Landscaping" at bounding box center [222, 141] width 70 height 7
select select "4"
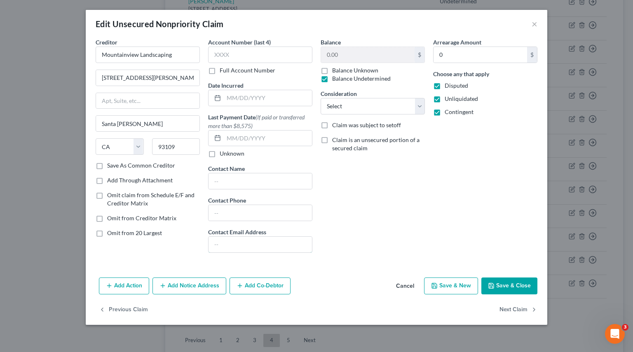
click at [231, 243] on input "text" at bounding box center [259, 245] width 103 height 16
paste input "[EMAIL_ADDRESS][DOMAIN_NAME]"
type input "[EMAIL_ADDRESS][DOMAIN_NAME]"
click at [505, 278] on button "Save & Close" at bounding box center [509, 286] width 56 height 17
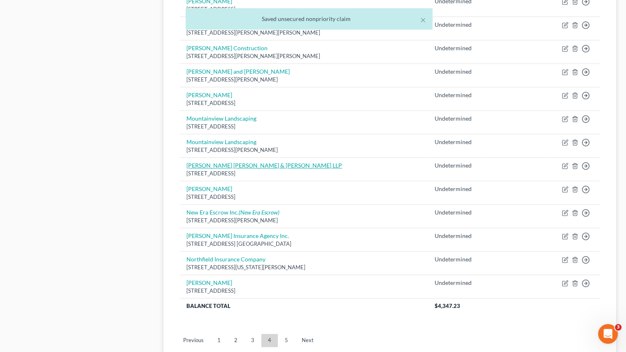
click at [219, 163] on link "[PERSON_NAME] [PERSON_NAME] & [PERSON_NAME] LLP" at bounding box center [265, 165] width 156 height 7
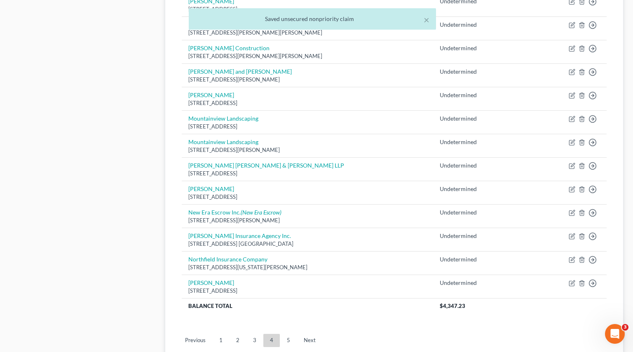
select select "4"
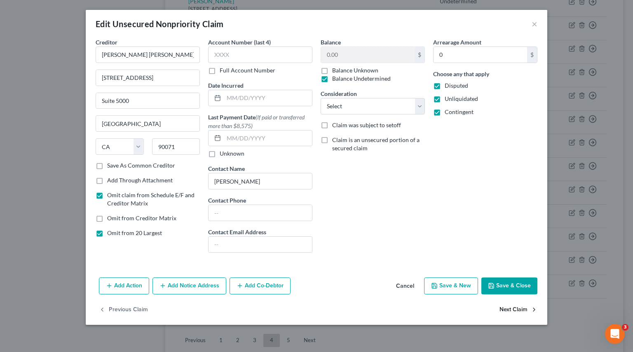
click at [515, 278] on button "Next Claim" at bounding box center [518, 309] width 38 height 17
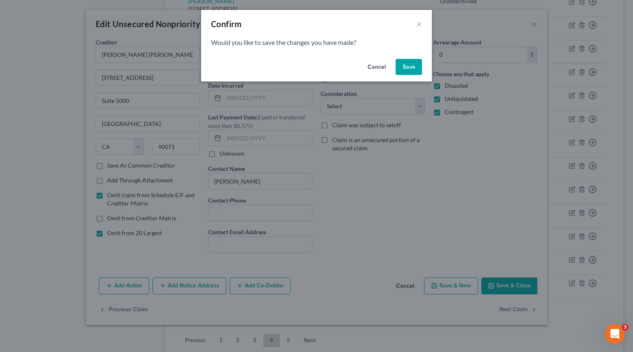
click at [409, 67] on button "Save" at bounding box center [408, 67] width 26 height 16
select select "7"
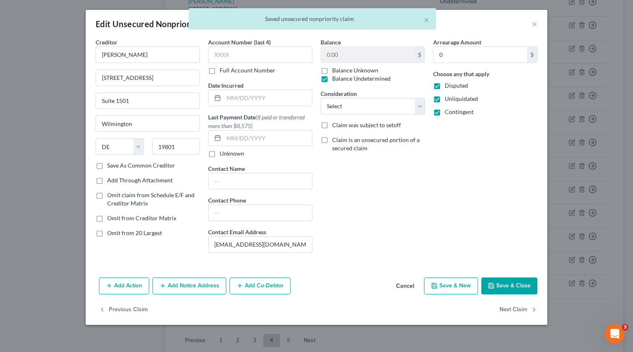
click at [120, 234] on span "Omit from 20 Largest" at bounding box center [134, 232] width 55 height 7
click at [116, 234] on input "Omit from 20 Largest" at bounding box center [112, 231] width 5 height 5
checkbox input "true"
click at [514, 278] on button "Next Claim" at bounding box center [518, 309] width 38 height 17
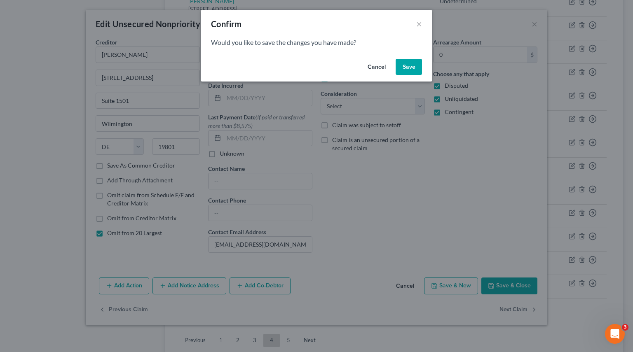
click at [412, 69] on button "Save" at bounding box center [408, 67] width 26 height 16
select select "4"
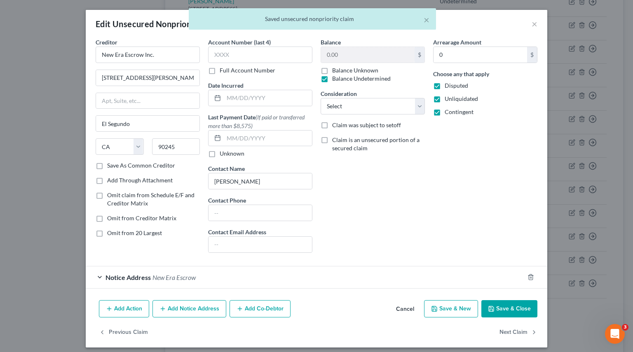
click at [147, 234] on span "Omit from 20 Largest" at bounding box center [134, 232] width 55 height 7
click at [116, 234] on input "Omit from 20 Largest" at bounding box center [112, 231] width 5 height 5
checkbox input "true"
click at [512, 278] on button "Next Claim" at bounding box center [518, 332] width 38 height 17
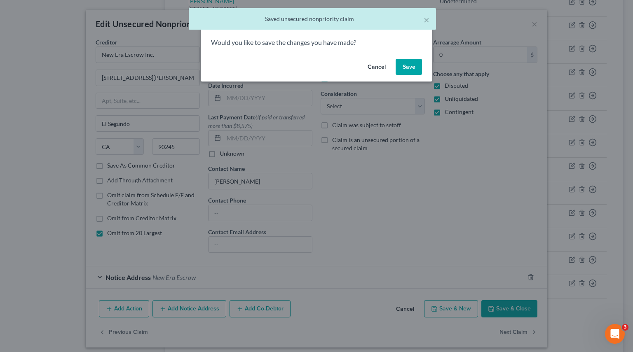
click at [407, 68] on button "Save" at bounding box center [408, 67] width 26 height 16
select select "4"
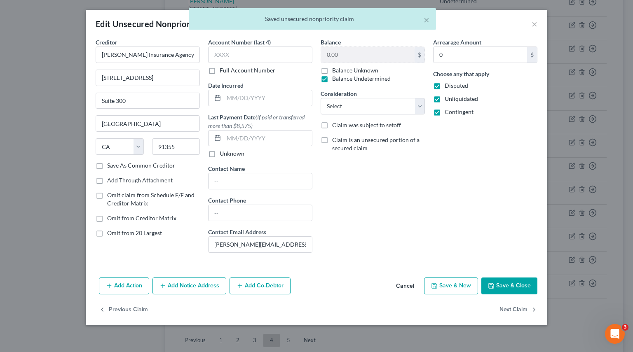
click at [137, 231] on span "Omit from 20 Largest" at bounding box center [134, 232] width 55 height 7
click at [116, 231] on input "Omit from 20 Largest" at bounding box center [112, 231] width 5 height 5
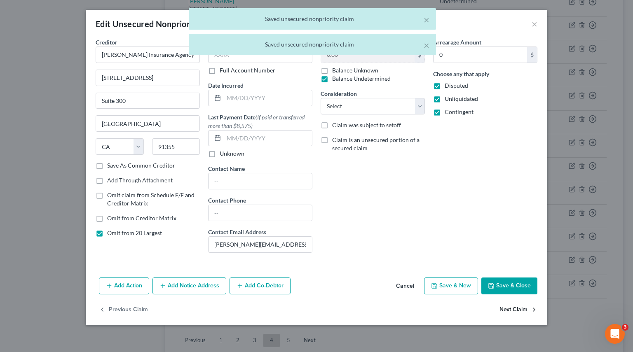
click at [517, 278] on button "Next Claim" at bounding box center [518, 309] width 38 height 17
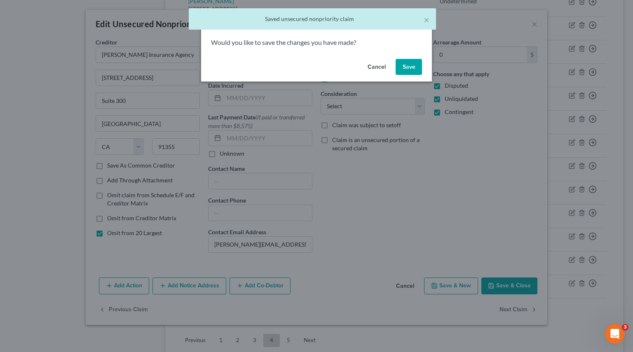
click at [417, 67] on button "Save" at bounding box center [408, 67] width 26 height 16
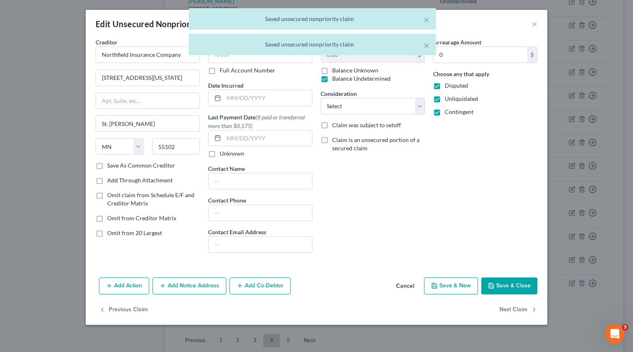
drag, startPoint x: 146, startPoint y: 229, endPoint x: 152, endPoint y: 230, distance: 5.5
click at [146, 229] on span "Omit from 20 Largest" at bounding box center [134, 232] width 55 height 7
click at [116, 229] on input "Omit from 20 Largest" at bounding box center [112, 231] width 5 height 5
click at [507, 278] on button "Next Claim" at bounding box center [518, 309] width 38 height 17
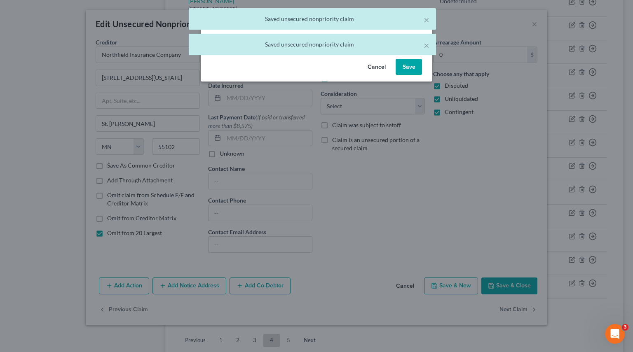
click at [414, 69] on button "Save" at bounding box center [408, 67] width 26 height 16
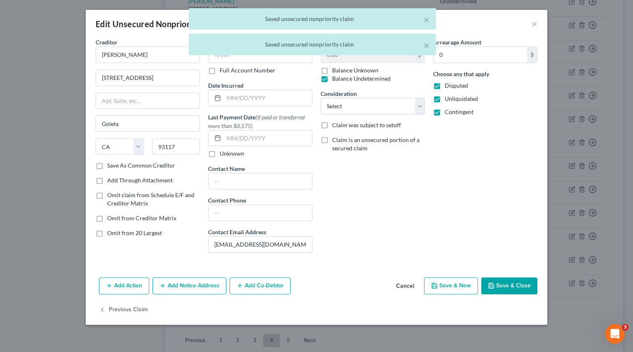
click at [143, 229] on span "Omit from 20 Largest" at bounding box center [134, 232] width 55 height 7
click at [116, 229] on input "Omit from 20 Largest" at bounding box center [112, 231] width 5 height 5
click at [519, 278] on button "Save & Close" at bounding box center [509, 286] width 56 height 17
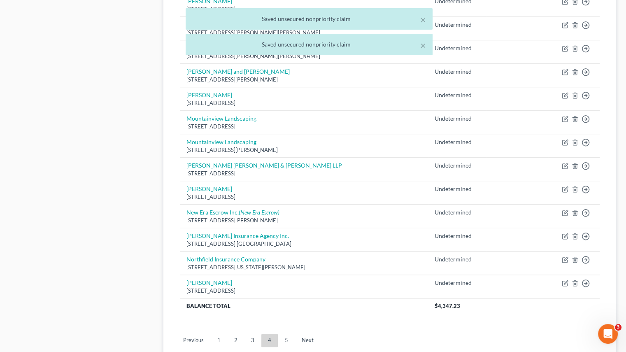
click at [288, 278] on link "5" at bounding box center [286, 340] width 16 height 13
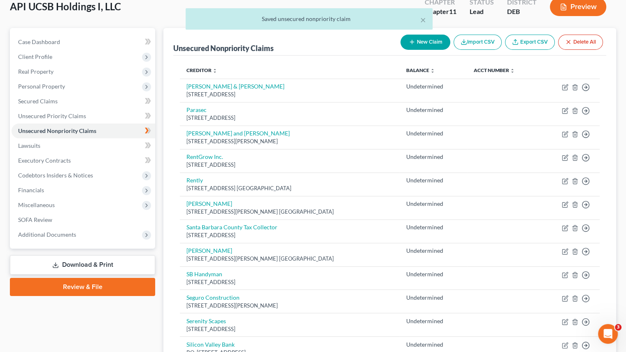
scroll to position [0, 0]
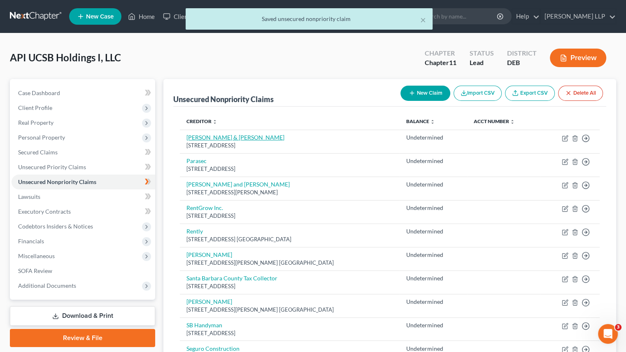
click at [212, 136] on link "[PERSON_NAME] & [PERSON_NAME]" at bounding box center [236, 137] width 98 height 7
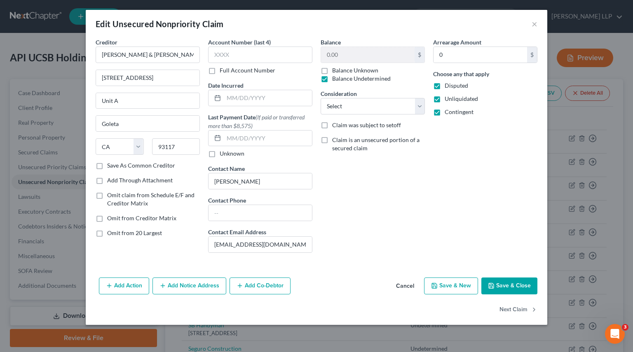
click at [138, 234] on span "Omit from 20 Largest" at bounding box center [134, 232] width 55 height 7
click at [116, 234] on input "Omit from 20 Largest" at bounding box center [112, 231] width 5 height 5
click at [516, 278] on button "Next Claim" at bounding box center [518, 309] width 38 height 17
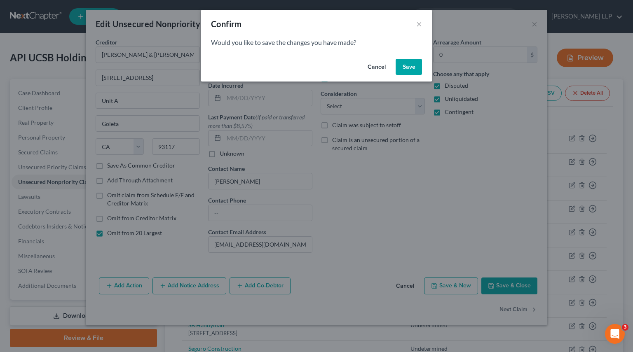
click at [411, 64] on button "Save" at bounding box center [408, 67] width 26 height 16
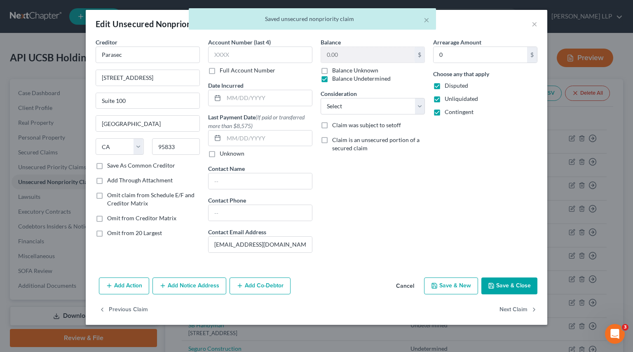
click at [127, 234] on span "Omit from 20 Largest" at bounding box center [134, 232] width 55 height 7
click at [116, 234] on input "Omit from 20 Largest" at bounding box center [112, 231] width 5 height 5
click at [519, 278] on button "Next Claim" at bounding box center [518, 309] width 38 height 17
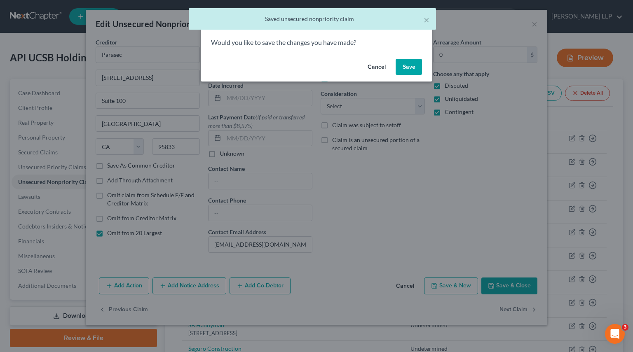
click at [416, 64] on button "Save" at bounding box center [408, 67] width 26 height 16
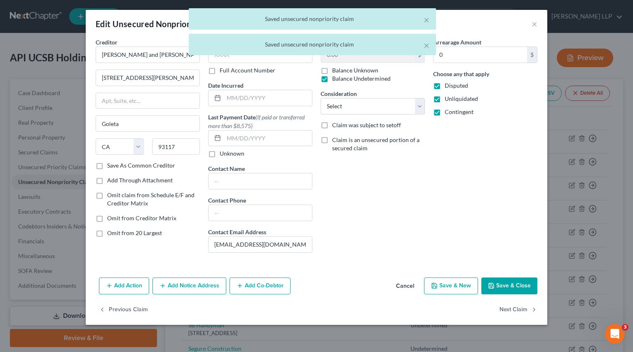
click at [135, 232] on span "Omit from 20 Largest" at bounding box center [134, 232] width 55 height 7
click at [116, 232] on input "Omit from 20 Largest" at bounding box center [112, 231] width 5 height 5
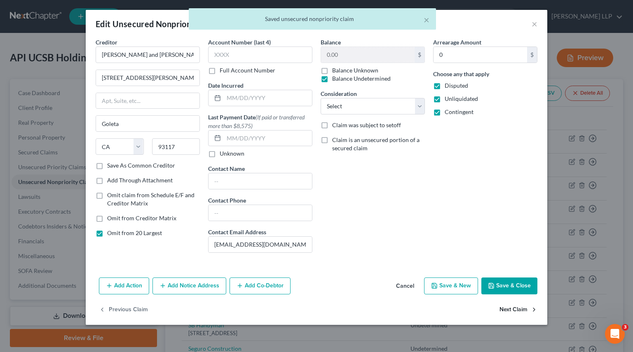
click at [513, 278] on button "Next Claim" at bounding box center [518, 309] width 38 height 17
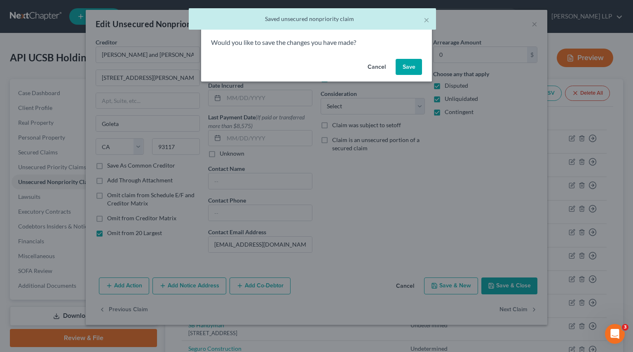
click at [414, 70] on button "Save" at bounding box center [408, 67] width 26 height 16
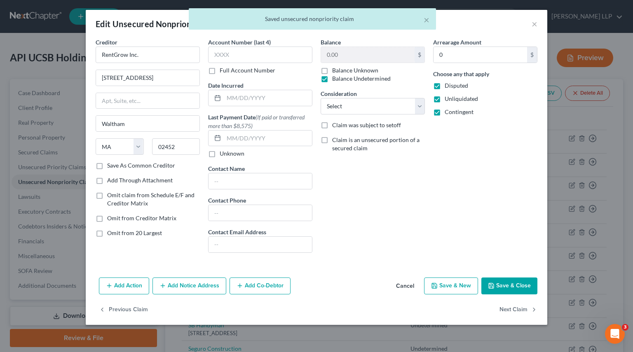
click at [132, 231] on span "Omit from 20 Largest" at bounding box center [134, 232] width 55 height 7
click at [116, 231] on input "Omit from 20 Largest" at bounding box center [112, 231] width 5 height 5
click at [130, 234] on span "Omit from 20 Largest" at bounding box center [134, 232] width 55 height 7
click at [116, 234] on input "Omit from 20 Largest" at bounding box center [112, 231] width 5 height 5
drag, startPoint x: 228, startPoint y: 244, endPoint x: 232, endPoint y: 247, distance: 5.2
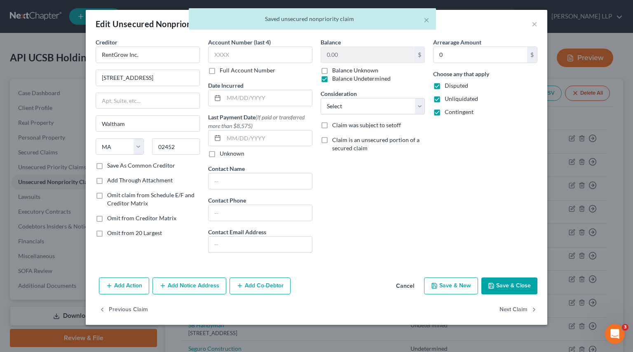
click at [228, 244] on input "text" at bounding box center [259, 245] width 103 height 16
paste input "[EMAIL_ADDRESS][DOMAIN_NAME]"
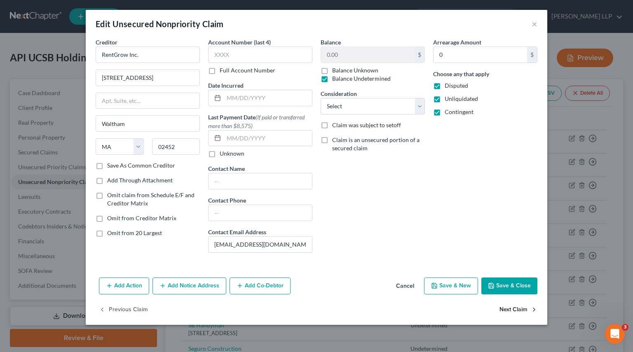
click at [516, 278] on button "Next Claim" at bounding box center [518, 309] width 38 height 17
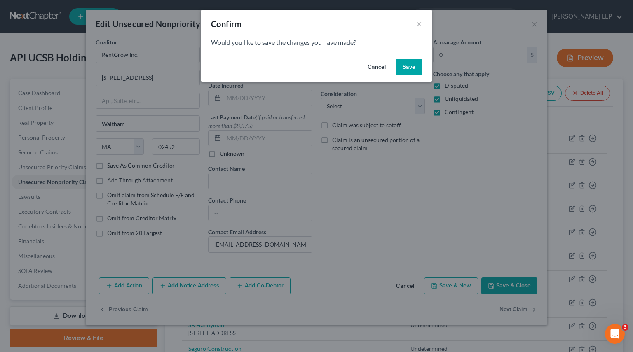
click at [412, 68] on button "Save" at bounding box center [408, 67] width 26 height 16
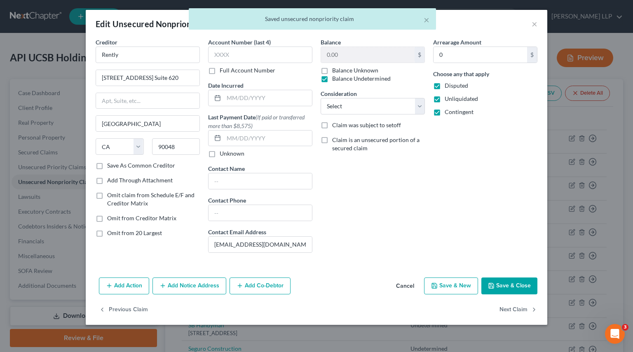
click at [107, 232] on label "Omit from 20 Largest" at bounding box center [134, 233] width 55 height 8
click at [110, 232] on input "Omit from 20 Largest" at bounding box center [112, 231] width 5 height 5
click at [519, 278] on button "Next Claim" at bounding box center [518, 309] width 38 height 17
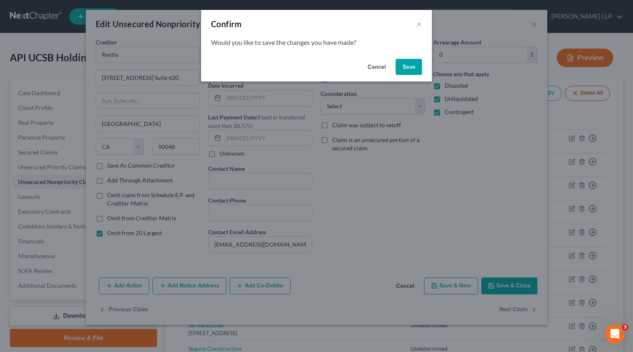
drag, startPoint x: 416, startPoint y: 65, endPoint x: 255, endPoint y: 197, distance: 208.4
click at [416, 65] on button "Save" at bounding box center [408, 67] width 26 height 16
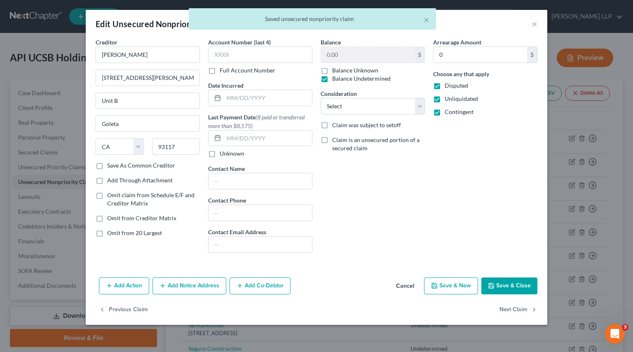
click at [145, 230] on span "Omit from 20 Largest" at bounding box center [134, 232] width 55 height 7
click at [116, 230] on input "Omit from 20 Largest" at bounding box center [112, 231] width 5 height 5
click at [507, 278] on button "Next Claim" at bounding box center [518, 309] width 38 height 17
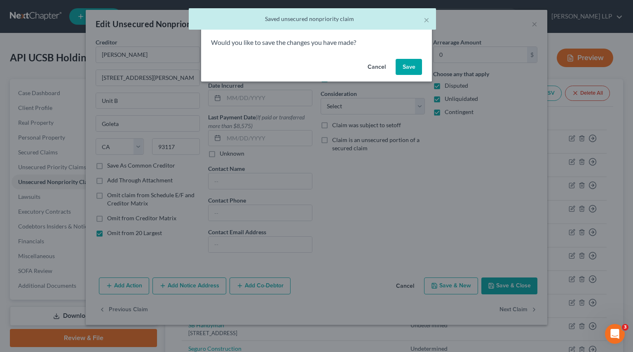
click at [406, 69] on button "Save" at bounding box center [408, 67] width 26 height 16
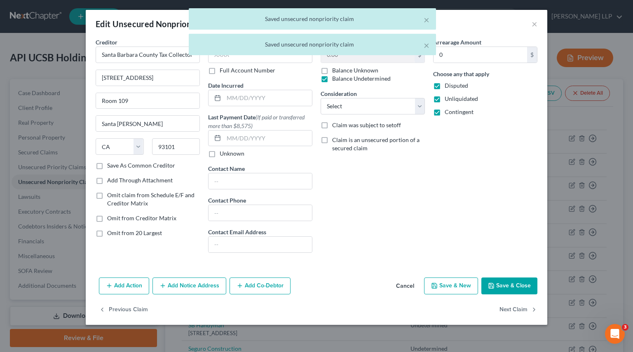
click at [151, 234] on span "Omit from 20 Largest" at bounding box center [134, 232] width 55 height 7
click at [116, 234] on input "Omit from 20 Largest" at bounding box center [112, 231] width 5 height 5
click at [519, 278] on button "Next Claim" at bounding box center [518, 309] width 38 height 17
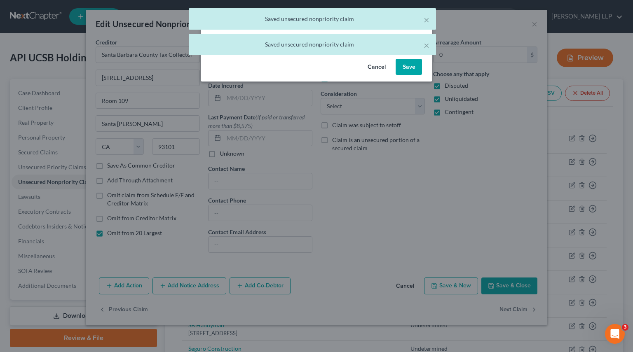
click at [406, 66] on button "Save" at bounding box center [408, 67] width 26 height 16
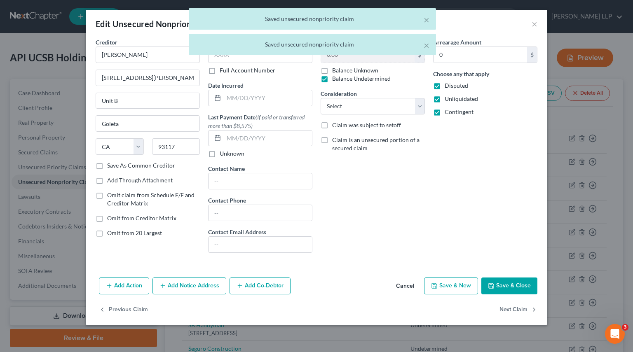
click at [143, 229] on span "Omit from 20 Largest" at bounding box center [134, 232] width 55 height 7
click at [116, 229] on input "Omit from 20 Largest" at bounding box center [112, 231] width 5 height 5
click at [509, 278] on button "Next Claim" at bounding box center [518, 309] width 38 height 17
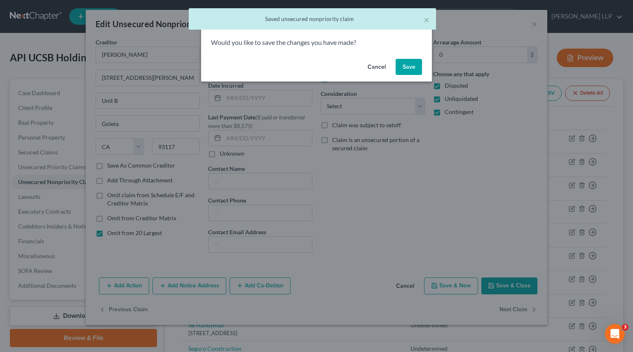
click at [399, 62] on button "Save" at bounding box center [408, 67] width 26 height 16
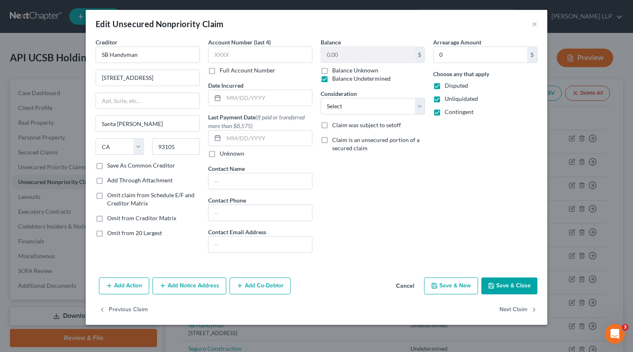
click at [234, 238] on input "text" at bounding box center [259, 245] width 103 height 16
paste input "[EMAIL_ADDRESS][DOMAIN_NAME]"
click at [510, 278] on button "Next Claim" at bounding box center [518, 309] width 38 height 17
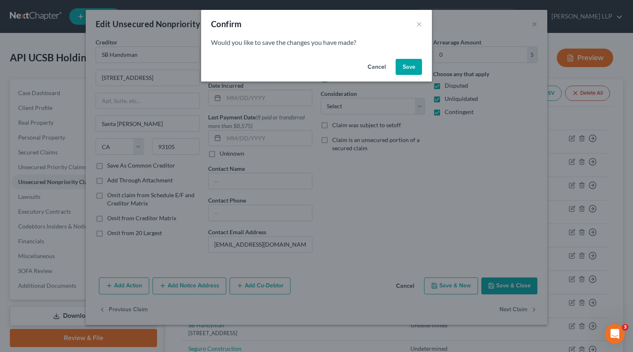
click at [404, 69] on button "Save" at bounding box center [408, 67] width 26 height 16
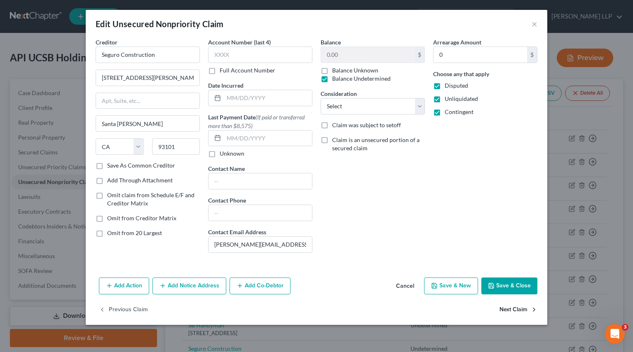
click at [507, 278] on button "Next Claim" at bounding box center [518, 309] width 38 height 17
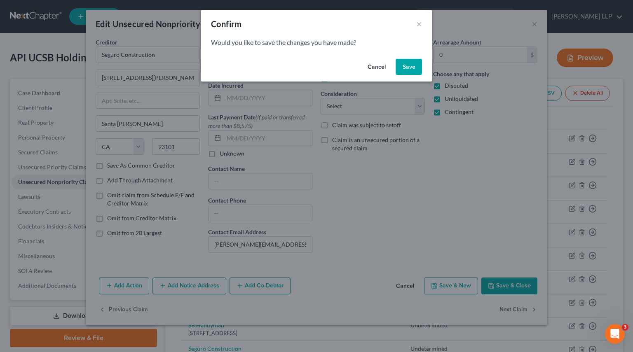
click at [410, 65] on button "Save" at bounding box center [408, 67] width 26 height 16
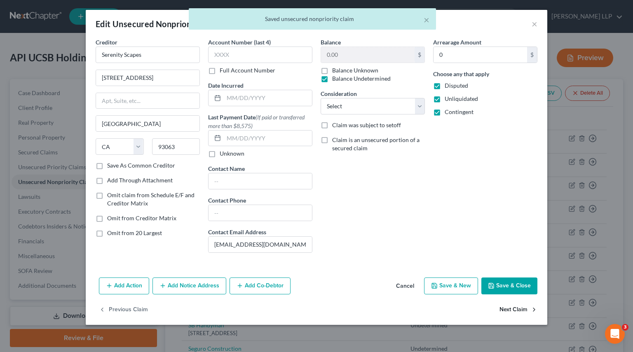
click at [514, 278] on button "Next Claim" at bounding box center [518, 309] width 38 height 17
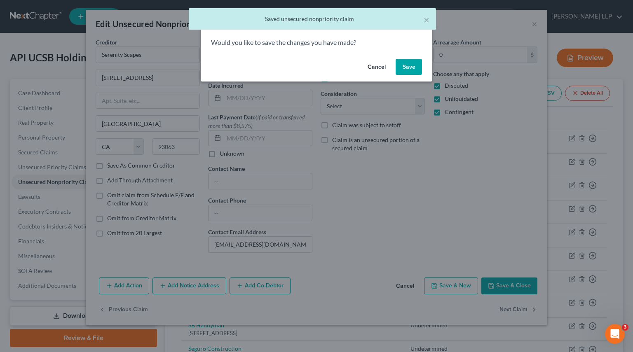
click at [408, 65] on button "Save" at bounding box center [408, 67] width 26 height 16
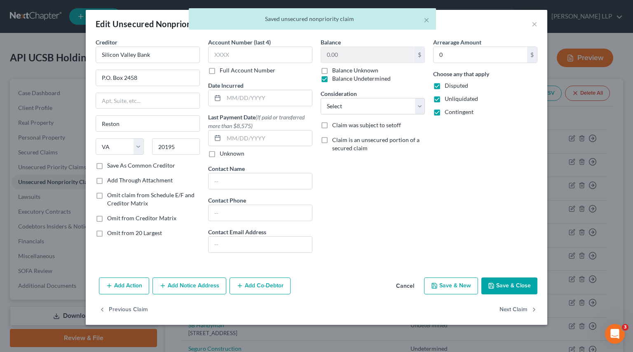
click at [157, 232] on span "Omit from 20 Largest" at bounding box center [134, 232] width 55 height 7
click at [116, 232] on input "Omit from 20 Largest" at bounding box center [112, 231] width 5 height 5
click at [516, 278] on button "Next Claim" at bounding box center [518, 309] width 38 height 17
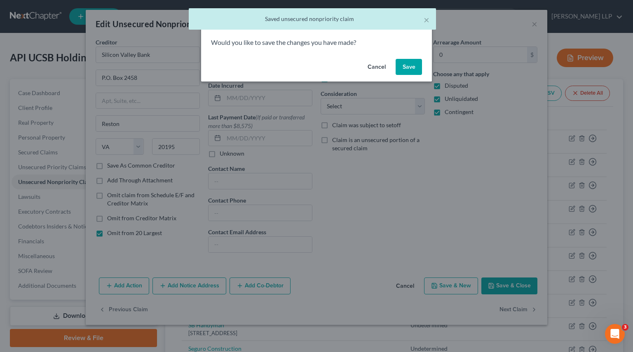
click at [412, 73] on button "Save" at bounding box center [408, 67] width 26 height 16
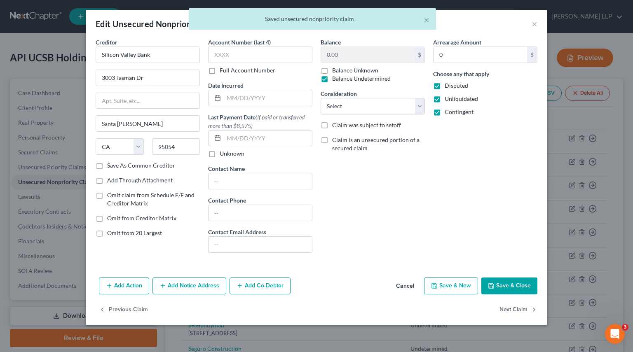
click at [129, 231] on span "Omit from 20 Largest" at bounding box center [134, 232] width 55 height 7
click at [116, 231] on input "Omit from 20 Largest" at bounding box center [112, 231] width 5 height 5
click at [516, 278] on button "Next Claim" at bounding box center [518, 309] width 38 height 17
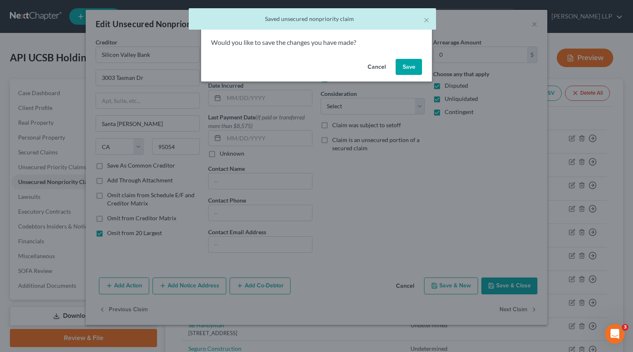
click at [407, 66] on button "Save" at bounding box center [408, 67] width 26 height 16
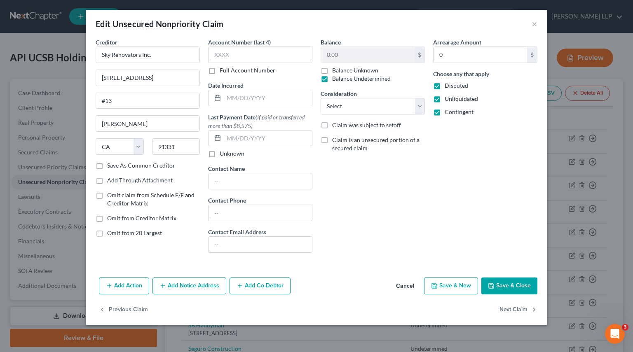
click at [269, 248] on input "text" at bounding box center [259, 245] width 103 height 16
paste input "[EMAIL_ADDRESS][DOMAIN_NAME]"
click at [516, 278] on button "Next Claim" at bounding box center [518, 309] width 38 height 17
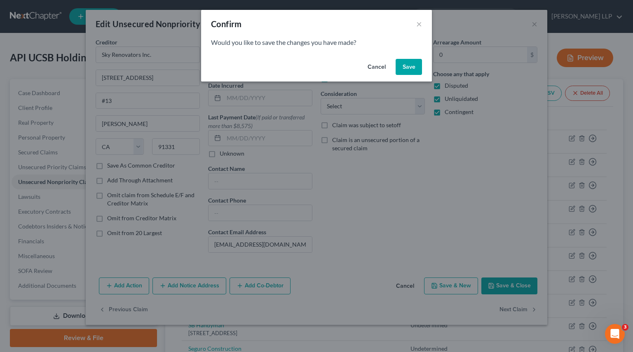
click at [404, 69] on button "Save" at bounding box center [408, 67] width 26 height 16
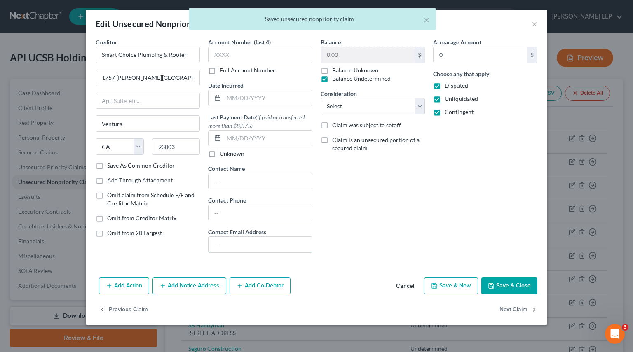
click at [237, 245] on input "text" at bounding box center [259, 245] width 103 height 16
paste input "[DOMAIN_NAME]"
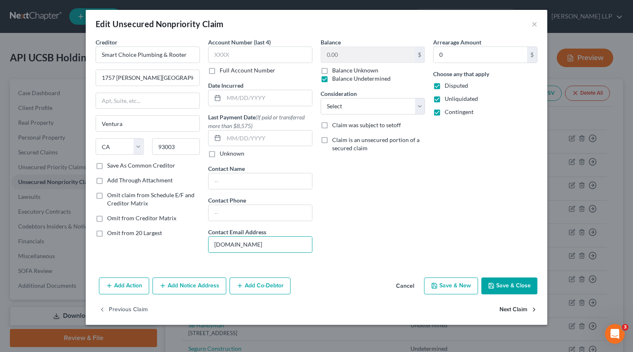
click at [516, 278] on button "Next Claim" at bounding box center [518, 309] width 38 height 17
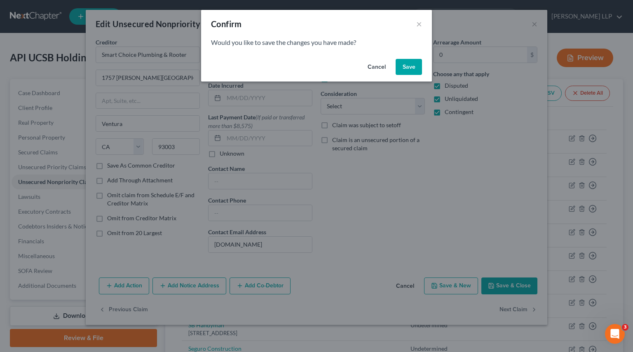
click at [409, 65] on button "Save" at bounding box center [408, 67] width 26 height 16
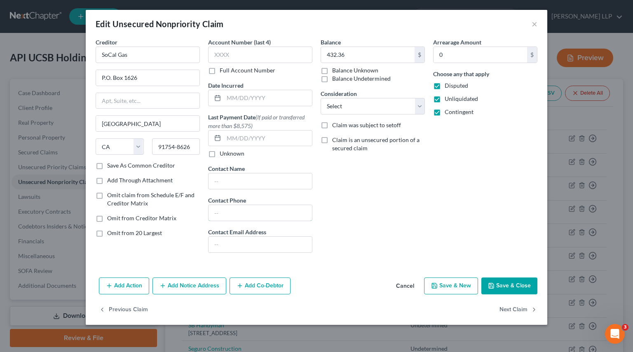
click at [234, 209] on input "text" at bounding box center [259, 213] width 103 height 16
paste input "[PHONE_NUMBER]"
click at [514, 278] on button "Next Claim" at bounding box center [518, 309] width 38 height 17
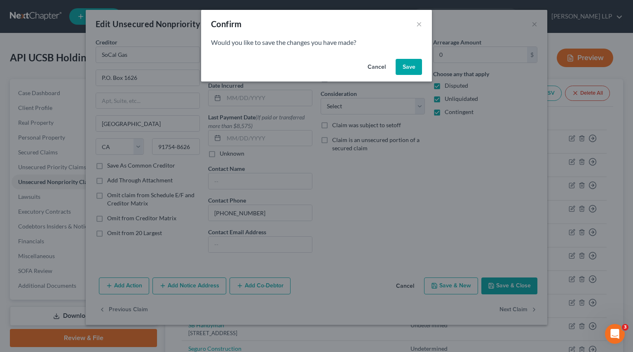
click at [417, 65] on button "Save" at bounding box center [408, 67] width 26 height 16
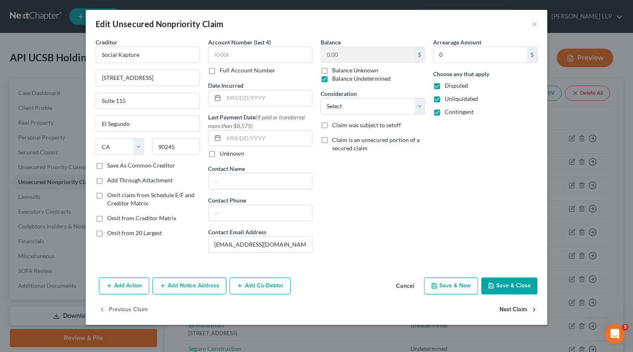
click at [519, 278] on button "Next Claim" at bounding box center [518, 309] width 38 height 17
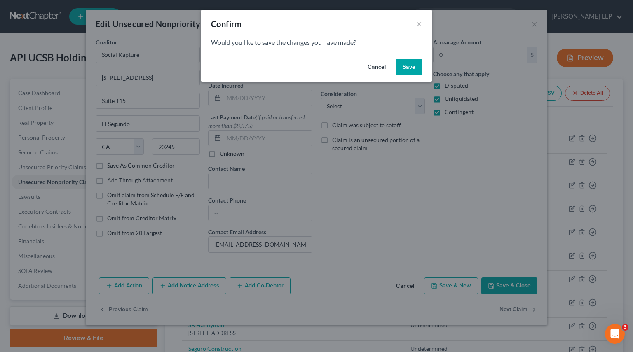
click at [413, 63] on button "Save" at bounding box center [408, 67] width 26 height 16
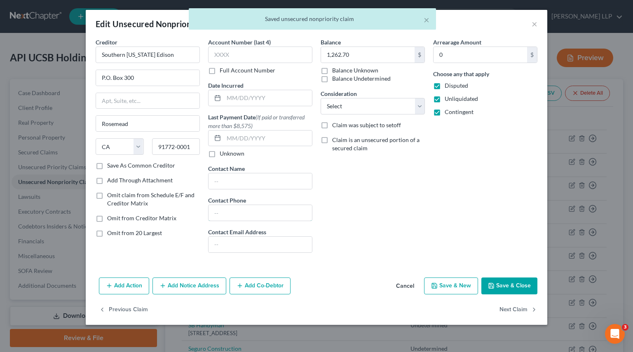
click at [226, 206] on input "text" at bounding box center [259, 213] width 103 height 16
paste input "[PHONE_NUMBER]"
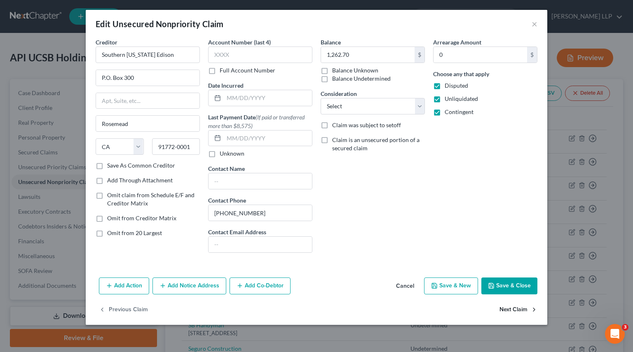
click at [510, 278] on button "Next Claim" at bounding box center [518, 309] width 38 height 17
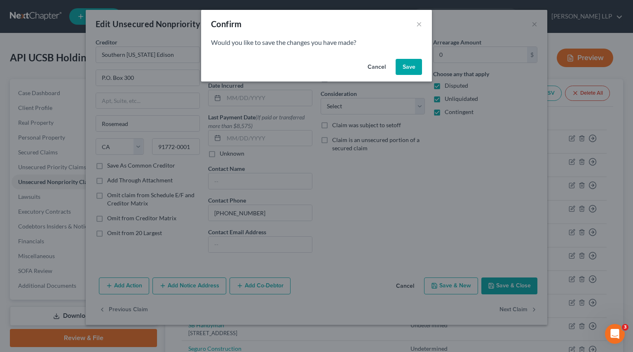
click at [406, 70] on button "Save" at bounding box center [408, 67] width 26 height 16
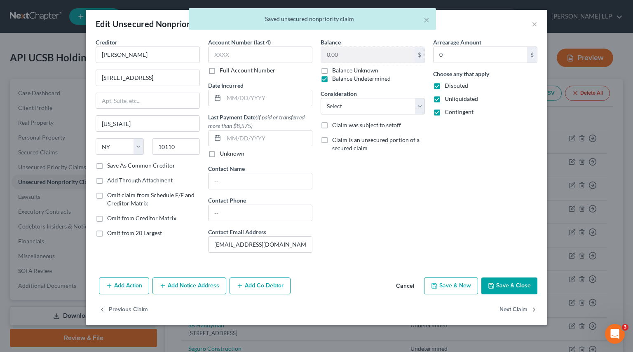
drag, startPoint x: 133, startPoint y: 232, endPoint x: 185, endPoint y: 250, distance: 54.3
click at [133, 231] on span "Omit from 20 Largest" at bounding box center [134, 232] width 55 height 7
click at [116, 231] on input "Omit from 20 Largest" at bounding box center [112, 231] width 5 height 5
click at [511, 278] on button "Next Claim" at bounding box center [518, 309] width 38 height 17
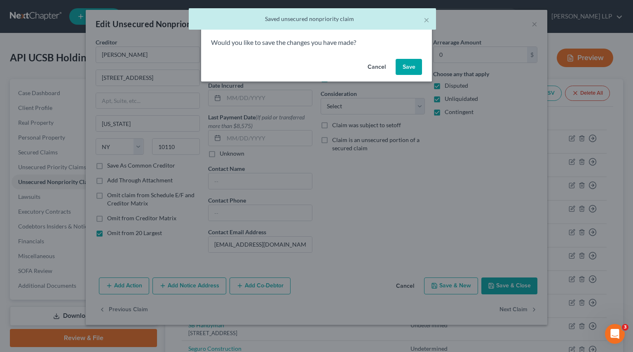
click at [417, 73] on button "Save" at bounding box center [408, 67] width 26 height 16
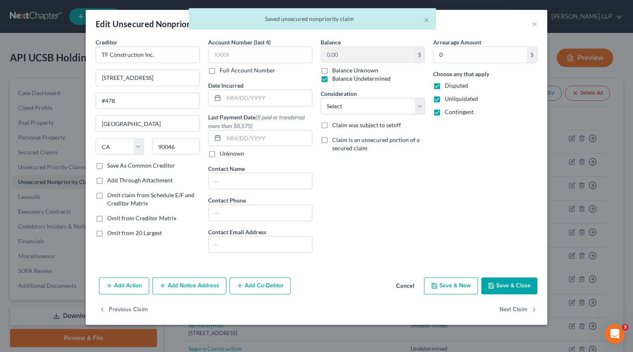
click at [144, 232] on span "Omit from 20 Largest" at bounding box center [134, 232] width 55 height 7
click at [116, 232] on input "Omit from 20 Largest" at bounding box center [112, 231] width 5 height 5
click at [519, 278] on icon "button" at bounding box center [533, 309] width 7 height 7
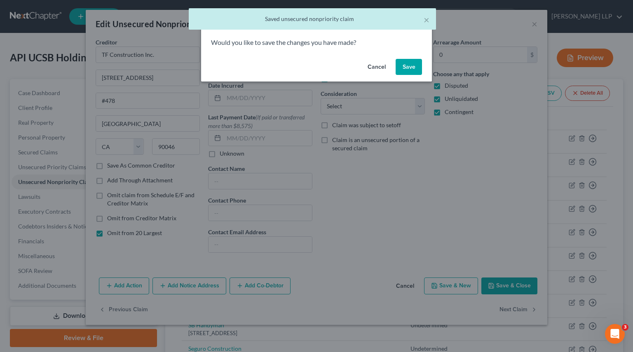
click at [411, 69] on button "Save" at bounding box center [408, 67] width 26 height 16
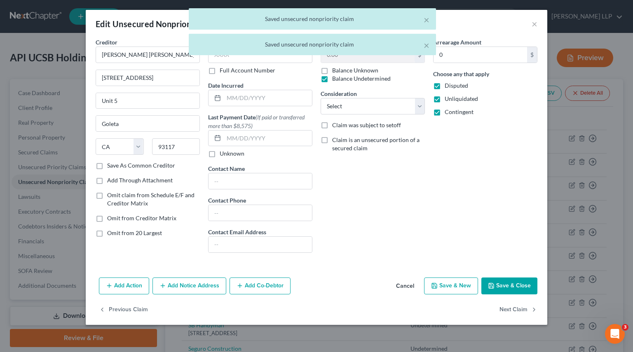
click at [133, 232] on span "Omit from 20 Largest" at bounding box center [134, 232] width 55 height 7
click at [116, 232] on input "Omit from 20 Largest" at bounding box center [112, 231] width 5 height 5
click at [519, 278] on button "Next Claim" at bounding box center [518, 309] width 38 height 17
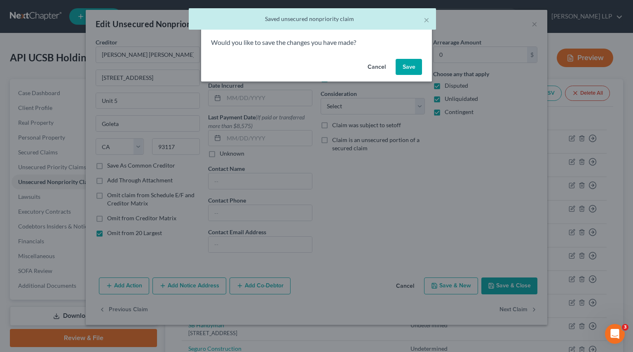
click at [407, 73] on button "Save" at bounding box center [408, 67] width 26 height 16
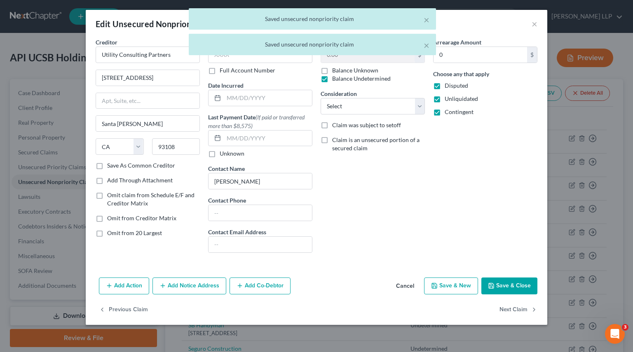
click at [126, 232] on span "Omit from 20 Largest" at bounding box center [134, 232] width 55 height 7
click at [116, 232] on input "Omit from 20 Largest" at bounding box center [112, 231] width 5 height 5
click at [519, 278] on button "Next Claim" at bounding box center [518, 309] width 38 height 17
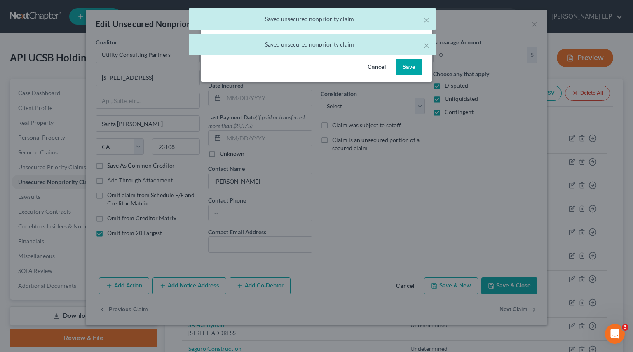
click at [412, 65] on button "Save" at bounding box center [408, 67] width 26 height 16
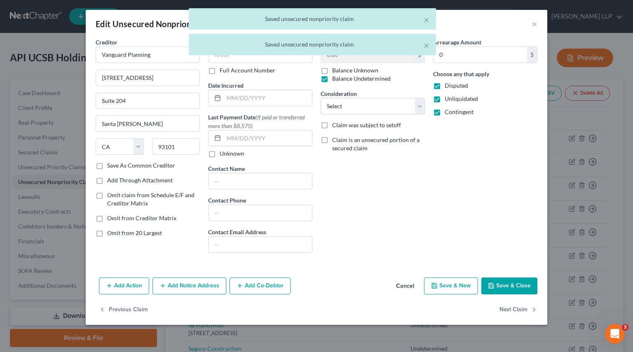
click at [126, 232] on span "Omit from 20 Largest" at bounding box center [134, 232] width 55 height 7
click at [116, 232] on input "Omit from 20 Largest" at bounding box center [112, 231] width 5 height 5
click at [519, 278] on icon "button" at bounding box center [533, 309] width 7 height 7
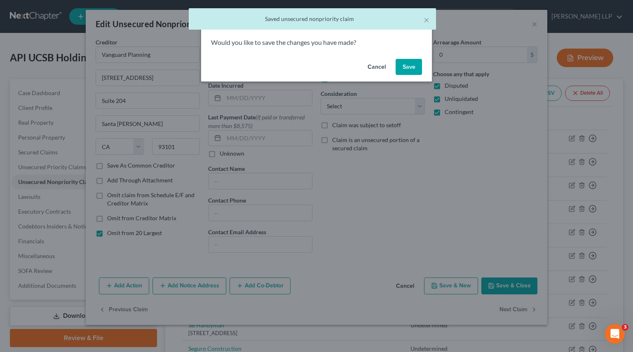
click at [403, 67] on button "Save" at bounding box center [408, 67] width 26 height 16
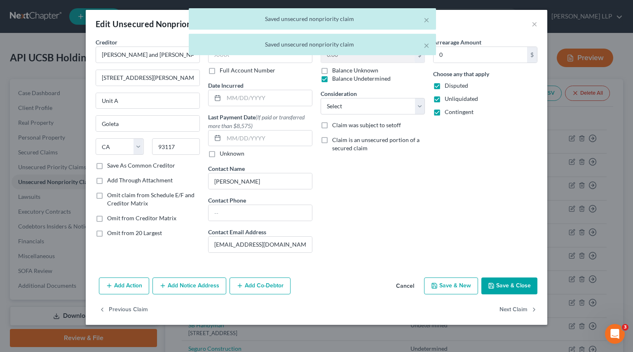
click at [145, 231] on span "Omit from 20 Largest" at bounding box center [134, 232] width 55 height 7
click at [116, 231] on input "Omit from 20 Largest" at bounding box center [112, 231] width 5 height 5
click at [501, 278] on button "Next Claim" at bounding box center [518, 309] width 38 height 17
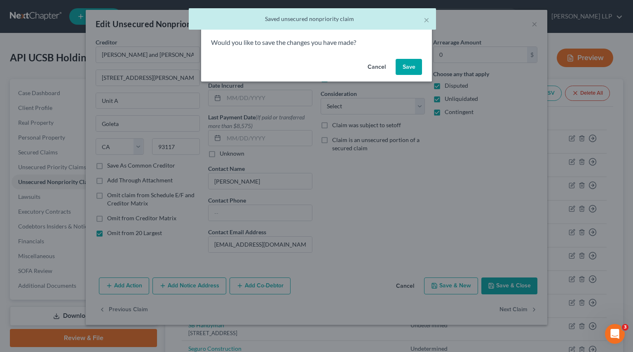
click at [406, 63] on button "Save" at bounding box center [408, 67] width 26 height 16
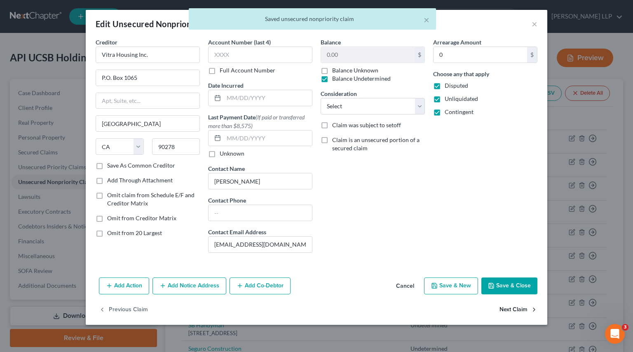
click at [515, 278] on button "Next Claim" at bounding box center [518, 309] width 38 height 17
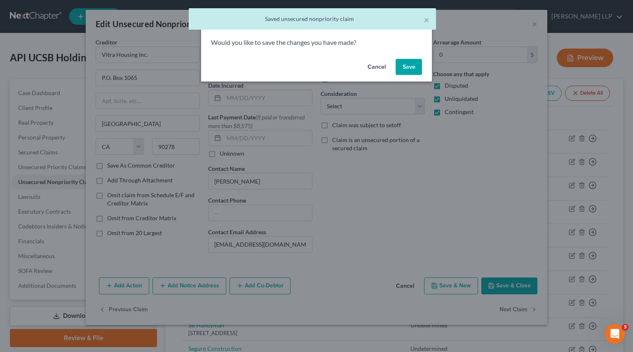
click at [407, 67] on button "Save" at bounding box center [408, 67] width 26 height 16
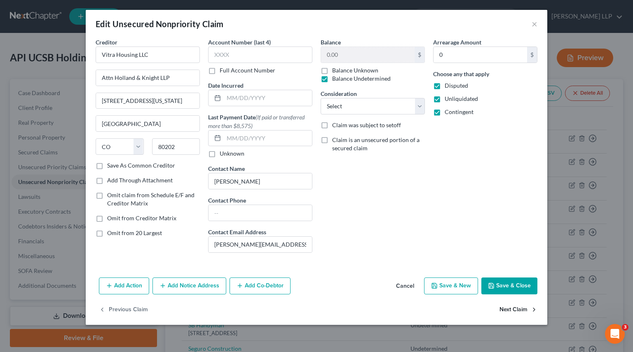
click at [510, 278] on button "Next Claim" at bounding box center [518, 309] width 38 height 17
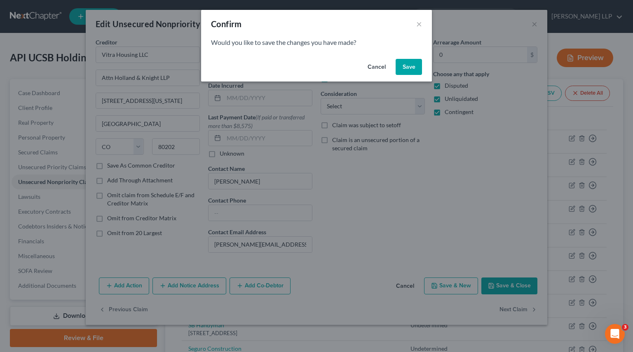
click at [416, 69] on button "Save" at bounding box center [408, 67] width 26 height 16
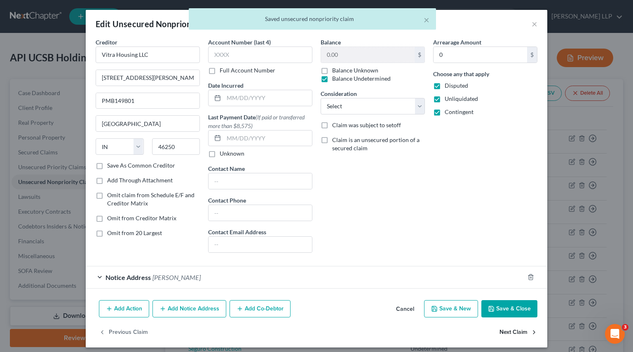
click at [504, 278] on button "Next Claim" at bounding box center [518, 332] width 38 height 17
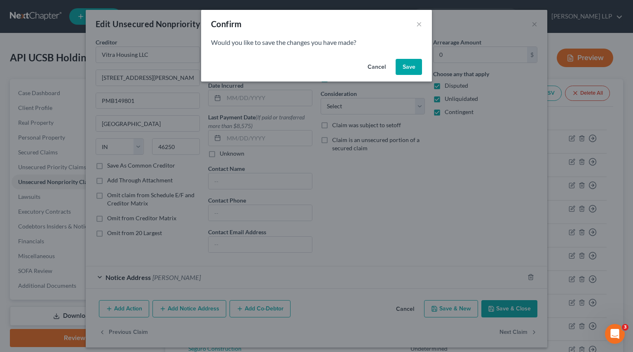
click at [410, 65] on button "Save" at bounding box center [408, 67] width 26 height 16
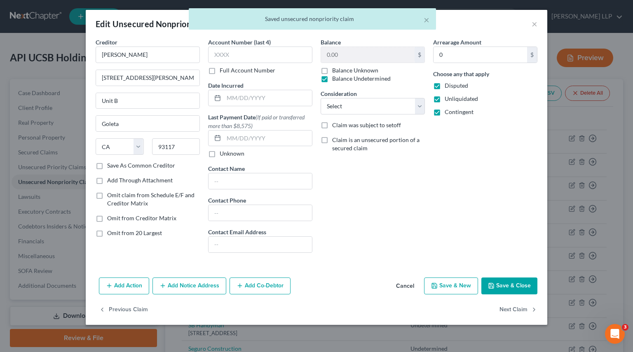
click at [121, 232] on span "Omit from 20 Largest" at bounding box center [134, 232] width 55 height 7
click at [116, 232] on input "Omit from 20 Largest" at bounding box center [112, 231] width 5 height 5
click at [506, 278] on button "Next Claim" at bounding box center [518, 309] width 38 height 17
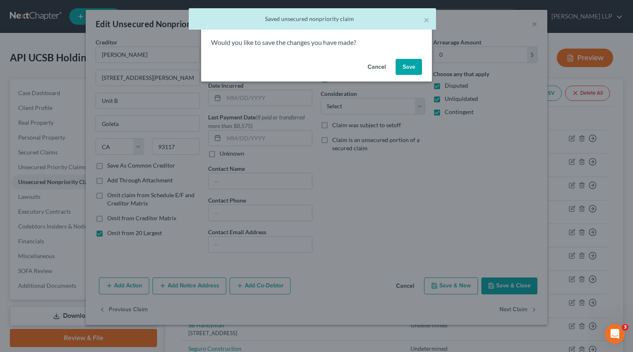
click at [410, 65] on button "Save" at bounding box center [408, 67] width 26 height 16
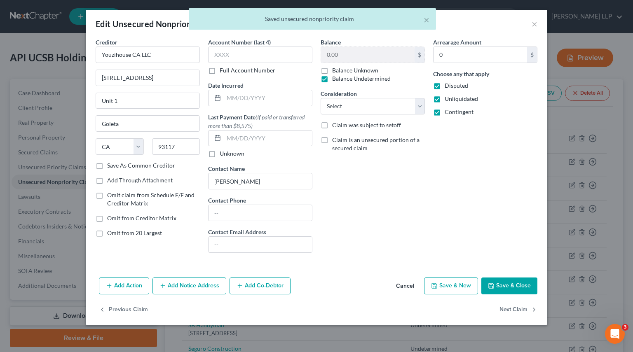
click at [130, 232] on span "Omit from 20 Largest" at bounding box center [134, 232] width 55 height 7
click at [116, 232] on input "Omit from 20 Largest" at bounding box center [112, 231] width 5 height 5
click at [516, 278] on button "Next Claim" at bounding box center [518, 309] width 38 height 17
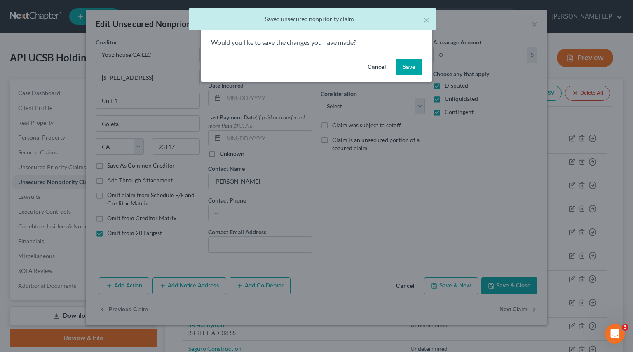
drag, startPoint x: 409, startPoint y: 74, endPoint x: 320, endPoint y: 117, distance: 98.7
click at [409, 73] on button "Save" at bounding box center [408, 67] width 26 height 16
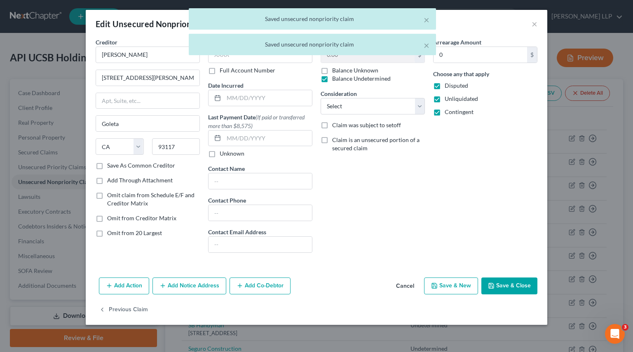
click at [146, 233] on span "Omit from 20 Largest" at bounding box center [134, 232] width 55 height 7
click at [116, 233] on input "Omit from 20 Largest" at bounding box center [112, 231] width 5 height 5
click at [519, 278] on button "Save & Close" at bounding box center [509, 286] width 56 height 17
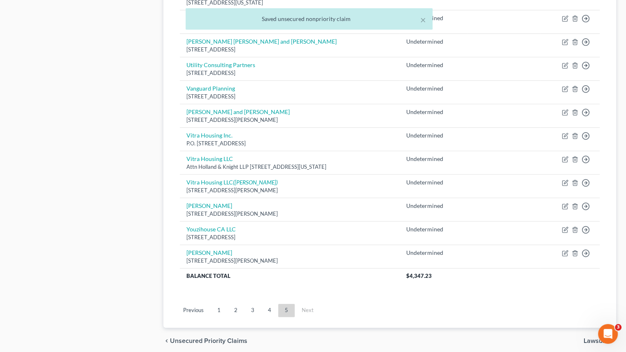
scroll to position [596, 0]
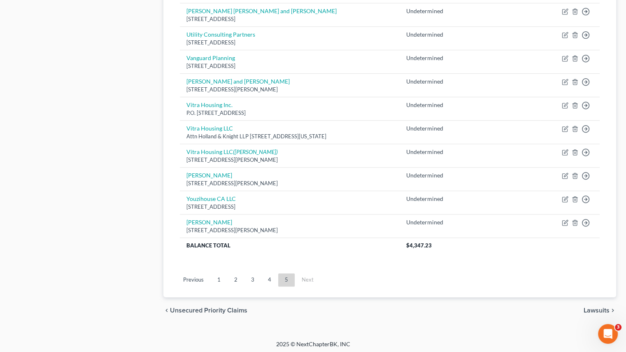
drag, startPoint x: 249, startPoint y: 280, endPoint x: 268, endPoint y: 273, distance: 20.3
click at [249, 278] on link "3" at bounding box center [253, 279] width 16 height 13
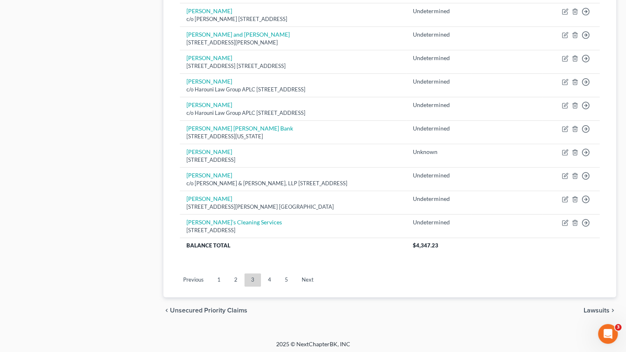
click at [273, 276] on link "4" at bounding box center [270, 279] width 16 height 13
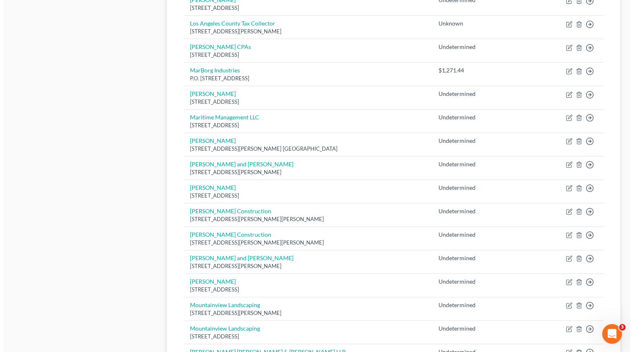
scroll to position [390, 0]
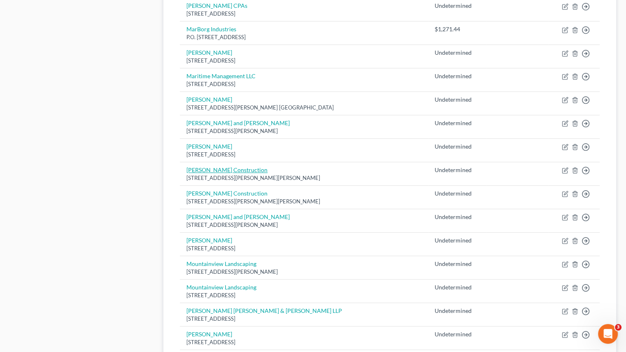
click at [220, 170] on link "[PERSON_NAME] Construction" at bounding box center [227, 169] width 81 height 7
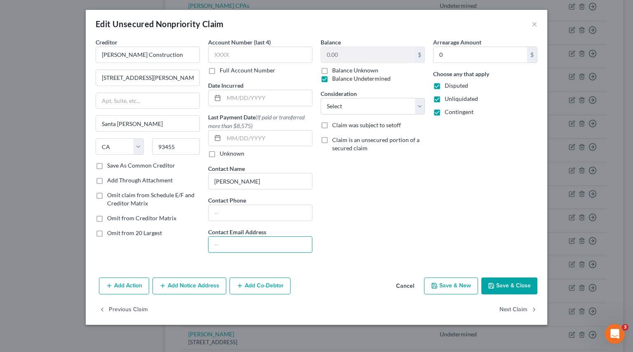
drag, startPoint x: 236, startPoint y: 248, endPoint x: 241, endPoint y: 252, distance: 6.4
click at [236, 248] on input "text" at bounding box center [259, 245] width 103 height 16
paste input "[EMAIL_ADDRESS][DOMAIN_NAME]"
click at [514, 278] on button "Save & Close" at bounding box center [509, 286] width 56 height 17
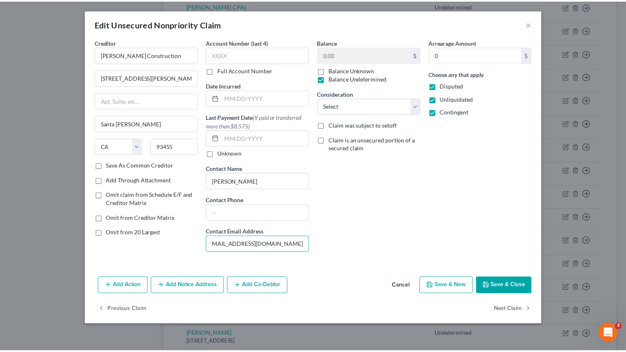
scroll to position [0, 0]
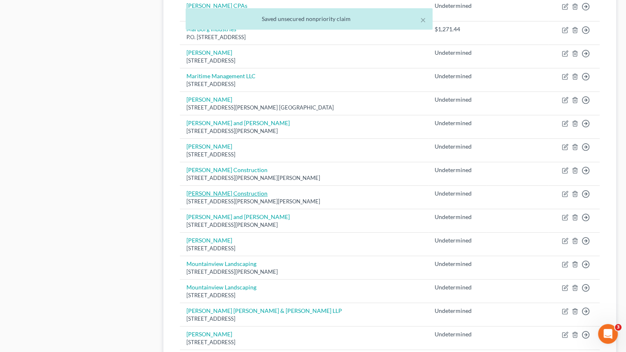
click at [201, 190] on link "[PERSON_NAME] Construction" at bounding box center [227, 193] width 81 height 7
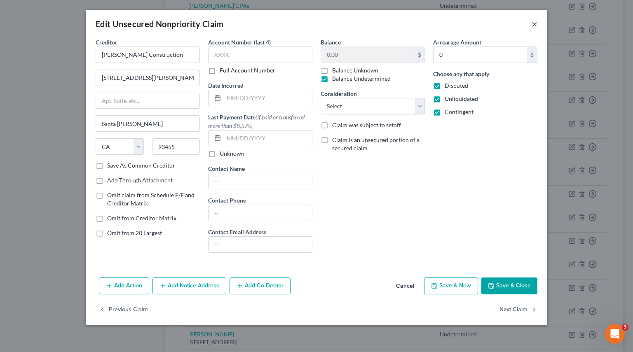
click at [519, 26] on button "×" at bounding box center [534, 24] width 6 height 10
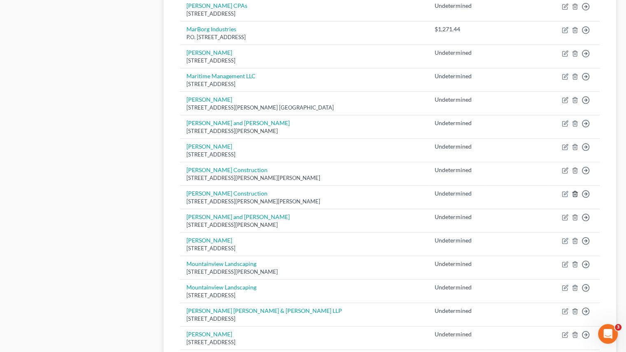
click at [519, 193] on icon "button" at bounding box center [575, 194] width 4 height 5
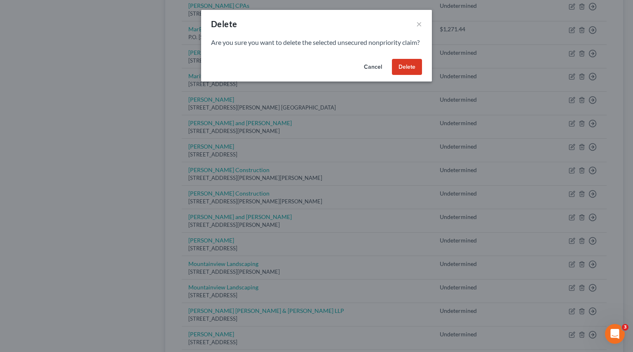
click at [410, 75] on button "Delete" at bounding box center [407, 67] width 30 height 16
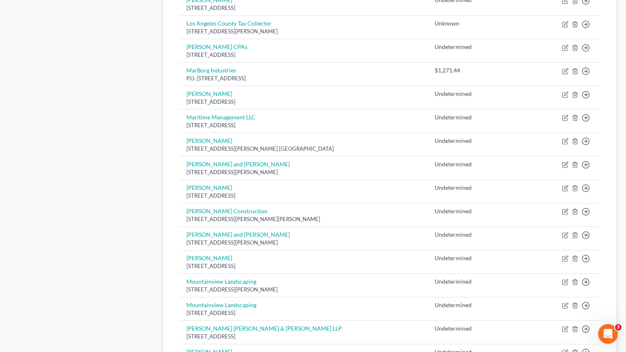
scroll to position [308, 0]
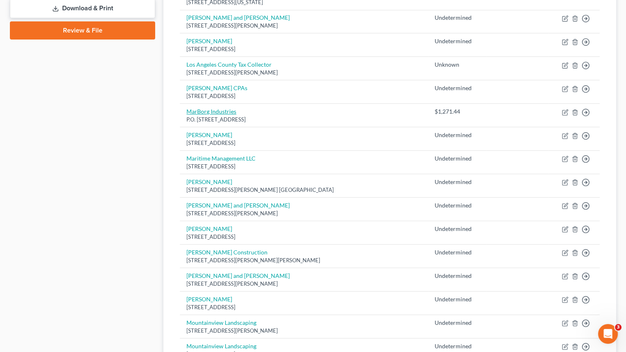
click at [213, 110] on link "MarBorg Industries" at bounding box center [212, 111] width 50 height 7
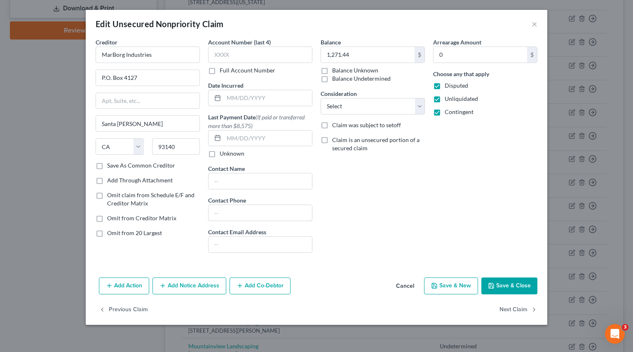
click at [218, 210] on input "text" at bounding box center [259, 213] width 103 height 16
paste input "[PHONE_NUMBER]"
click at [509, 278] on button "Save & Close" at bounding box center [509, 286] width 56 height 17
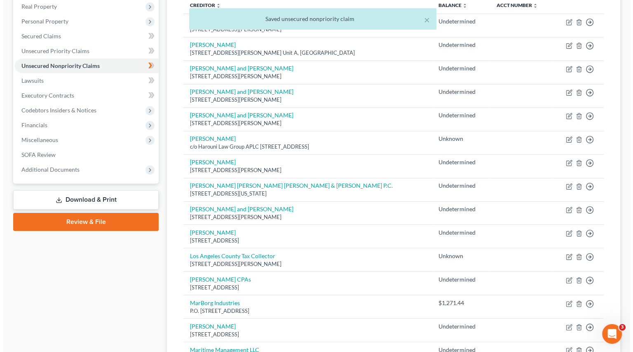
scroll to position [102, 0]
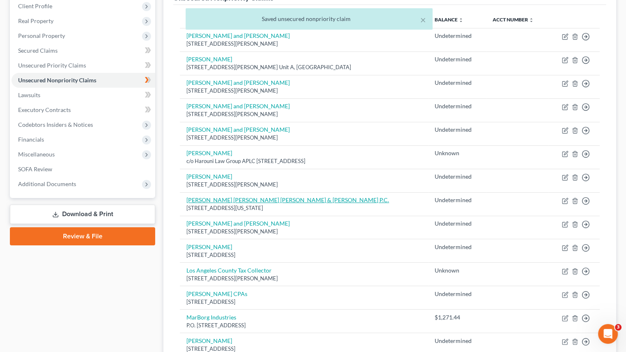
click at [210, 200] on link "[PERSON_NAME] [PERSON_NAME] [PERSON_NAME] & [PERSON_NAME] P.C." at bounding box center [288, 199] width 203 height 7
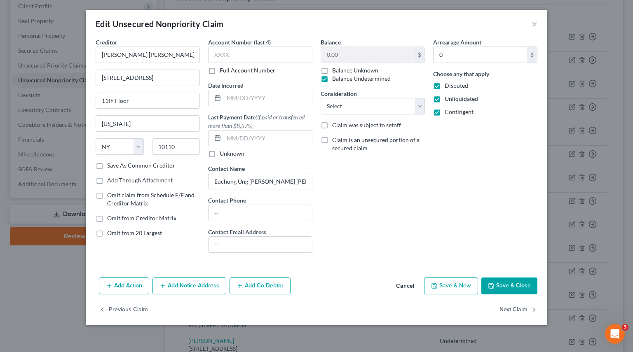
drag, startPoint x: 236, startPoint y: 244, endPoint x: 245, endPoint y: 245, distance: 9.1
click at [236, 244] on input "text" at bounding box center [259, 245] width 103 height 16
paste input "[PERSON_NAME][EMAIL_ADDRESS][DOMAIN_NAME] ; [EMAIL_ADDRESS][DOMAIN_NAME] ; [EMA…"
click at [505, 278] on button "Save & Close" at bounding box center [509, 286] width 56 height 17
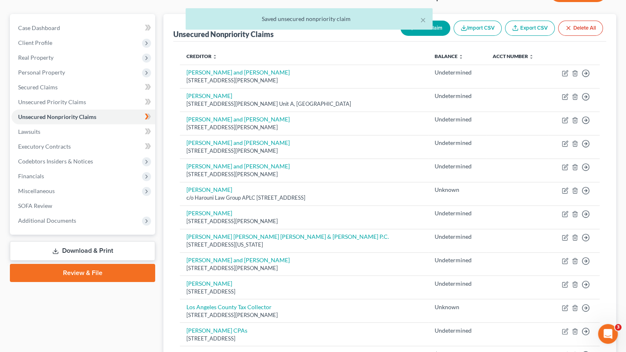
scroll to position [61, 0]
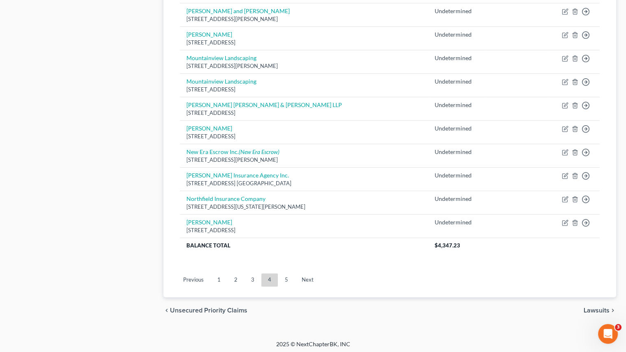
click at [247, 276] on link "3" at bounding box center [253, 279] width 16 height 13
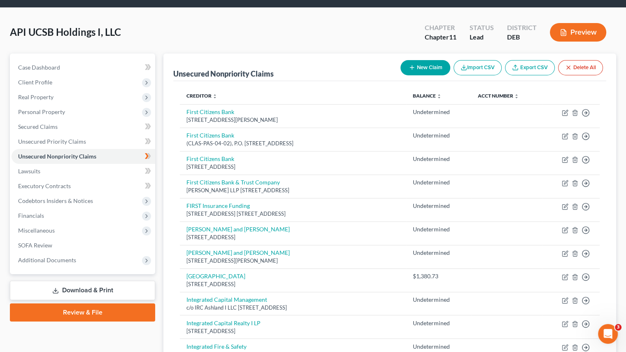
scroll to position [572, 0]
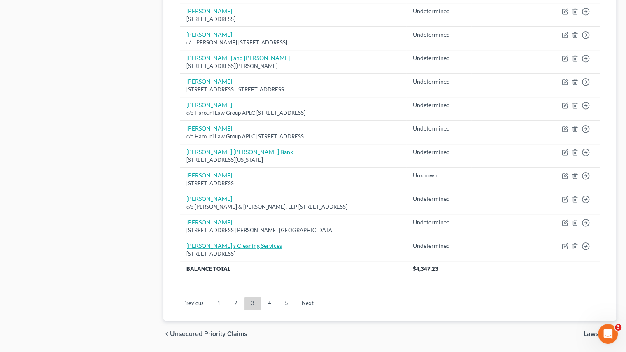
click at [219, 243] on link "[PERSON_NAME]’s Cleaning Services" at bounding box center [235, 245] width 96 height 7
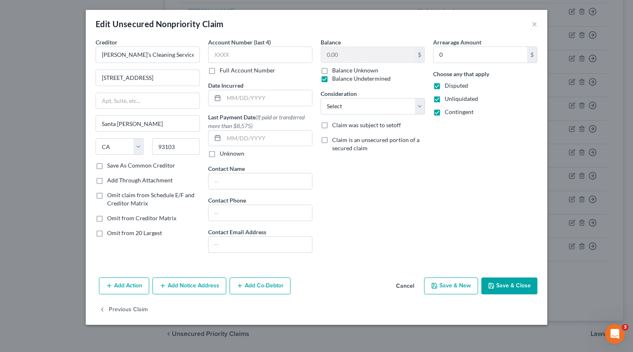
click at [234, 243] on input "text" at bounding box center [259, 245] width 103 height 16
paste input "[EMAIL_ADDRESS][DOMAIN_NAME]"
click at [505, 278] on button "Save & Close" at bounding box center [509, 286] width 56 height 17
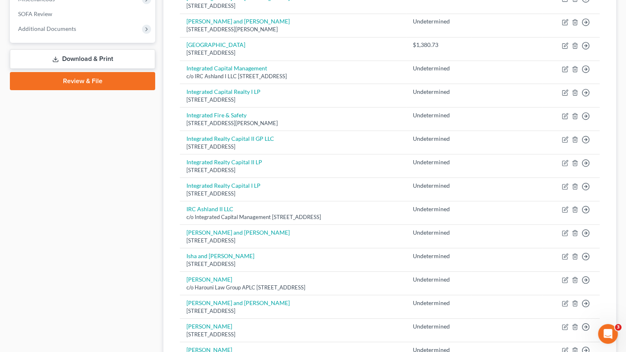
scroll to position [243, 0]
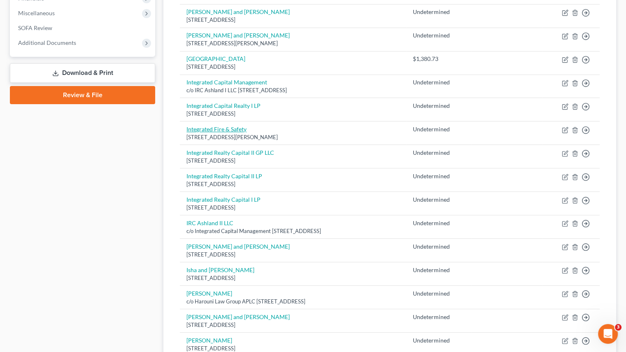
click at [229, 128] on link "Integrated Fire & Safety" at bounding box center [217, 129] width 60 height 7
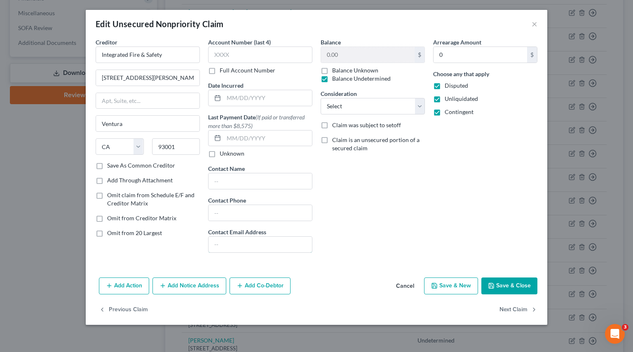
click at [232, 244] on input "text" at bounding box center [259, 245] width 103 height 16
paste input "[EMAIL_ADDRESS][DOMAIN_NAME]"
click at [511, 278] on button "Save & Close" at bounding box center [509, 286] width 56 height 17
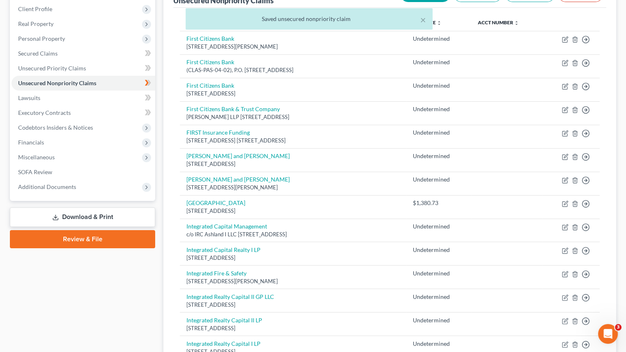
scroll to position [78, 0]
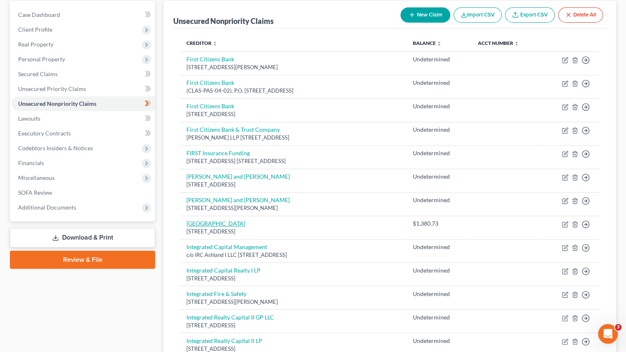
click at [229, 223] on link "[GEOGRAPHIC_DATA]" at bounding box center [216, 223] width 59 height 7
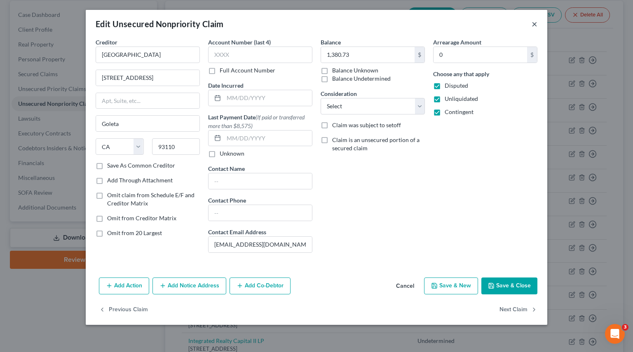
click at [519, 26] on button "×" at bounding box center [534, 24] width 6 height 10
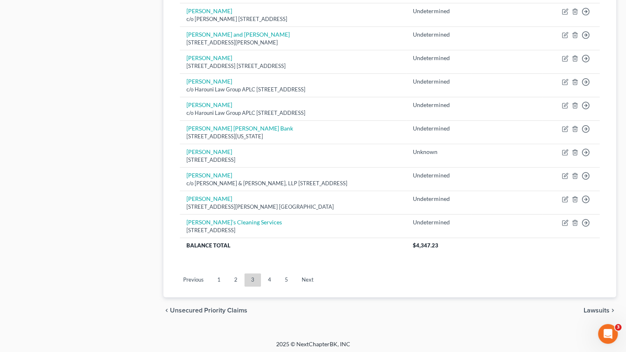
click at [235, 278] on link "2" at bounding box center [236, 279] width 16 height 13
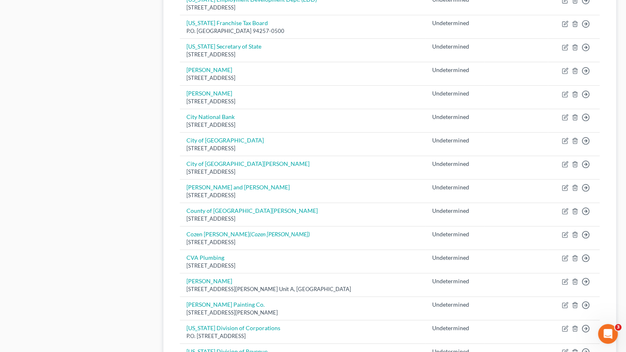
scroll to position [349, 0]
click at [224, 96] on td "[PERSON_NAME] [STREET_ADDRESS][PERSON_NAME]" at bounding box center [303, 97] width 246 height 23
click at [223, 90] on link "[PERSON_NAME]" at bounding box center [210, 93] width 46 height 7
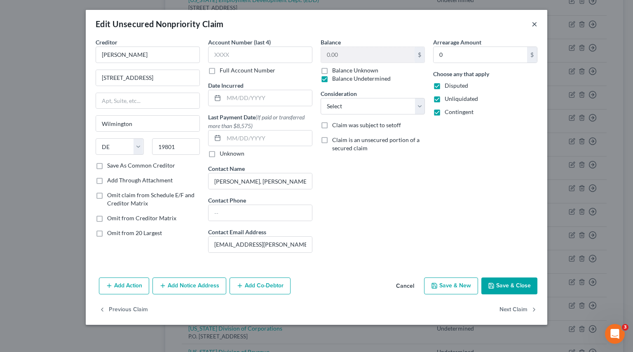
click at [519, 28] on button "×" at bounding box center [534, 24] width 6 height 10
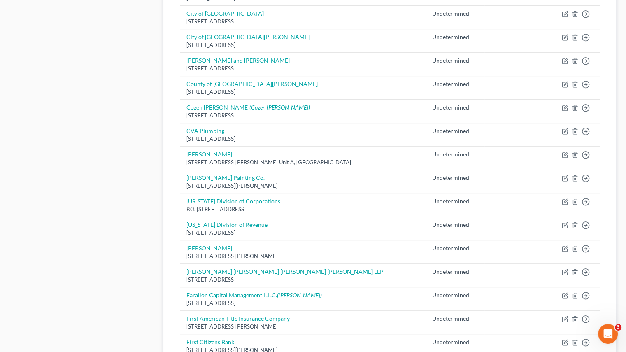
scroll to position [596, 0]
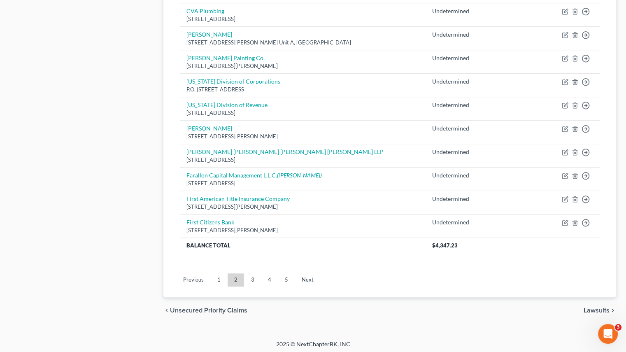
click at [221, 276] on link "1" at bounding box center [219, 279] width 16 height 13
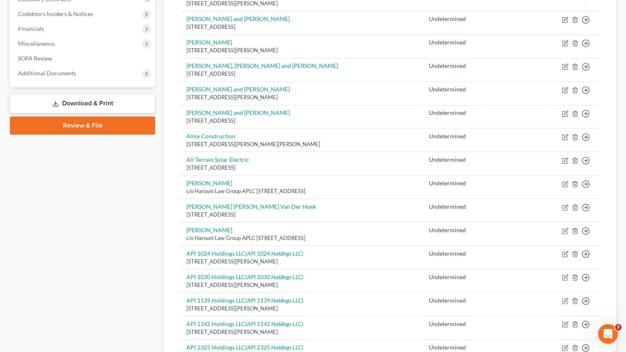
scroll to position [19, 0]
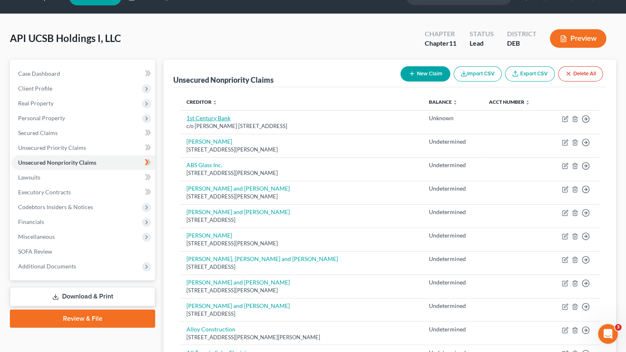
click at [218, 119] on link "1st Century Bank" at bounding box center [209, 117] width 44 height 7
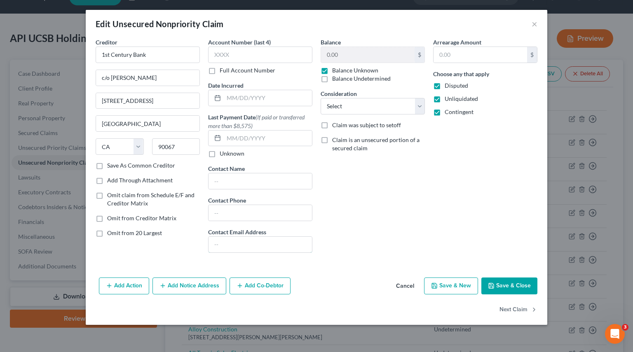
click at [226, 245] on input "text" at bounding box center [259, 245] width 103 height 16
paste input "[EMAIL_ADDRESS][DOMAIN_NAME]"
click at [519, 278] on button "Save & Close" at bounding box center [509, 286] width 56 height 17
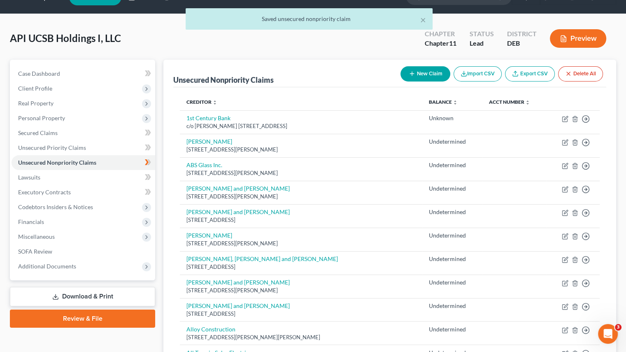
scroll to position [61, 0]
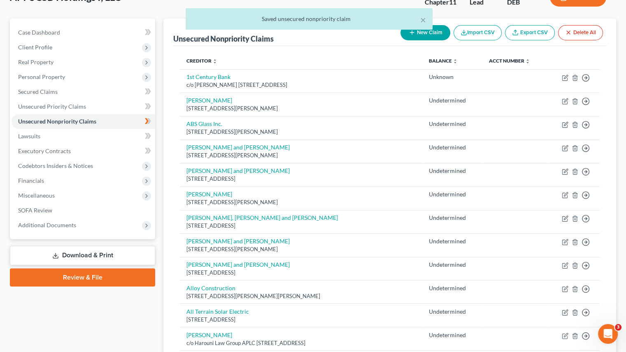
click at [98, 255] on link "Download & Print" at bounding box center [82, 255] width 145 height 19
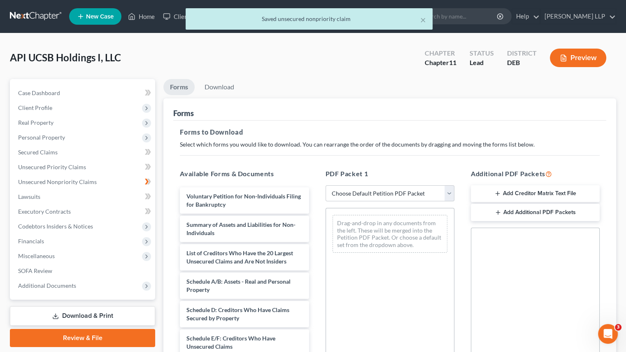
scroll to position [41, 0]
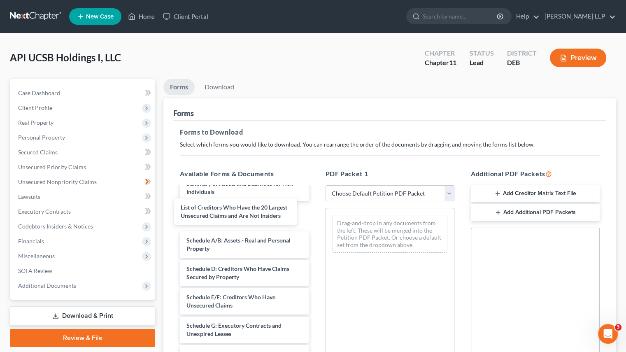
drag, startPoint x: 204, startPoint y: 214, endPoint x: 199, endPoint y: 210, distance: 6.9
click at [199, 210] on div "List of Creditors Who Have the 20 Largest Unsecured Claims and Are Not Insiders…" at bounding box center [244, 323] width 142 height 355
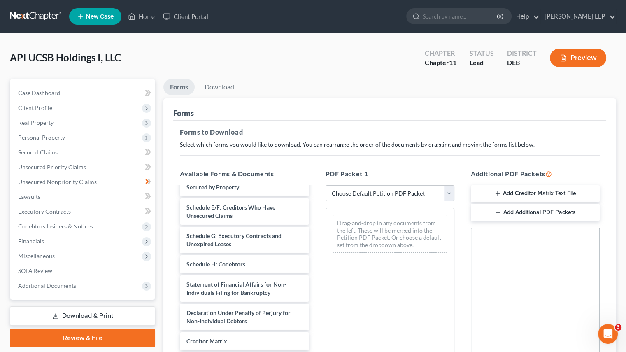
scroll to position [132, 0]
click at [452, 195] on select "Choose Default Petition PDF Packet Complete Bankruptcy Petition (all forms and …" at bounding box center [390, 193] width 129 height 16
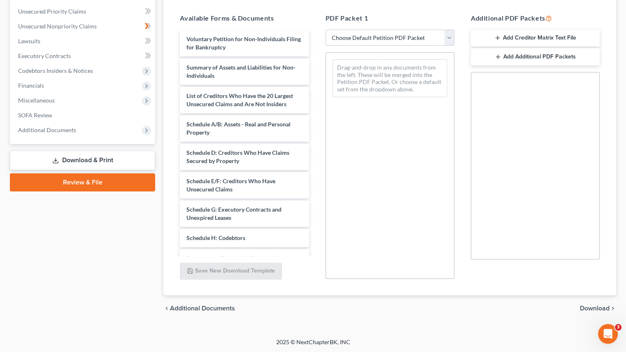
scroll to position [0, 0]
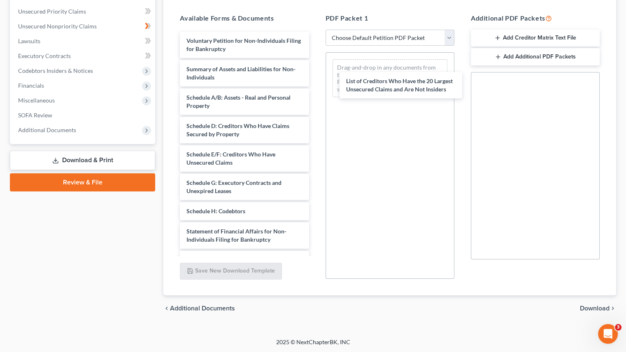
drag, startPoint x: 236, startPoint y: 102, endPoint x: 397, endPoint y: 86, distance: 160.9
click at [315, 86] on div "List of Creditors Who Have the 20 Largest Unsecured Claims and Are Not Insiders…" at bounding box center [244, 195] width 142 height 326
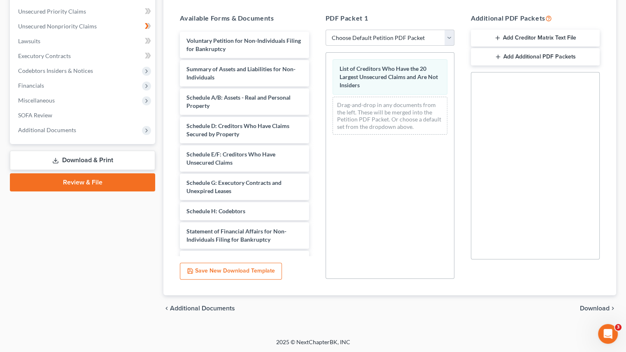
click at [519, 278] on span "Download" at bounding box center [595, 308] width 30 height 7
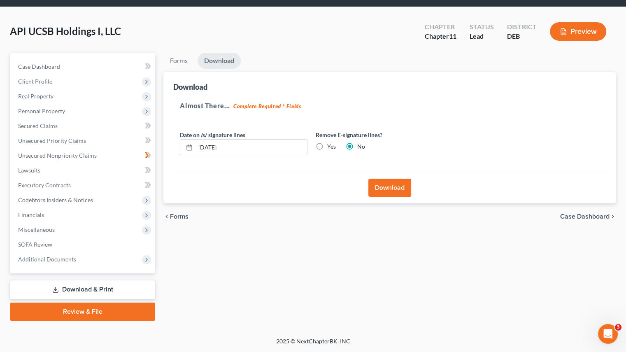
scroll to position [26, 0]
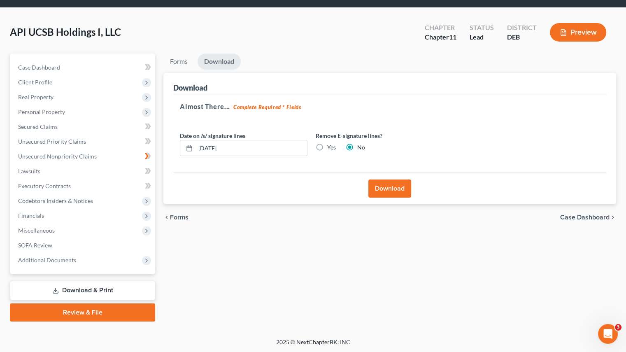
click at [327, 146] on label "Yes" at bounding box center [331, 147] width 9 height 8
click at [331, 146] on input "Yes" at bounding box center [333, 145] width 5 height 5
drag, startPoint x: 386, startPoint y: 191, endPoint x: 389, endPoint y: 225, distance: 33.9
click at [386, 192] on button "Download" at bounding box center [390, 189] width 43 height 18
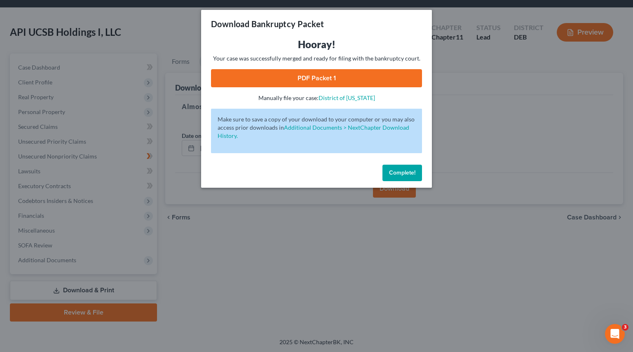
click at [316, 68] on div "Hooray! Your case was successfully merged and ready for filing with the bankrup…" at bounding box center [316, 70] width 211 height 64
click at [317, 79] on link "PDF Packet 1" at bounding box center [316, 78] width 211 height 18
click at [401, 169] on button "Complete!" at bounding box center [402, 173] width 40 height 16
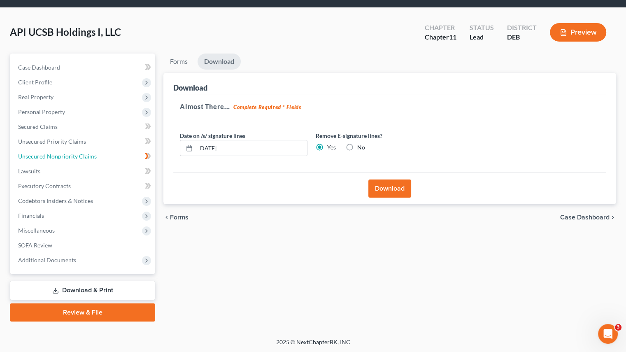
click at [56, 157] on span "Unsecured Nonpriority Claims" at bounding box center [57, 156] width 79 height 7
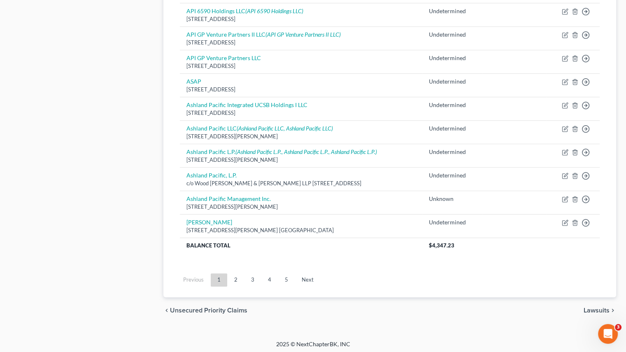
click at [290, 278] on link "5" at bounding box center [286, 279] width 16 height 13
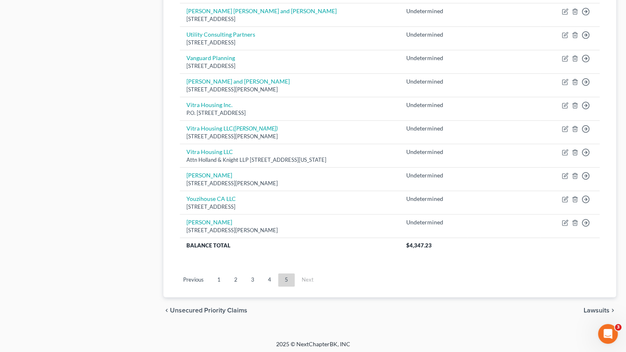
scroll to position [531, 0]
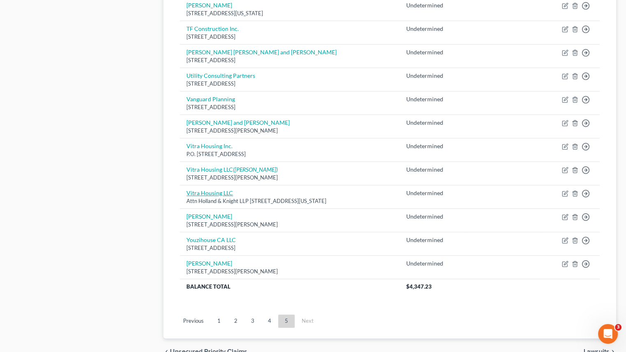
click at [204, 190] on link "Vitra Housing LLC" at bounding box center [210, 192] width 47 height 7
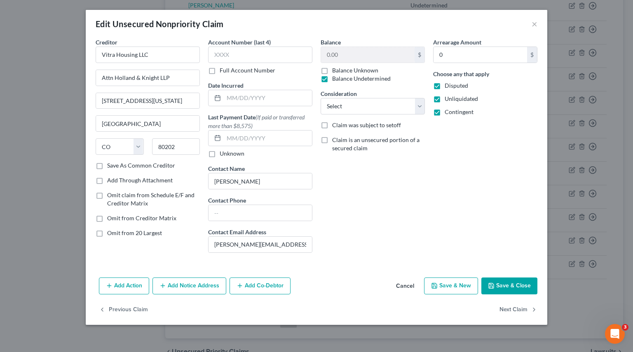
click at [118, 232] on span "Omit from 20 Largest" at bounding box center [134, 232] width 55 height 7
click at [116, 232] on input "Omit from 20 Largest" at bounding box center [112, 231] width 5 height 5
click at [501, 278] on button "Save & Close" at bounding box center [509, 286] width 56 height 17
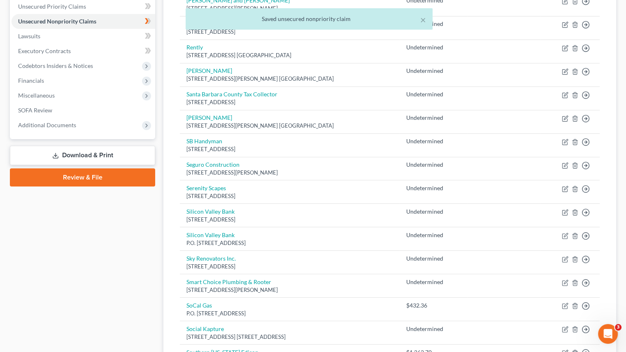
click at [88, 149] on link "Download & Print" at bounding box center [82, 155] width 145 height 19
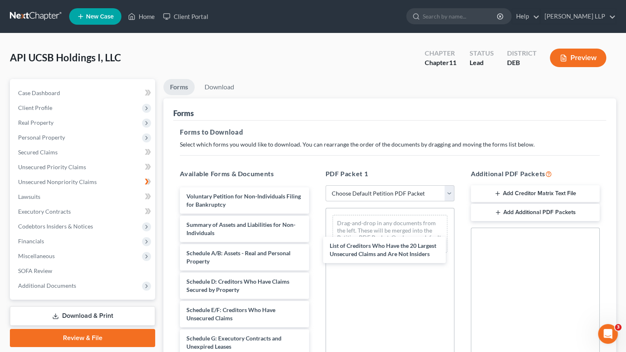
drag, startPoint x: 234, startPoint y: 257, endPoint x: 387, endPoint y: 247, distance: 153.5
click at [315, 247] on div "List of Creditors Who Have the 20 Largest Unsecured Claims and Are Not Insiders…" at bounding box center [244, 350] width 142 height 326
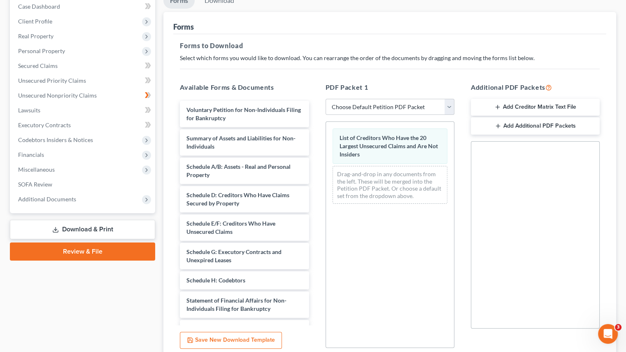
scroll to position [156, 0]
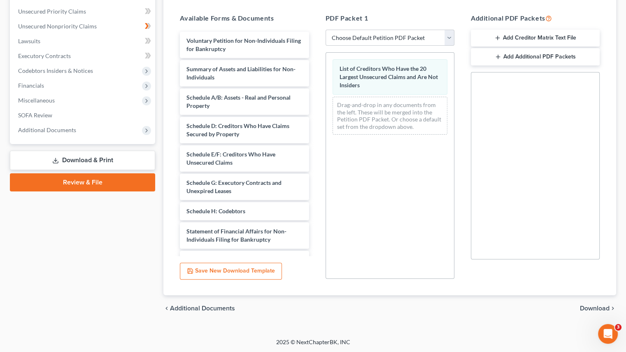
click at [519, 278] on span "Download" at bounding box center [595, 308] width 30 height 7
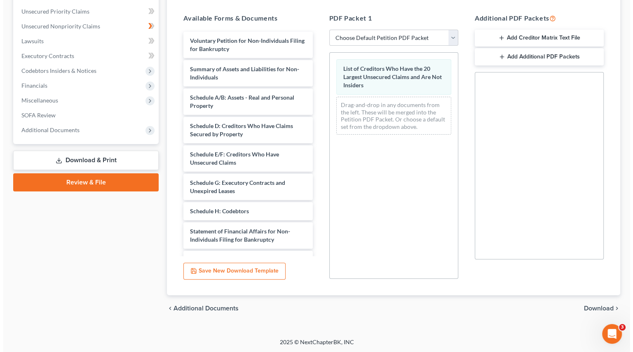
scroll to position [26, 0]
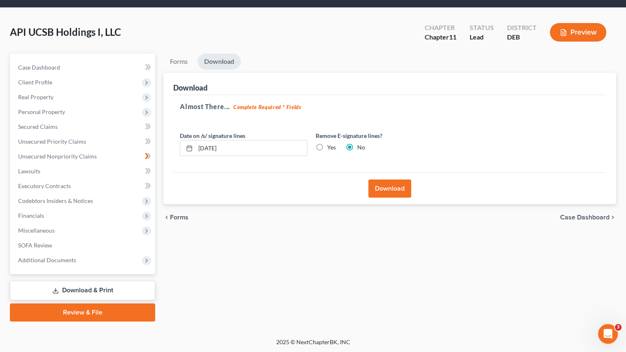
click at [327, 145] on label "Yes" at bounding box center [331, 147] width 9 height 8
click at [331, 145] on input "Yes" at bounding box center [333, 145] width 5 height 5
click at [389, 186] on button "Download" at bounding box center [390, 189] width 43 height 18
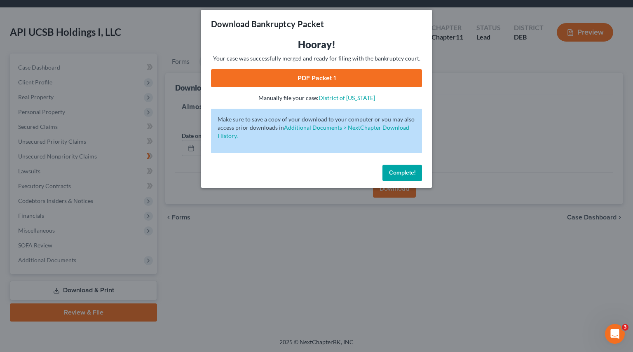
drag, startPoint x: 294, startPoint y: 79, endPoint x: 294, endPoint y: 84, distance: 5.0
click at [294, 79] on link "PDF Packet 1" at bounding box center [316, 78] width 211 height 18
